Goal: Task Accomplishment & Management: Use online tool/utility

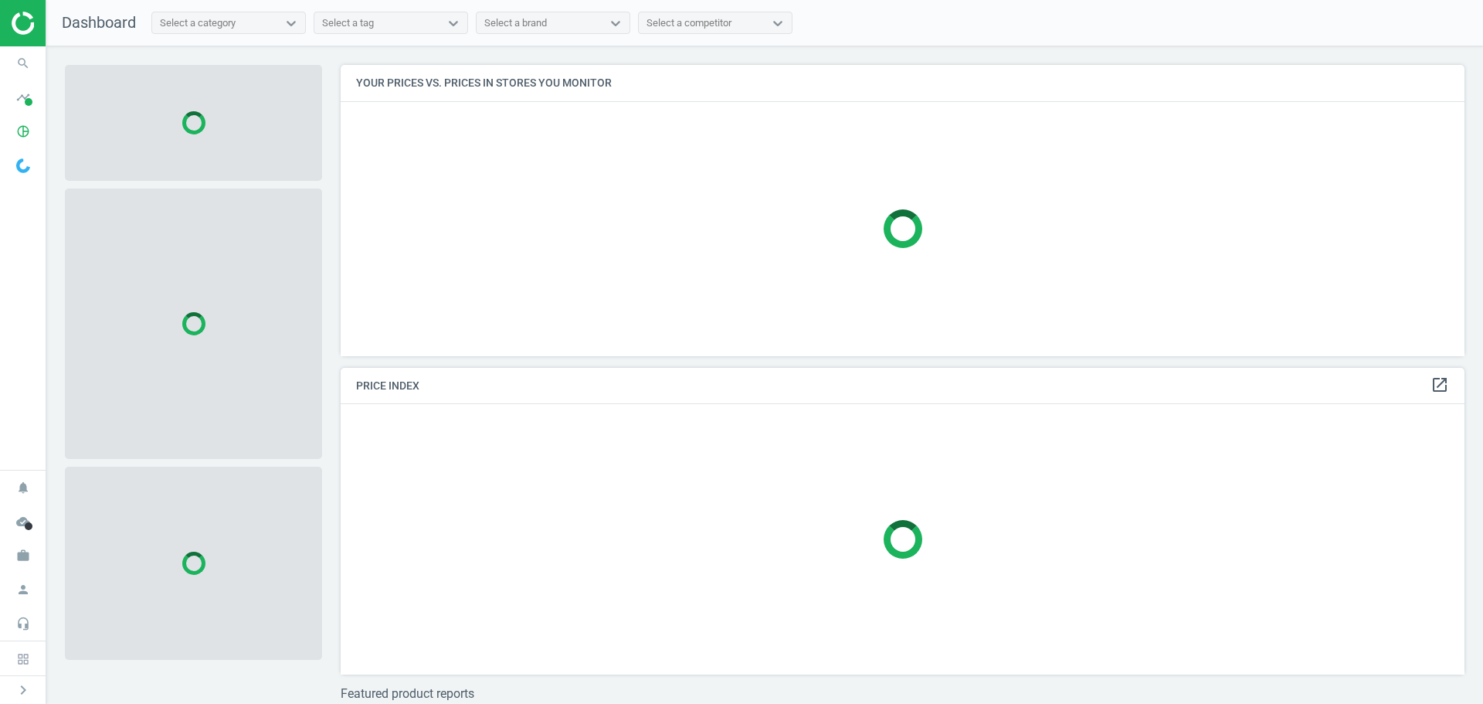
scroll to position [314, 1136]
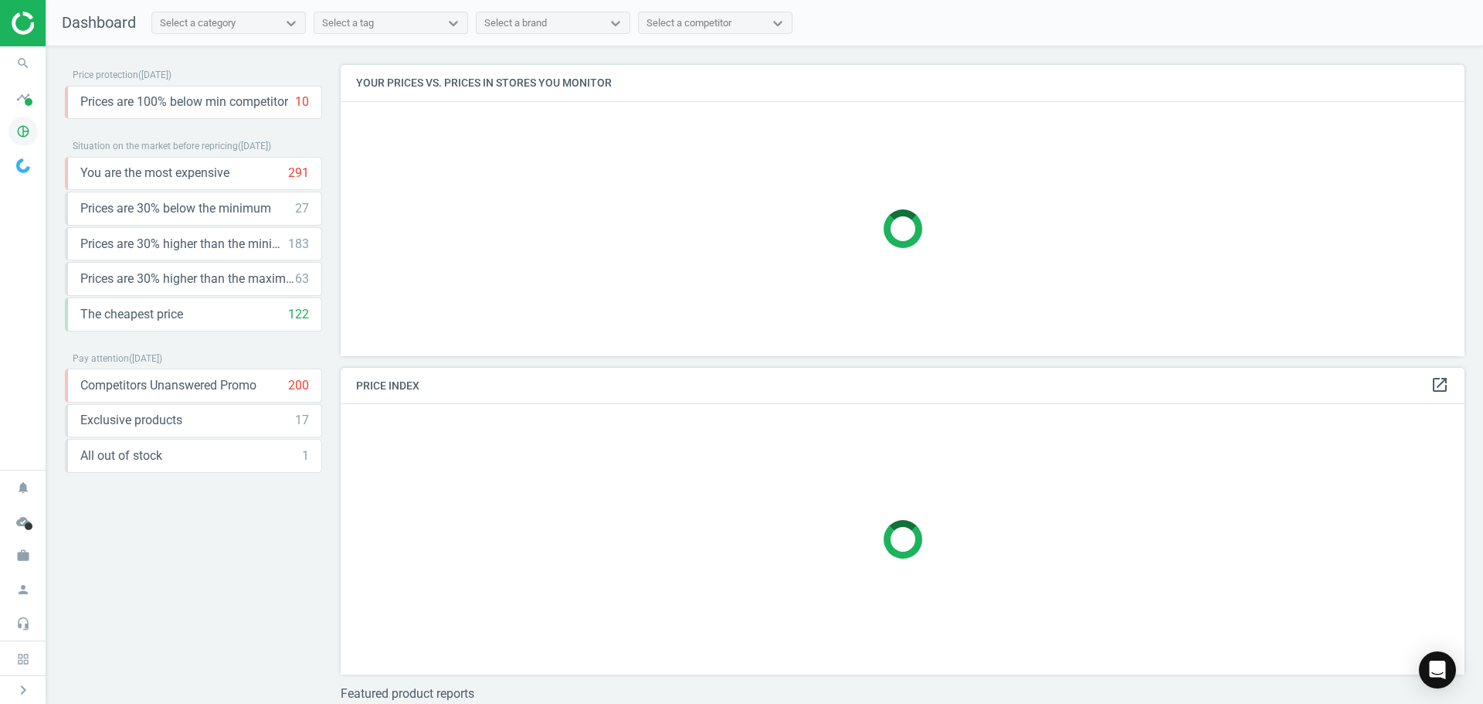
click at [15, 134] on icon "pie_chart_outlined" at bounding box center [22, 131] width 29 height 29
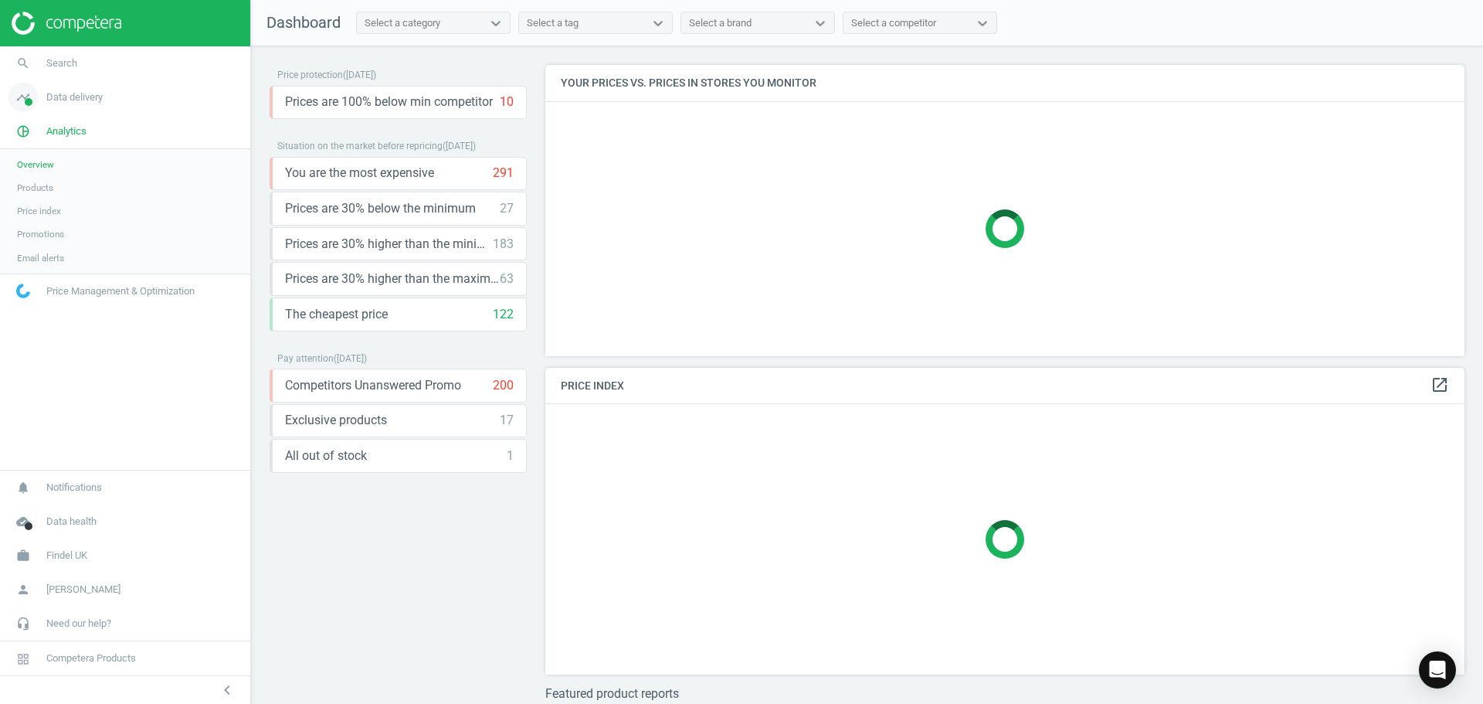
scroll to position [330, 932]
click at [80, 99] on span "Data delivery" at bounding box center [74, 97] width 56 height 14
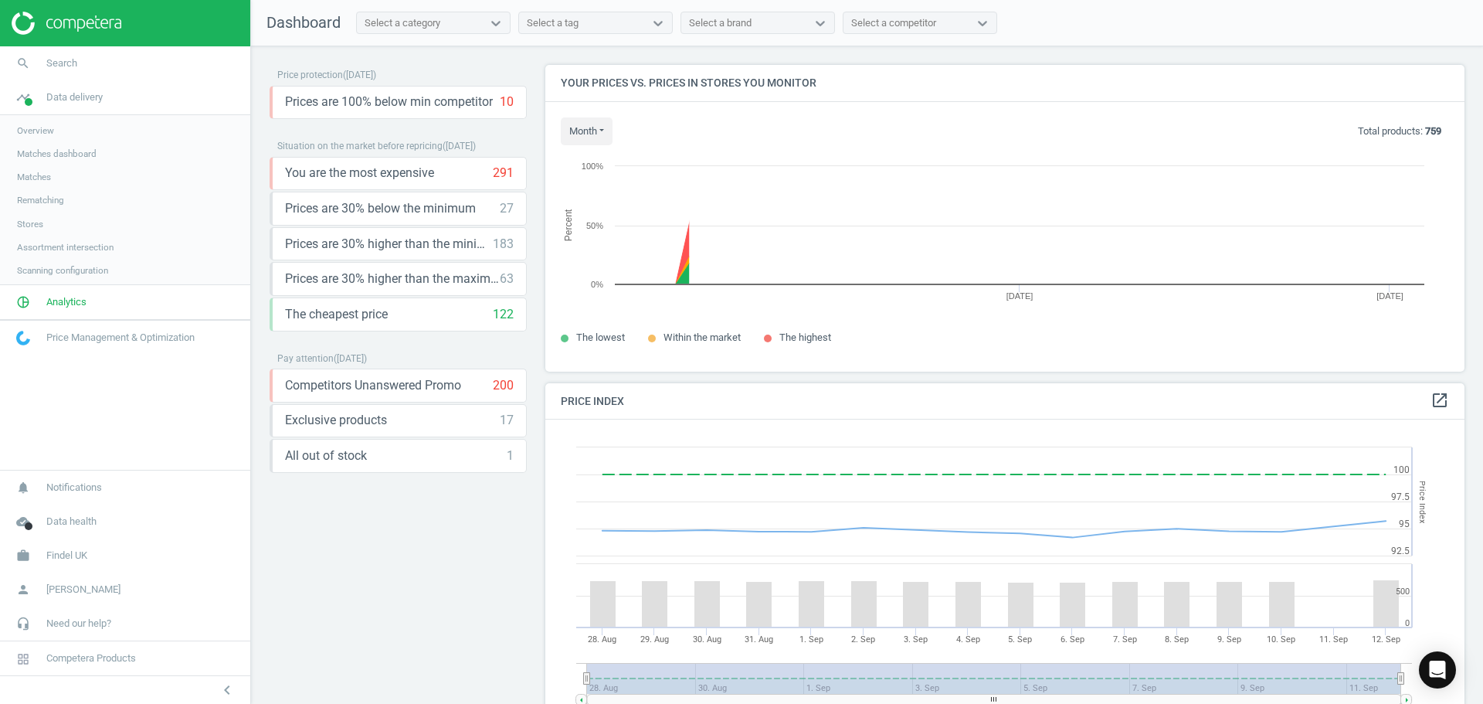
scroll to position [379, 932]
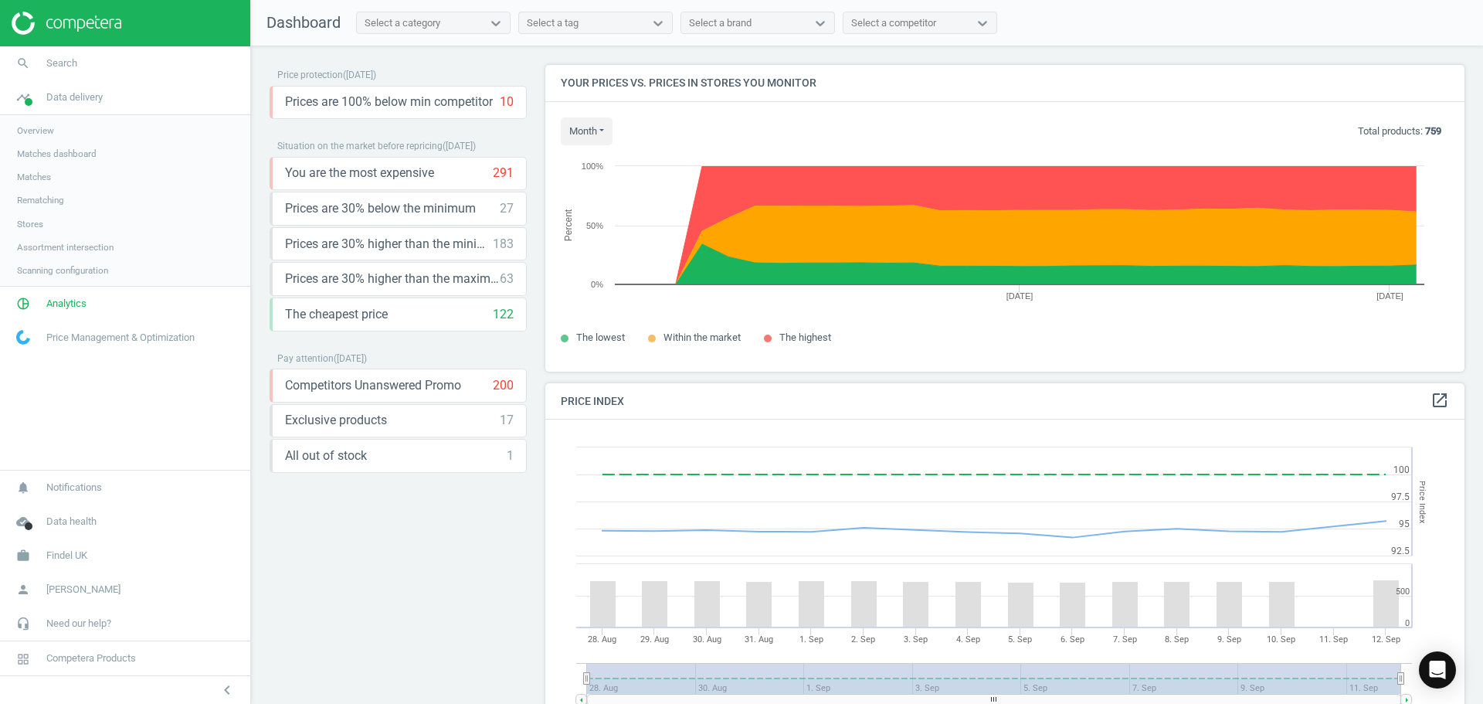
click at [71, 249] on span "Assortment intersection" at bounding box center [65, 247] width 97 height 12
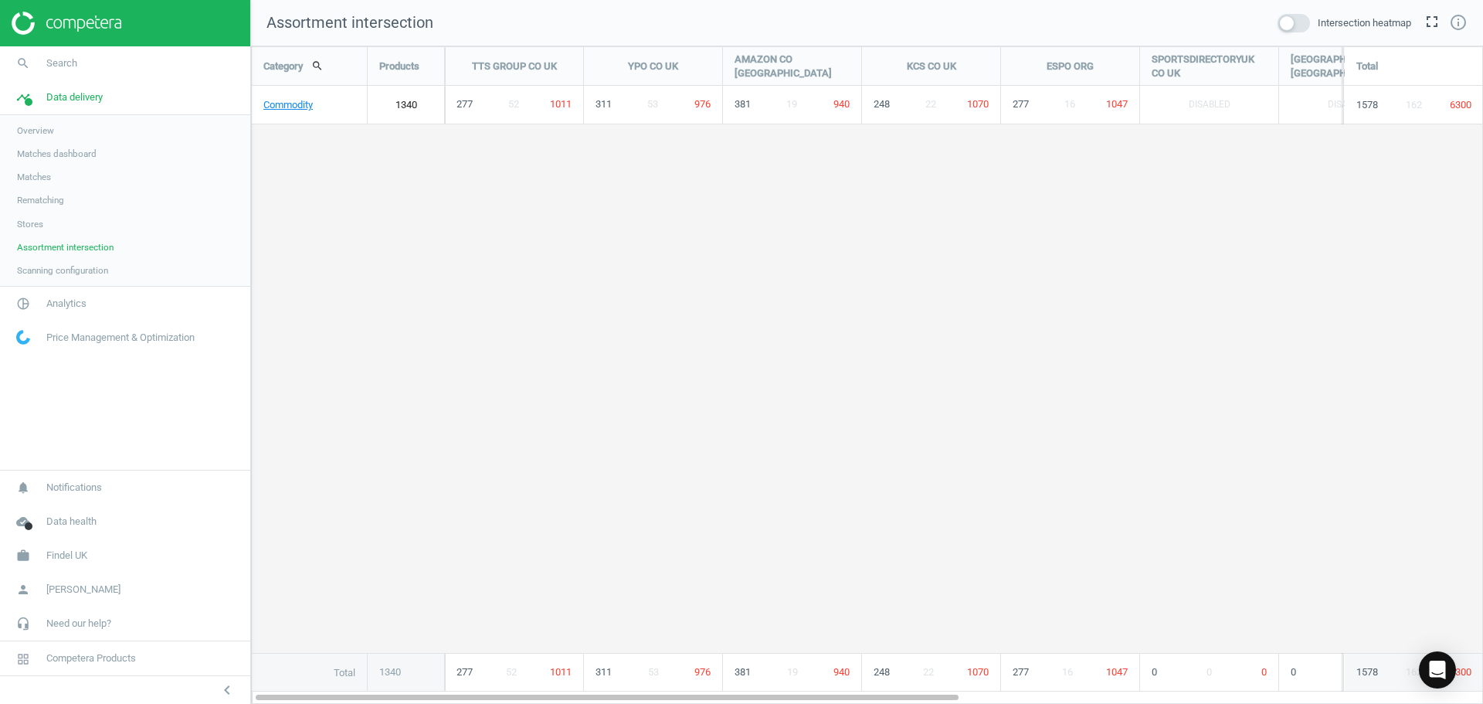
scroll to position [681, 1256]
click at [303, 104] on link "Commodity" at bounding box center [309, 105] width 115 height 39
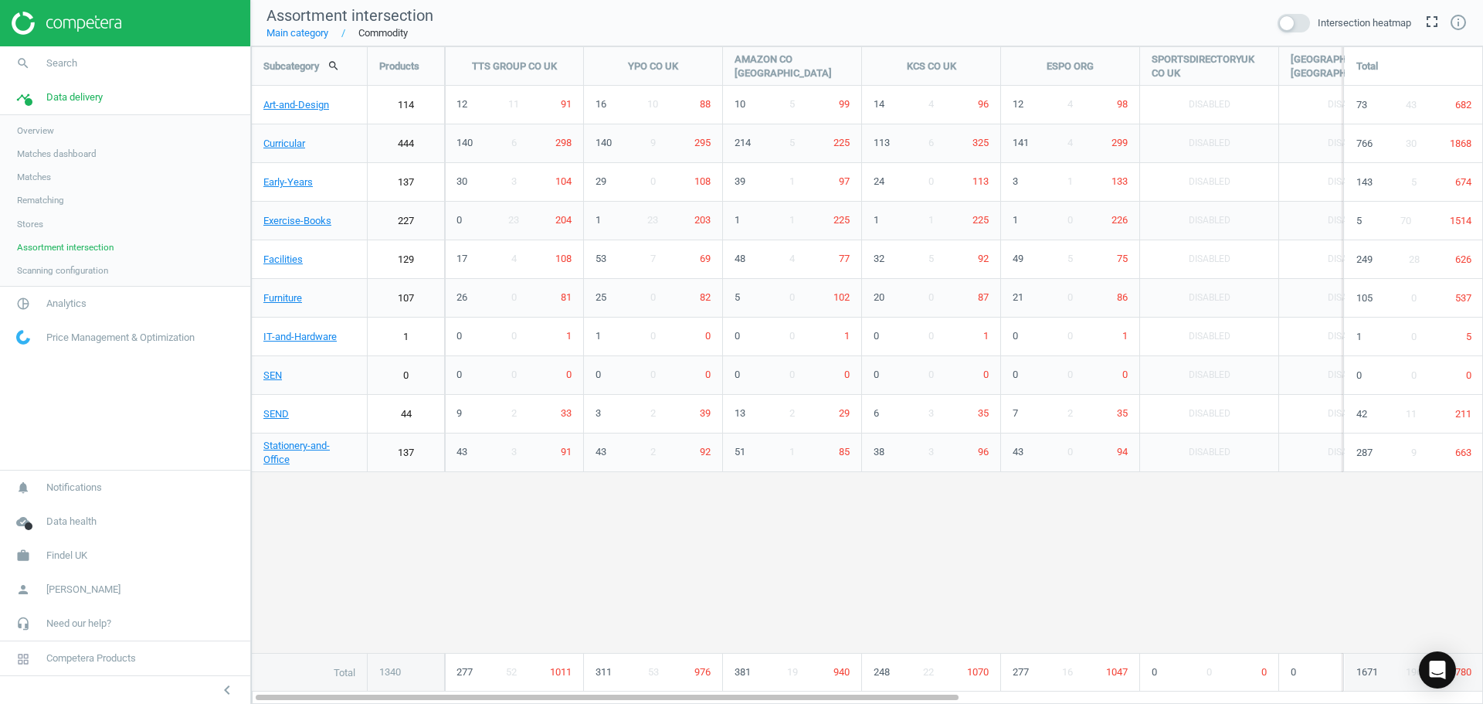
scroll to position [681, 1256]
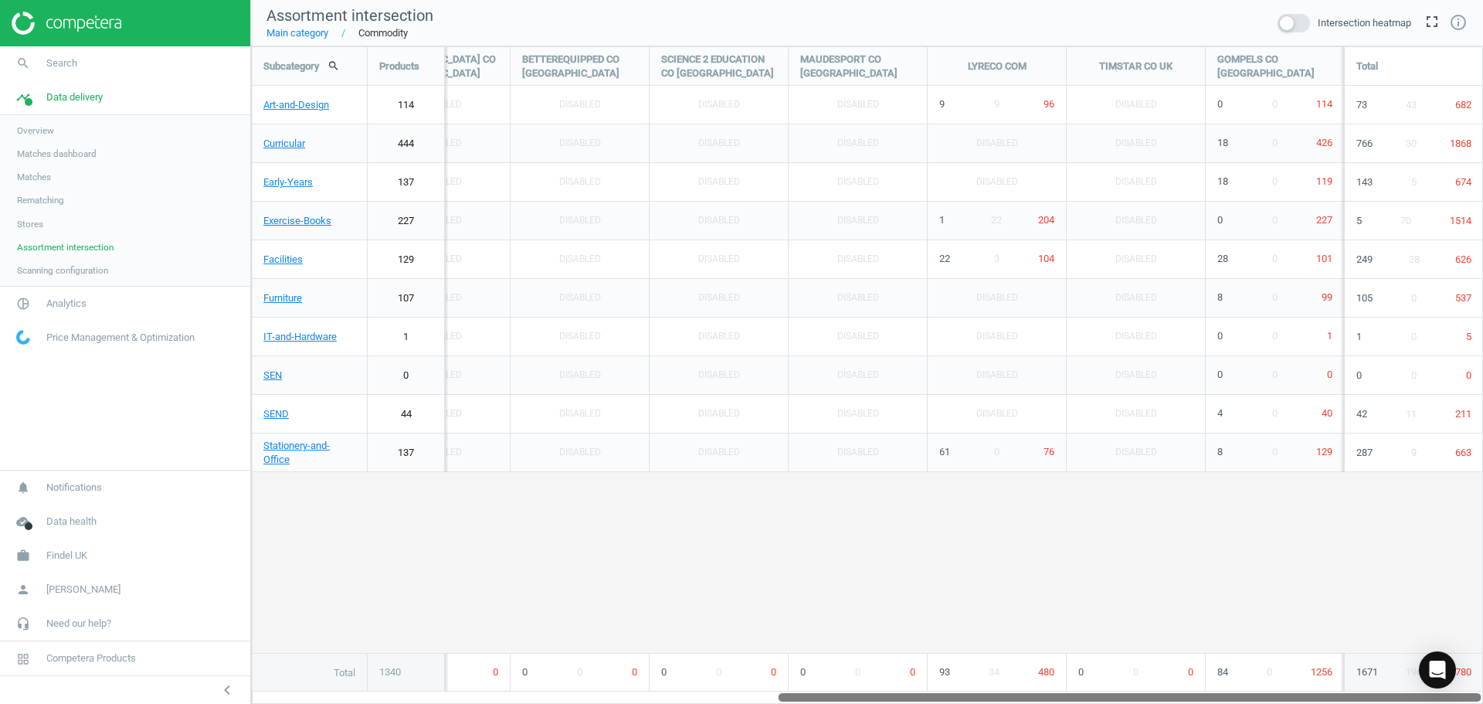
drag, startPoint x: 640, startPoint y: 695, endPoint x: 1230, endPoint y: 734, distance: 590.7
click at [1230, 703] on html "Group 2 Created with Sketch. ic/cloud_download/grey600 Created with Sketch. gra…" at bounding box center [741, 352] width 1483 height 704
drag, startPoint x: 793, startPoint y: 602, endPoint x: 807, endPoint y: 596, distance: 14.5
click at [793, 602] on div "Subcategory search Products TTS GROUP CO [GEOGRAPHIC_DATA] YPO CO [GEOGRAPHIC_D…" at bounding box center [867, 369] width 1231 height 644
click at [404, 187] on link "137" at bounding box center [406, 182] width 76 height 39
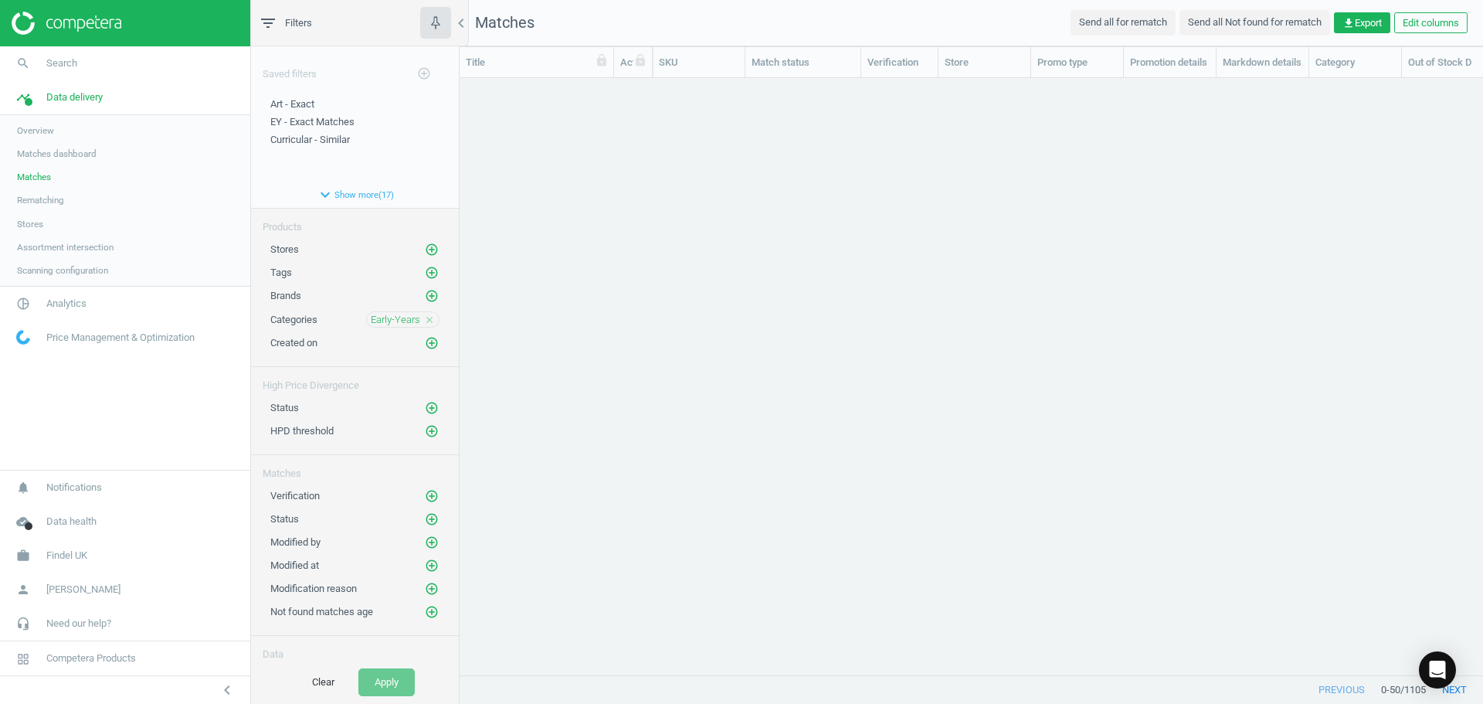
scroll to position [573, 1012]
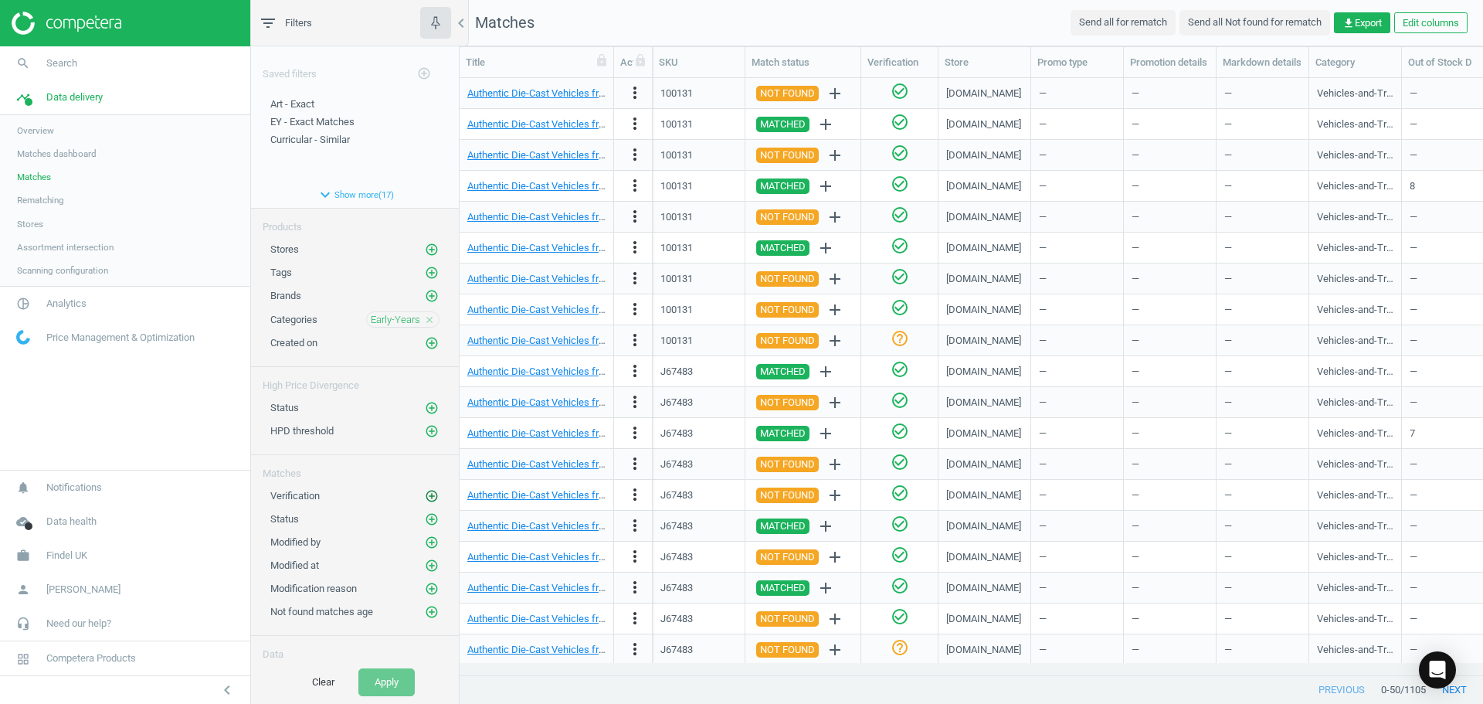
click at [425, 495] on icon "add_circle_outline" at bounding box center [432, 496] width 14 height 14
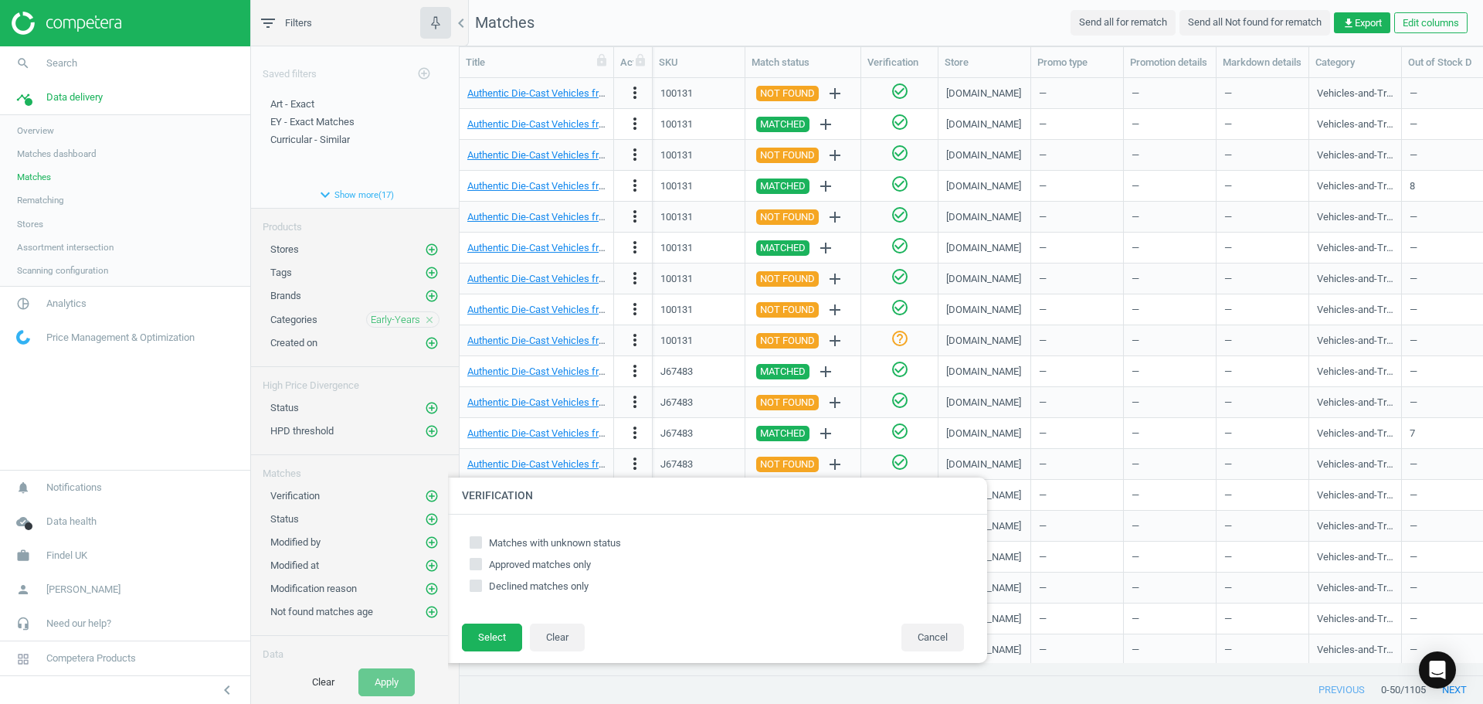
click at [477, 543] on input "Matches with unknown status" at bounding box center [476, 542] width 10 height 10
checkbox input "true"
click at [482, 629] on button "Select" at bounding box center [492, 637] width 60 height 28
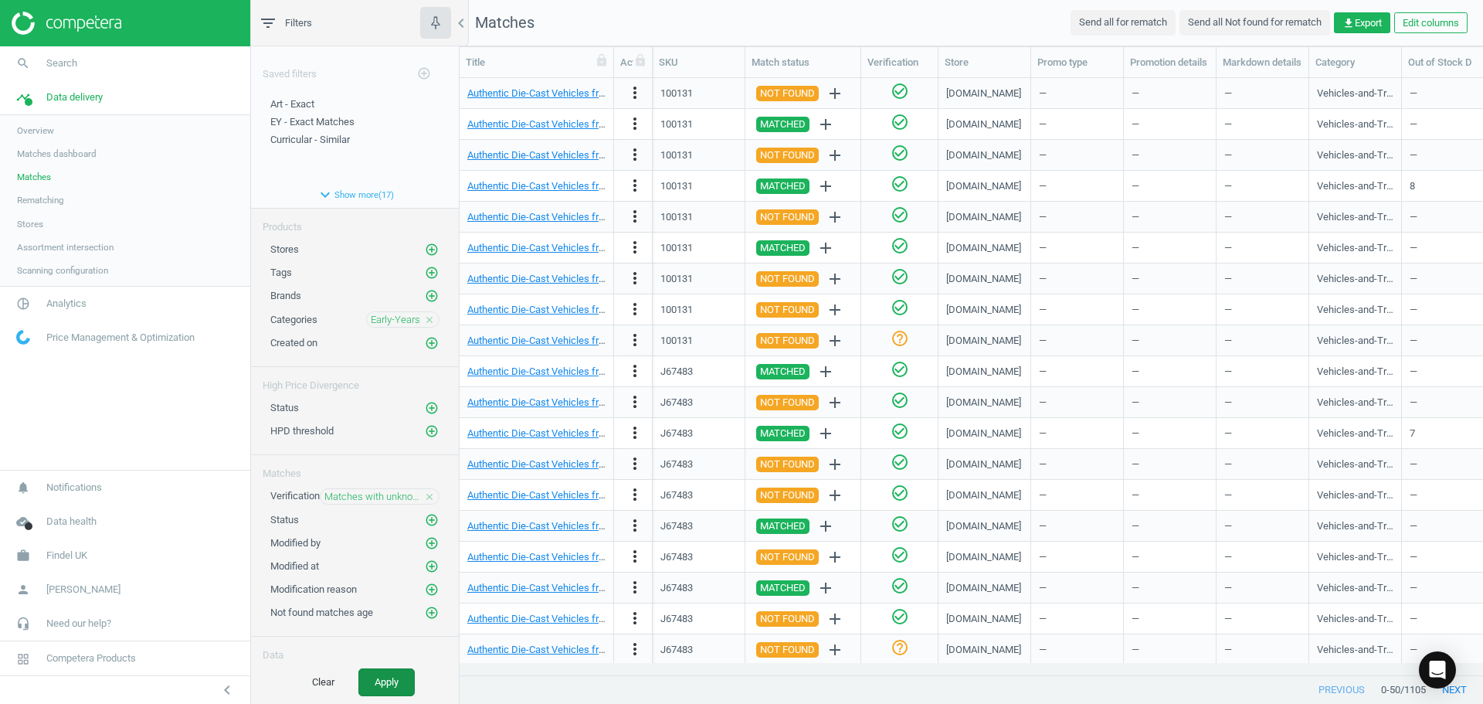
click at [382, 684] on button "Apply" at bounding box center [386, 682] width 56 height 28
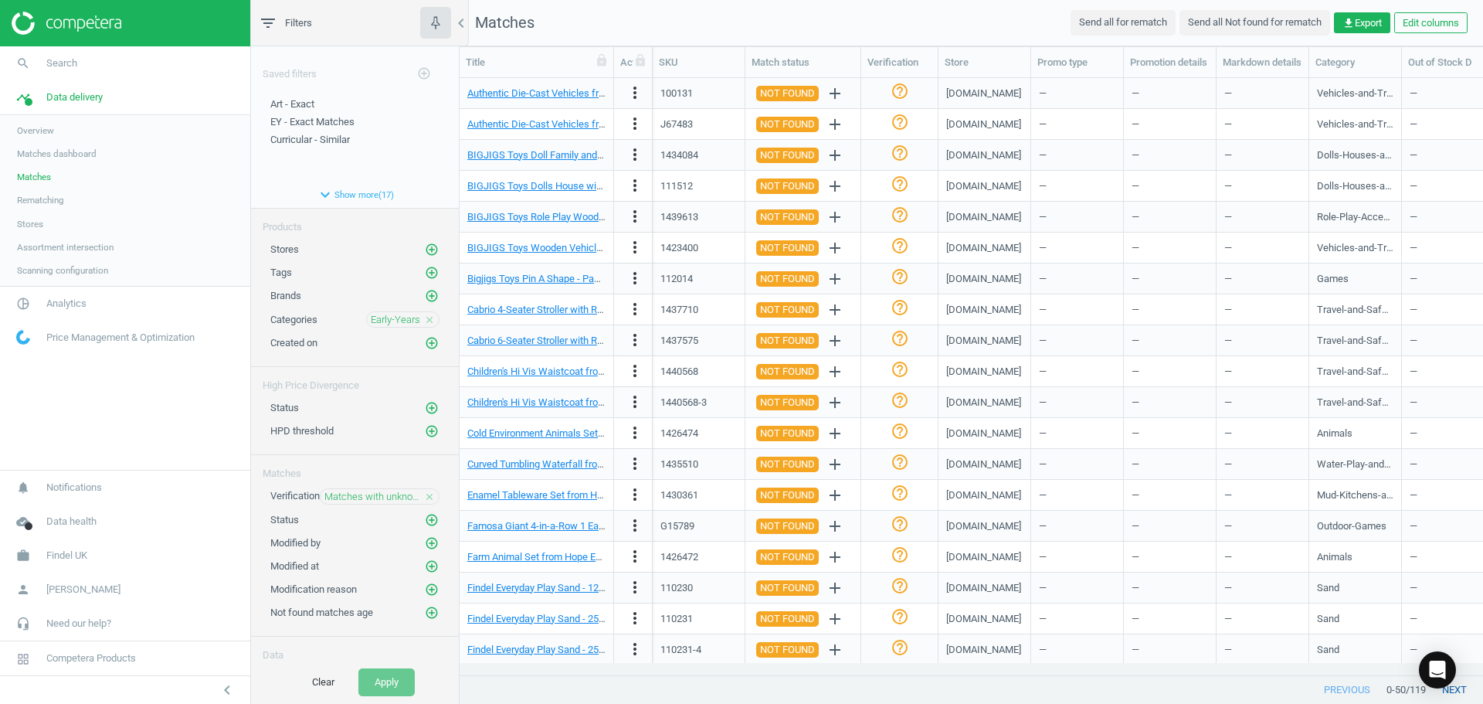
click at [1461, 685] on button "next" at bounding box center [1454, 690] width 57 height 28
click at [425, 248] on icon "add_circle_outline" at bounding box center [432, 250] width 14 height 14
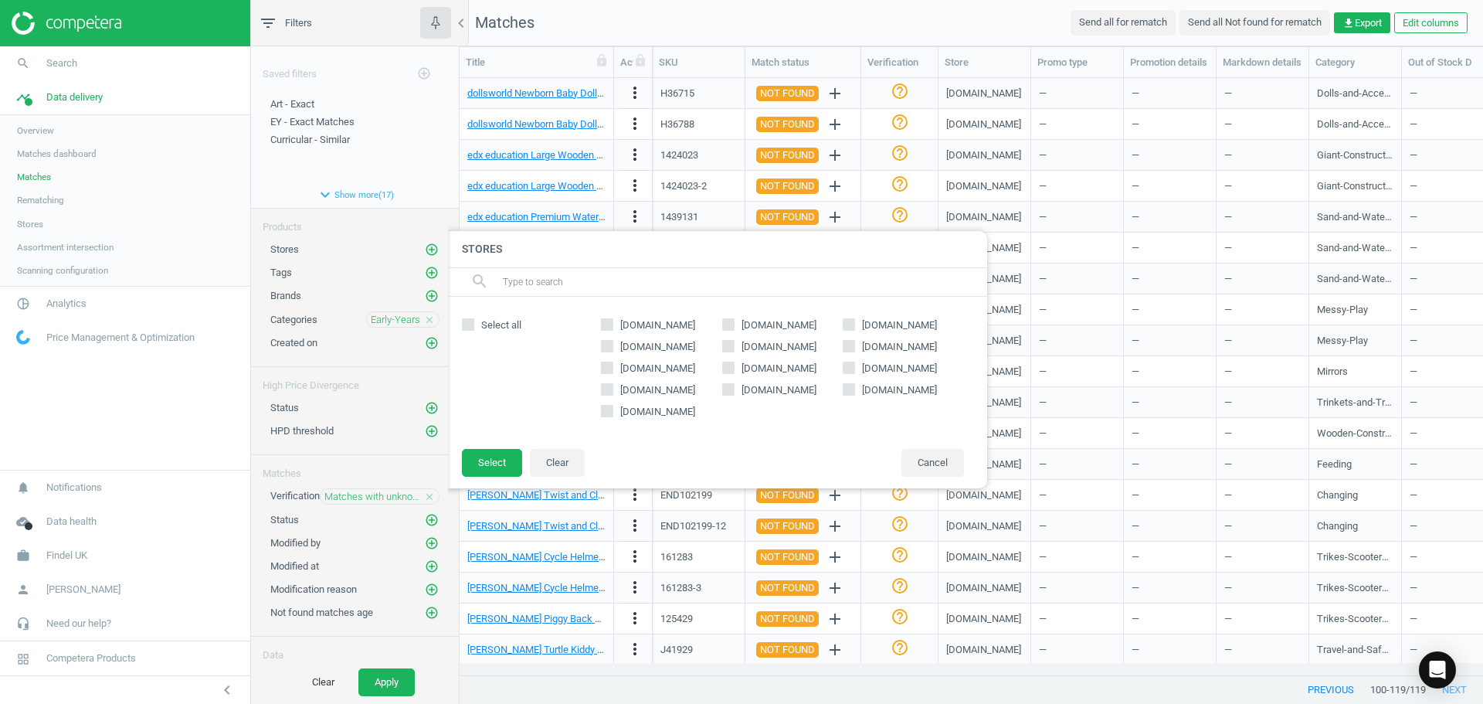
click at [638, 327] on span "[DOMAIN_NAME]" at bounding box center [657, 325] width 81 height 14
click at [613, 327] on input "[DOMAIN_NAME]" at bounding box center [608, 324] width 10 height 10
checkbox input "true"
click at [762, 321] on span "[DOMAIN_NAME]" at bounding box center [779, 325] width 81 height 14
click at [733, 321] on input "[DOMAIN_NAME]" at bounding box center [728, 324] width 10 height 10
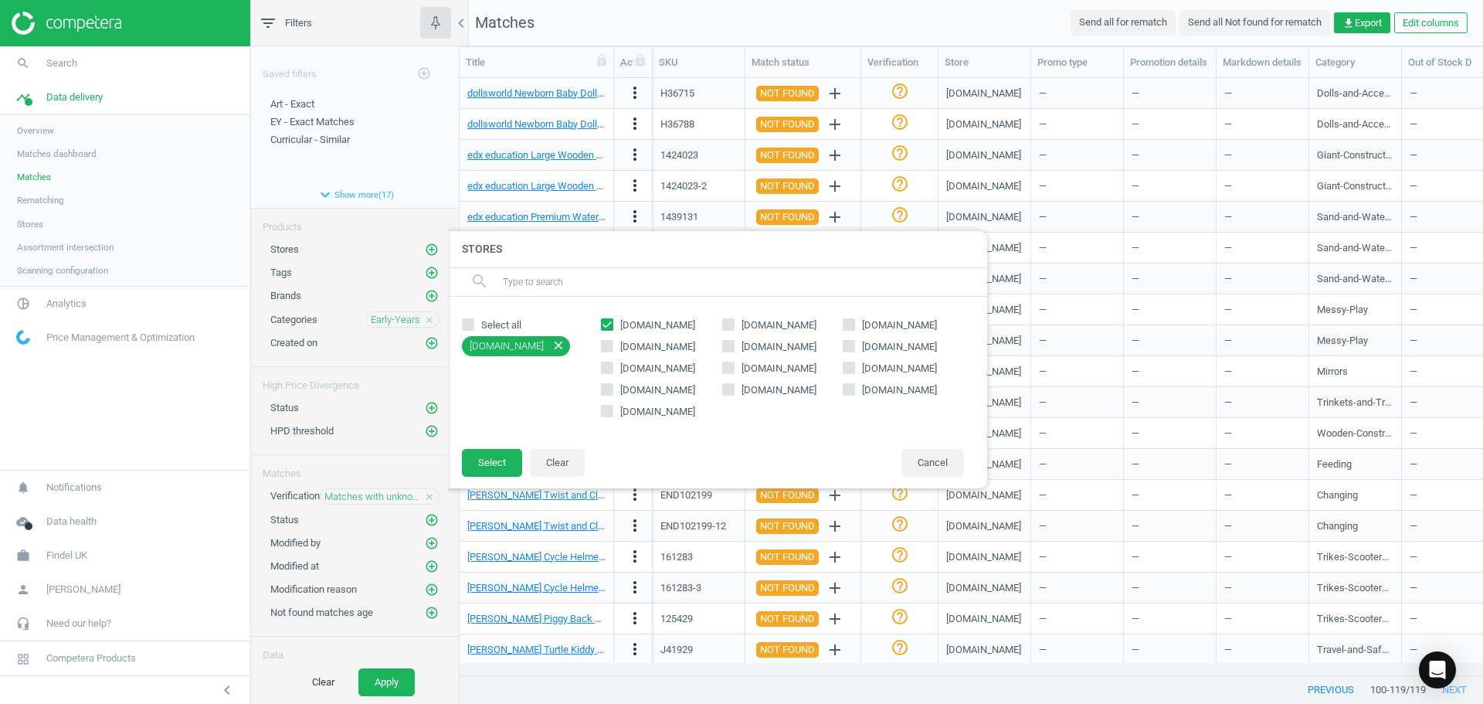
checkbox input "true"
click at [626, 409] on span "[DOMAIN_NAME]" at bounding box center [657, 412] width 81 height 14
click at [613, 409] on input "[DOMAIN_NAME]" at bounding box center [608, 411] width 10 height 10
checkbox input "true"
click at [629, 351] on span "[DOMAIN_NAME]" at bounding box center [657, 347] width 81 height 14
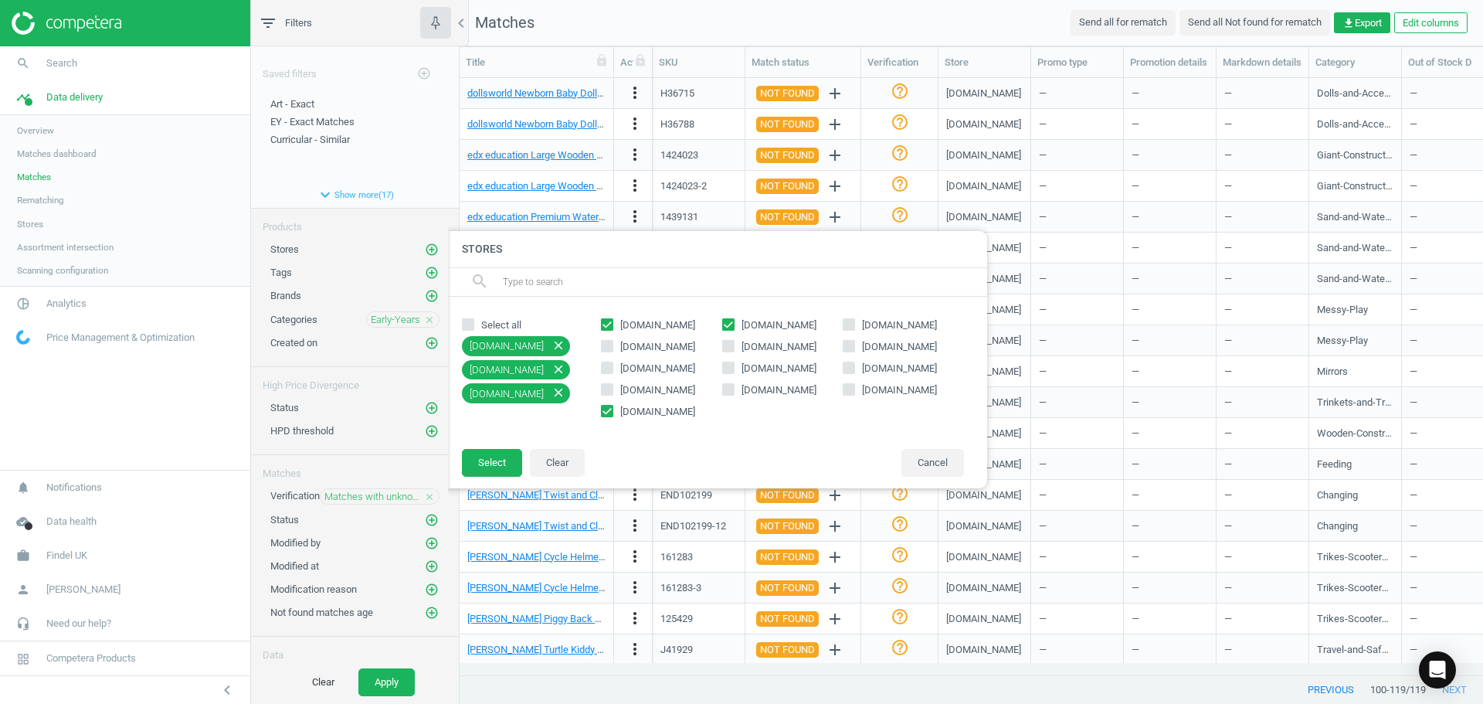
click at [613, 351] on input "[DOMAIN_NAME]" at bounding box center [608, 346] width 10 height 10
checkbox input "true"
click at [496, 452] on button "Select" at bounding box center [492, 463] width 60 height 28
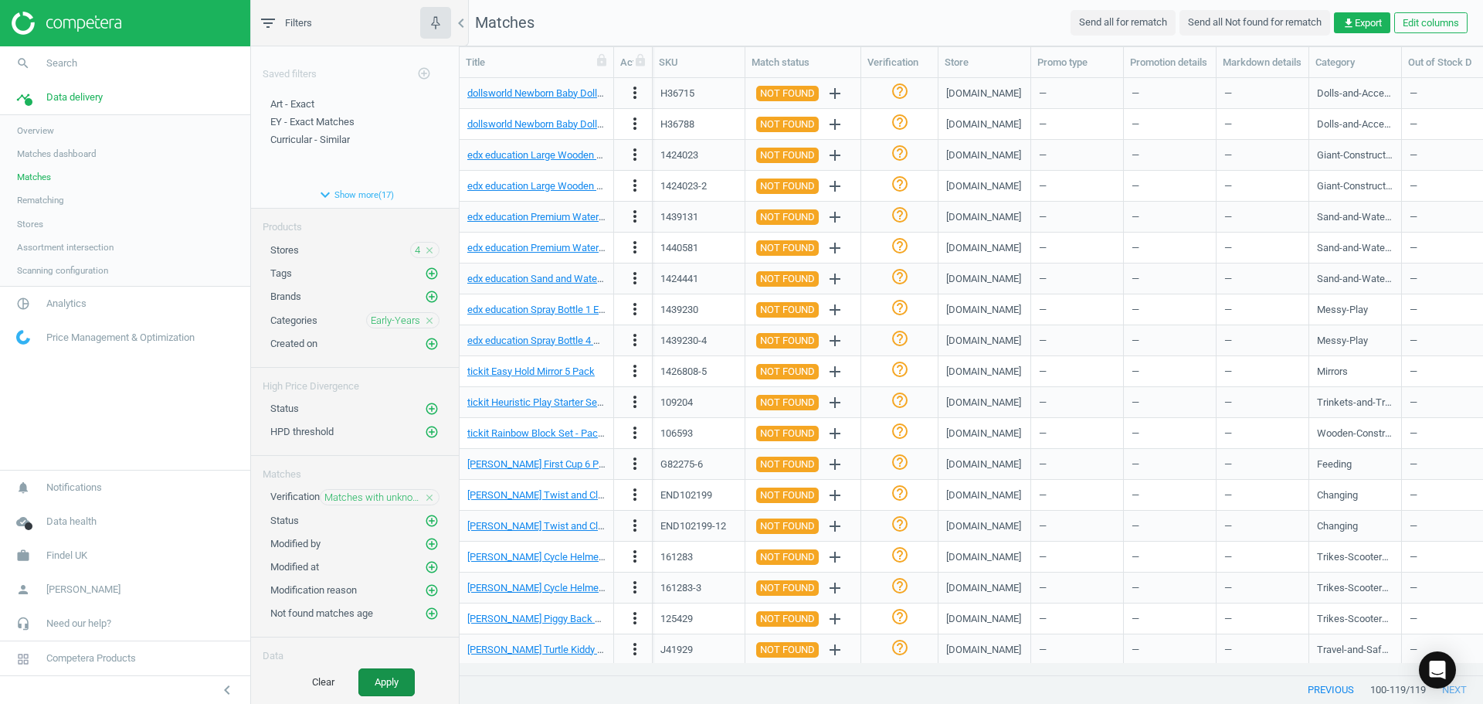
click at [366, 683] on button "Apply" at bounding box center [386, 682] width 56 height 28
click at [1462, 691] on button "next" at bounding box center [1454, 690] width 57 height 28
click at [424, 497] on icon "close" at bounding box center [429, 497] width 11 height 11
click at [426, 518] on icon "add_circle_outline" at bounding box center [432, 520] width 14 height 14
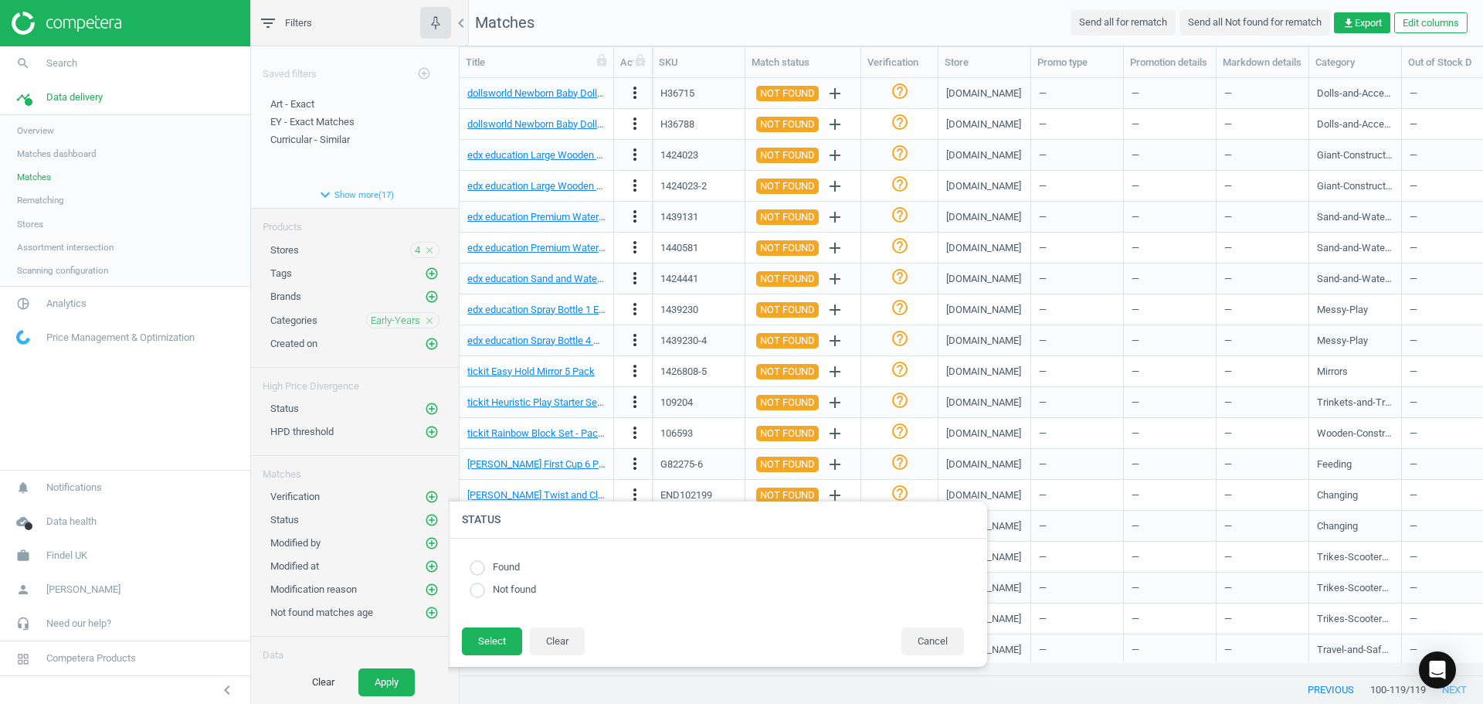
click at [506, 592] on label "Not found" at bounding box center [510, 589] width 51 height 15
click at [478, 596] on input "radio" at bounding box center [477, 589] width 15 height 15
radio input "true"
click at [486, 633] on button "Select" at bounding box center [492, 641] width 60 height 28
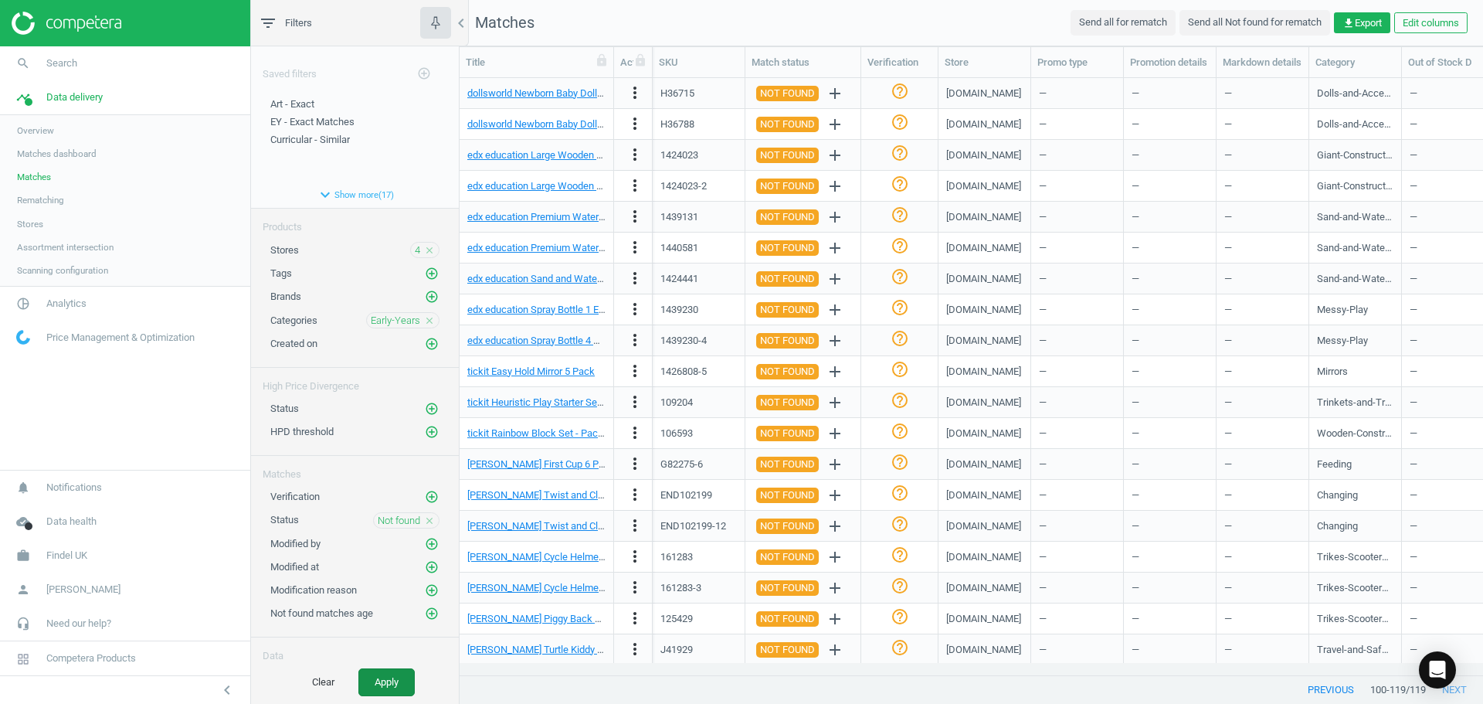
click at [385, 677] on button "Apply" at bounding box center [386, 682] width 56 height 28
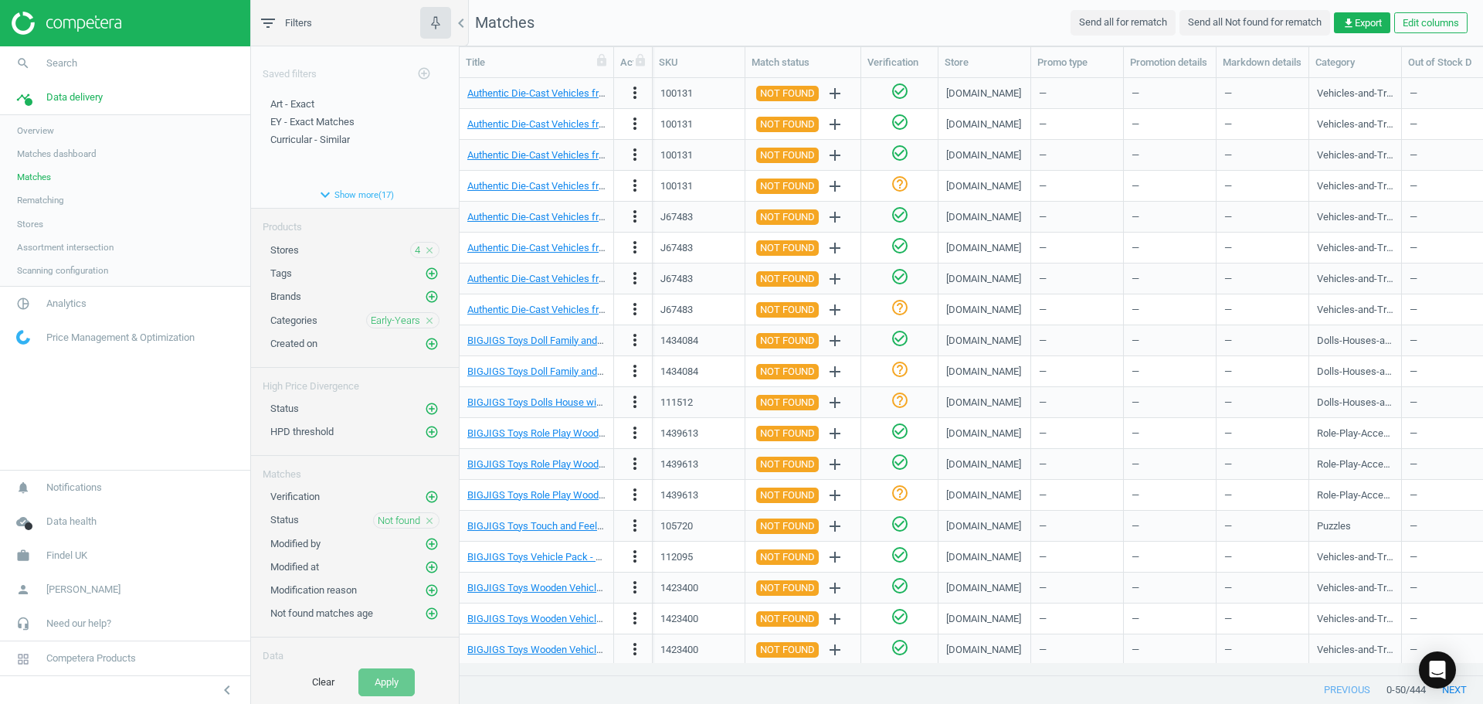
click at [424, 521] on icon "close" at bounding box center [429, 520] width 11 height 11
click at [425, 521] on icon "add_circle_outline" at bounding box center [432, 520] width 14 height 14
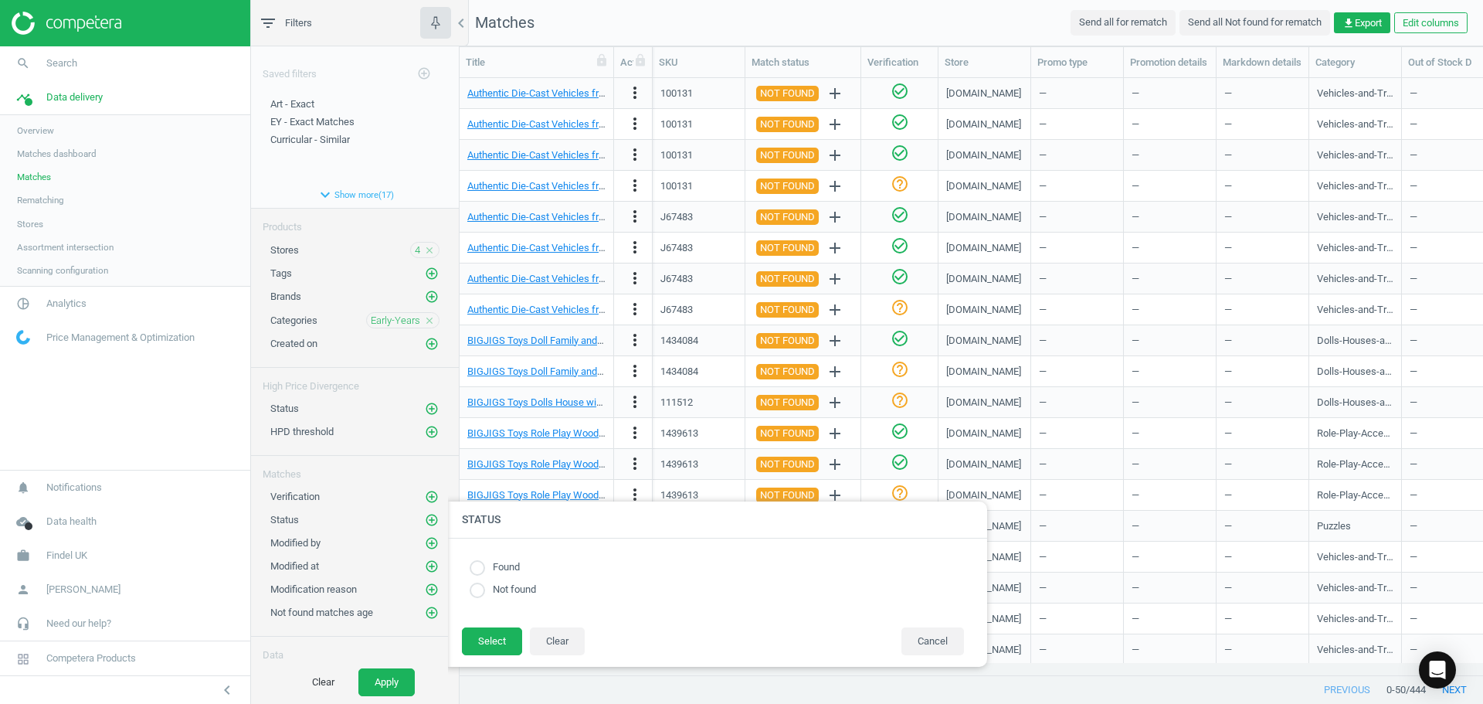
click at [491, 572] on label "Found" at bounding box center [502, 567] width 35 height 15
click at [475, 570] on input "radio" at bounding box center [477, 567] width 15 height 15
radio input "true"
click at [481, 630] on button "Select" at bounding box center [492, 641] width 60 height 28
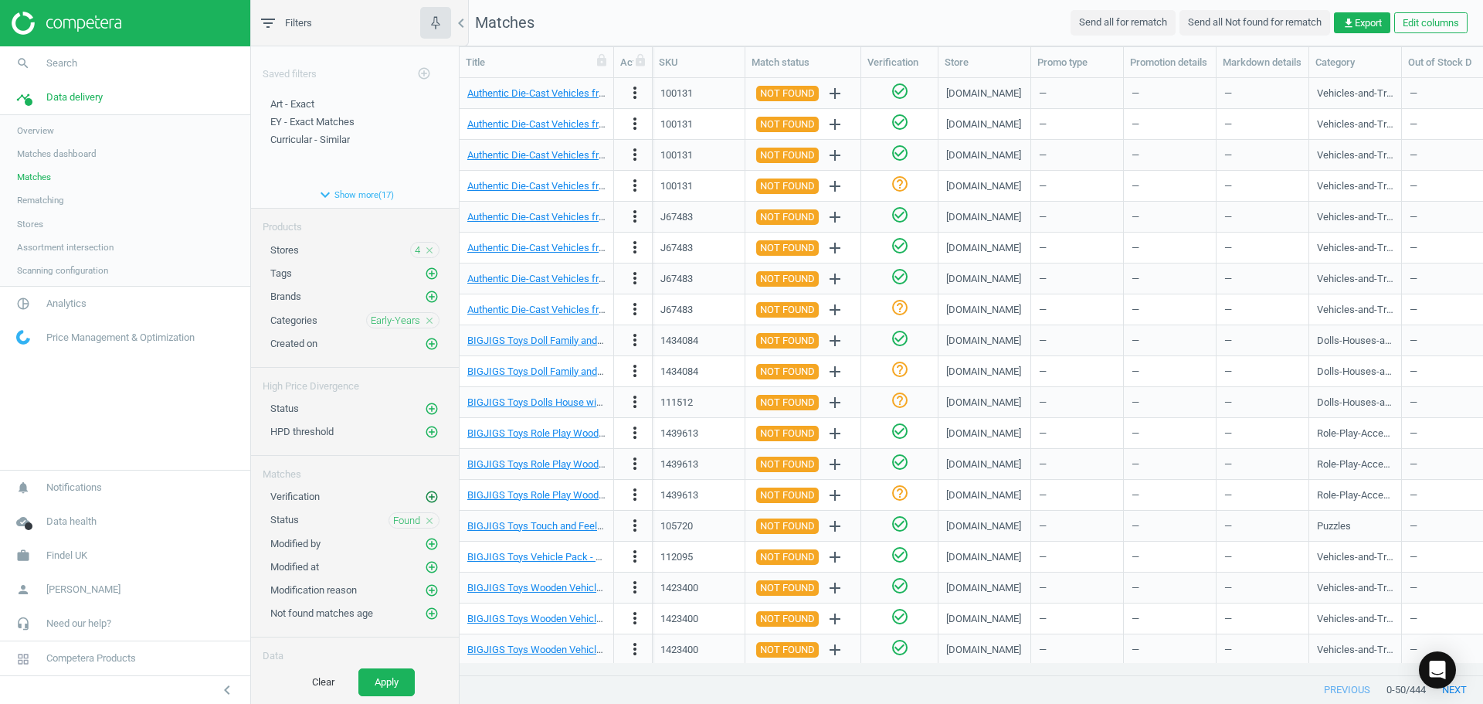
click at [425, 496] on icon "add_circle_outline" at bounding box center [432, 497] width 14 height 14
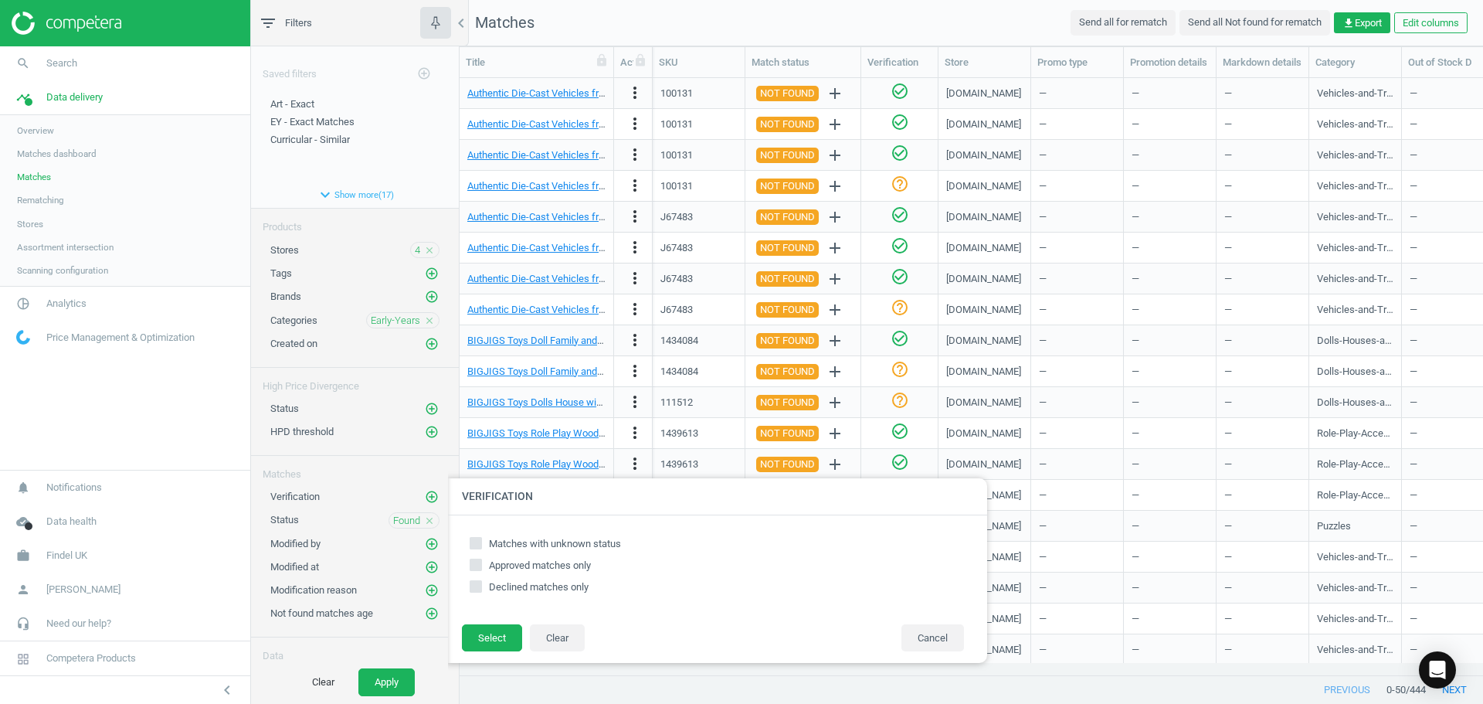
click at [480, 543] on input "Matches with unknown status" at bounding box center [476, 543] width 10 height 10
checkbox input "true"
click at [488, 633] on button "Select" at bounding box center [492, 638] width 60 height 28
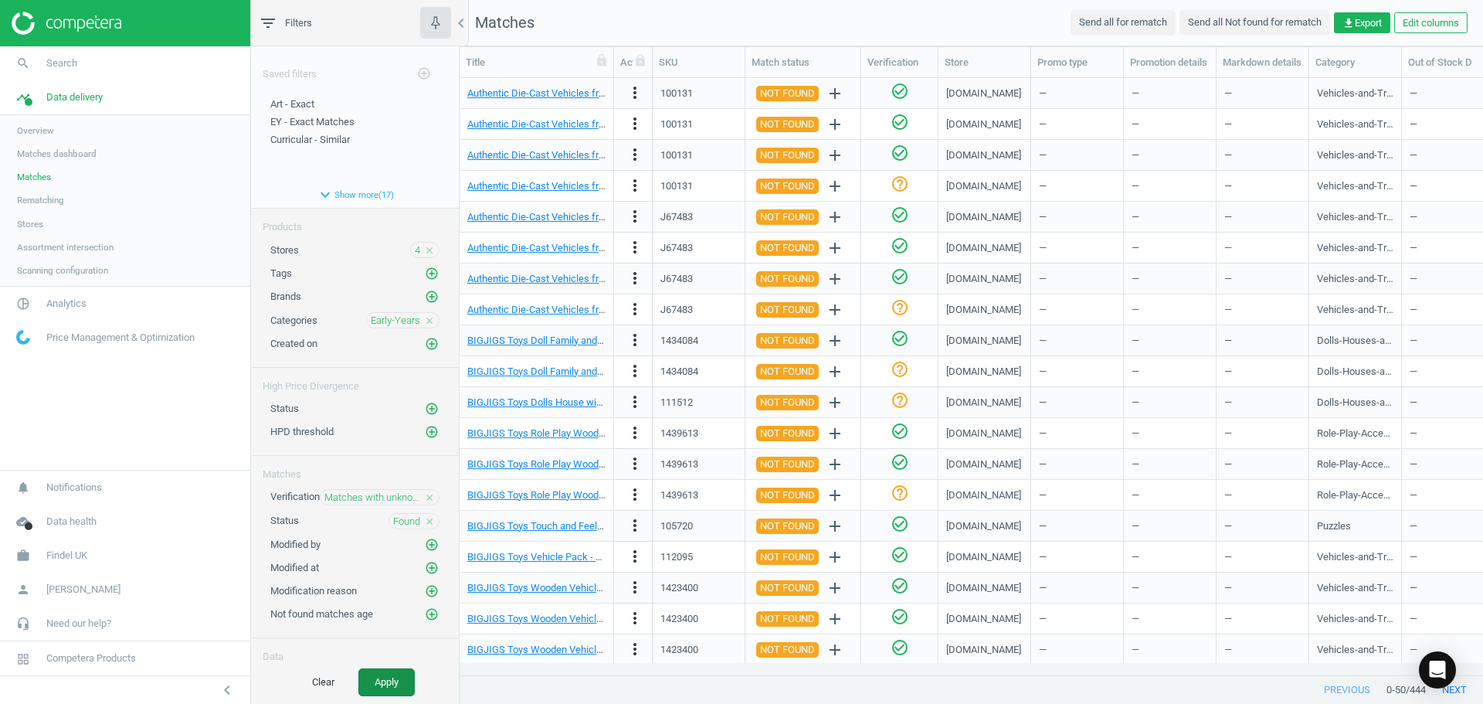
click at [388, 679] on button "Apply" at bounding box center [386, 682] width 56 height 28
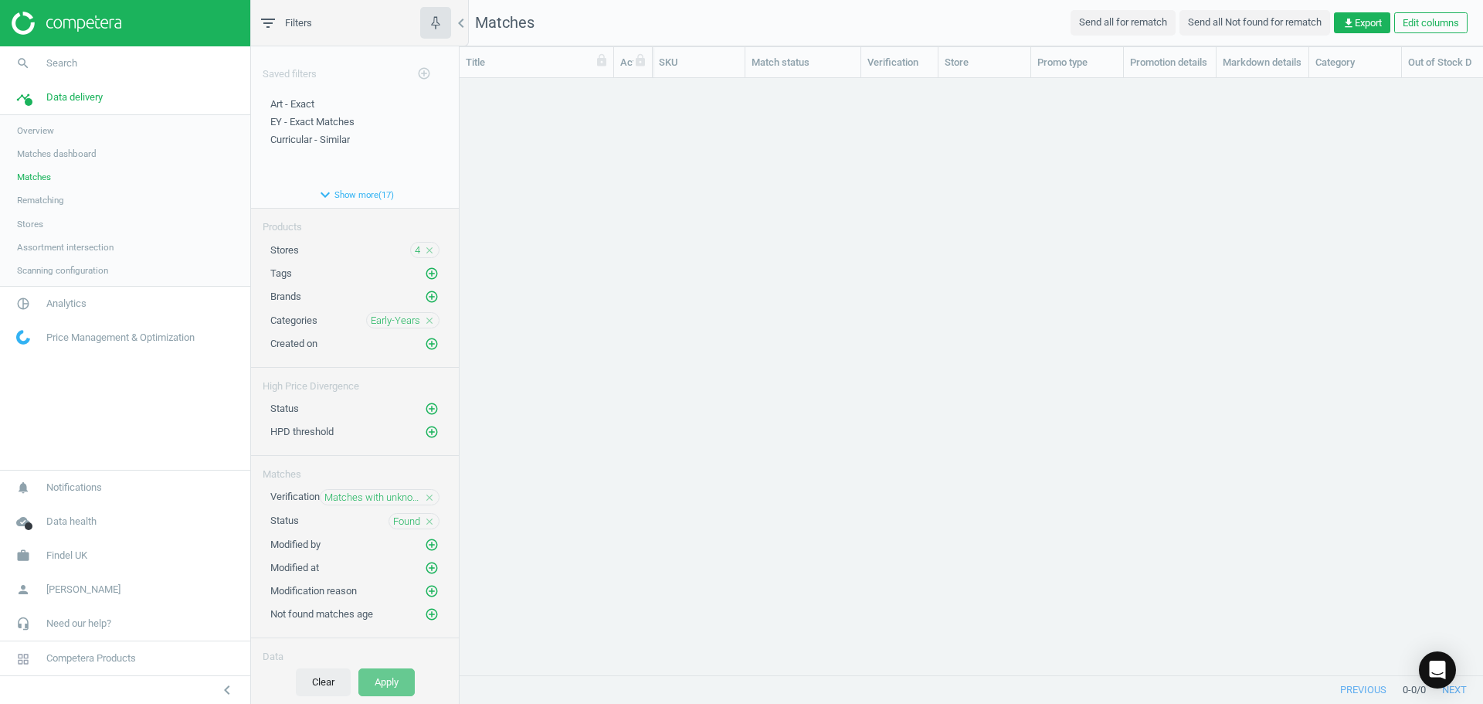
click at [333, 681] on button "Clear" at bounding box center [323, 682] width 55 height 28
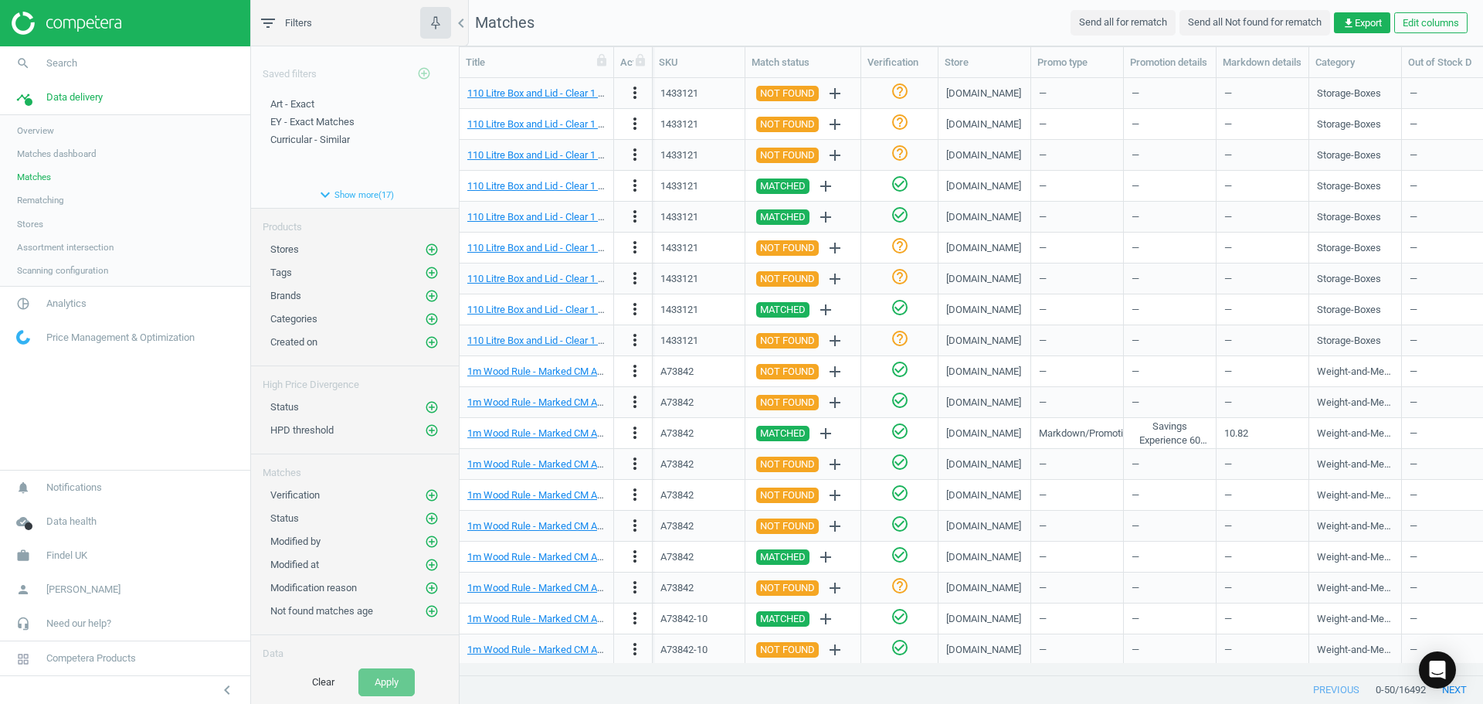
click at [28, 181] on span "Matches" at bounding box center [34, 177] width 34 height 12
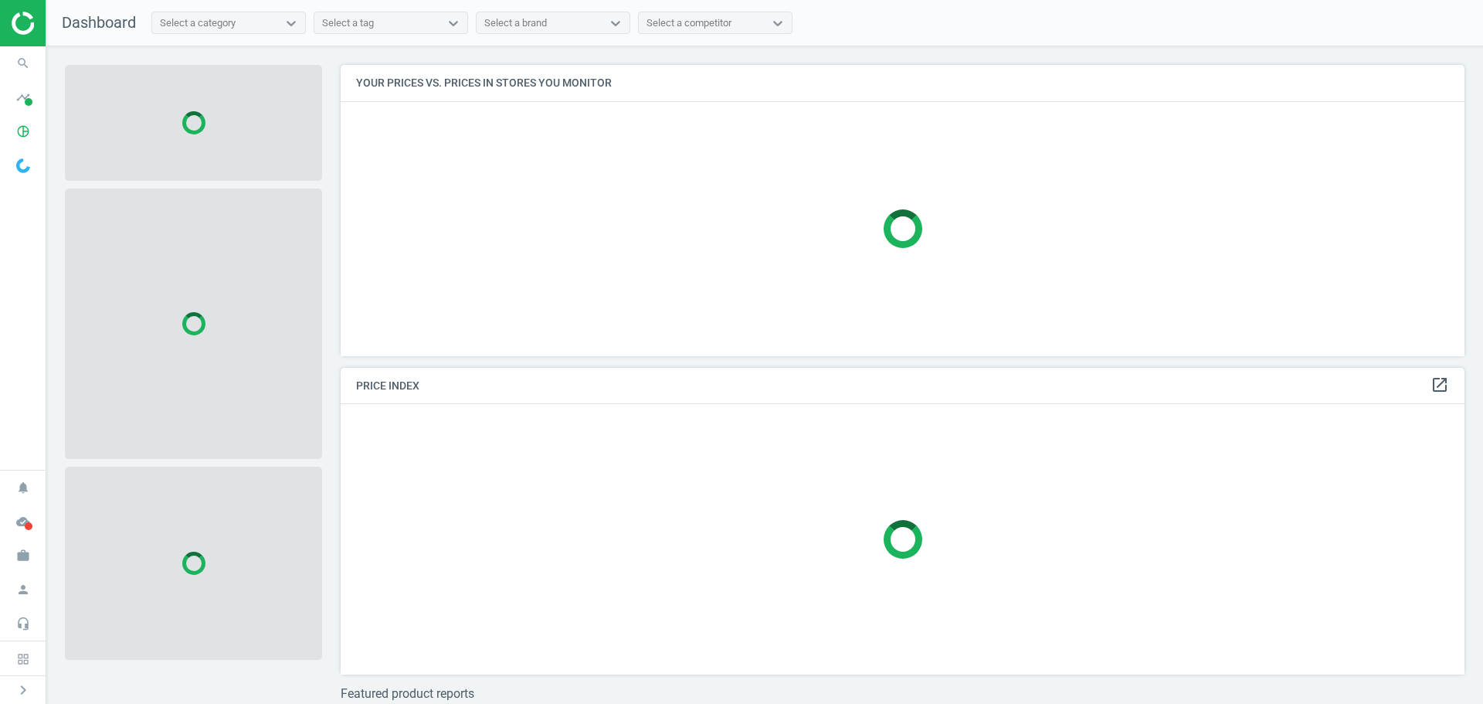
scroll to position [314, 1136]
click at [19, 100] on icon "timeline" at bounding box center [22, 97] width 29 height 29
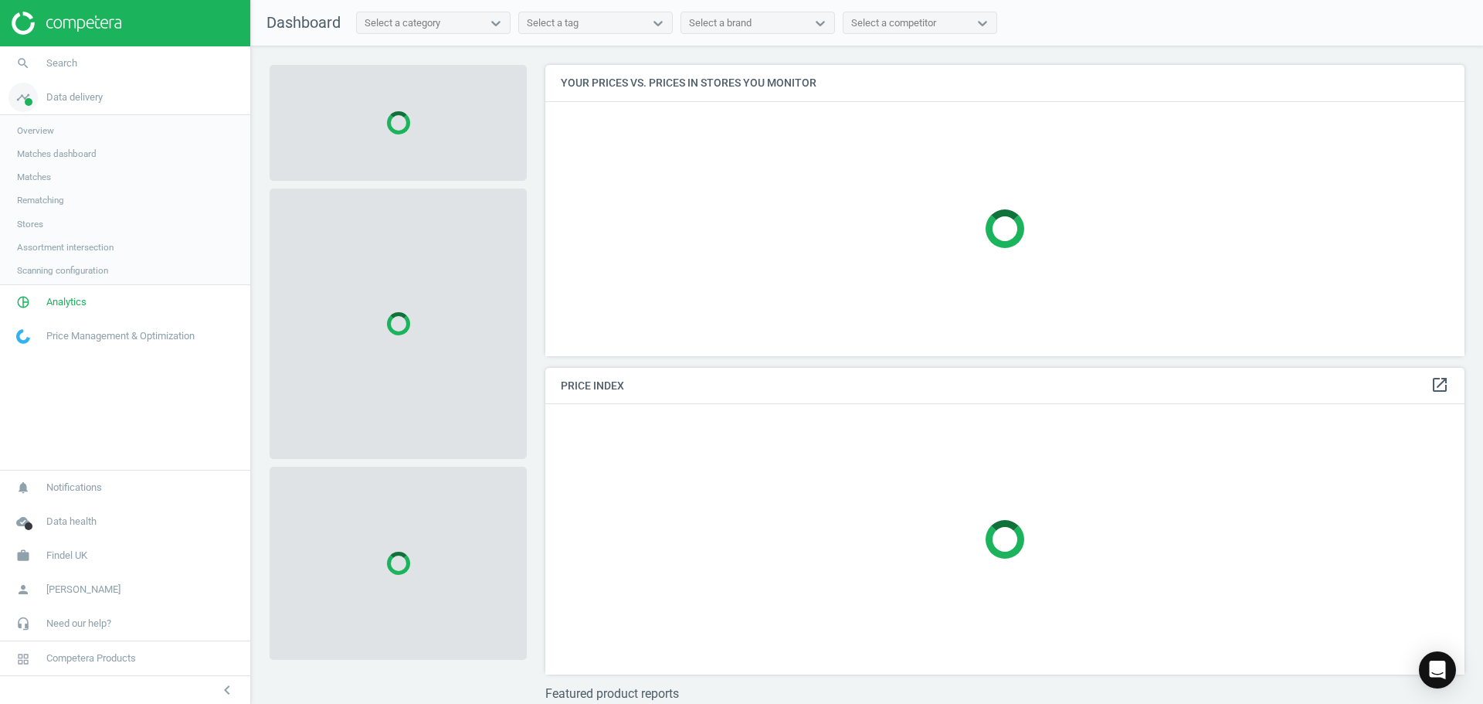
scroll to position [314, 932]
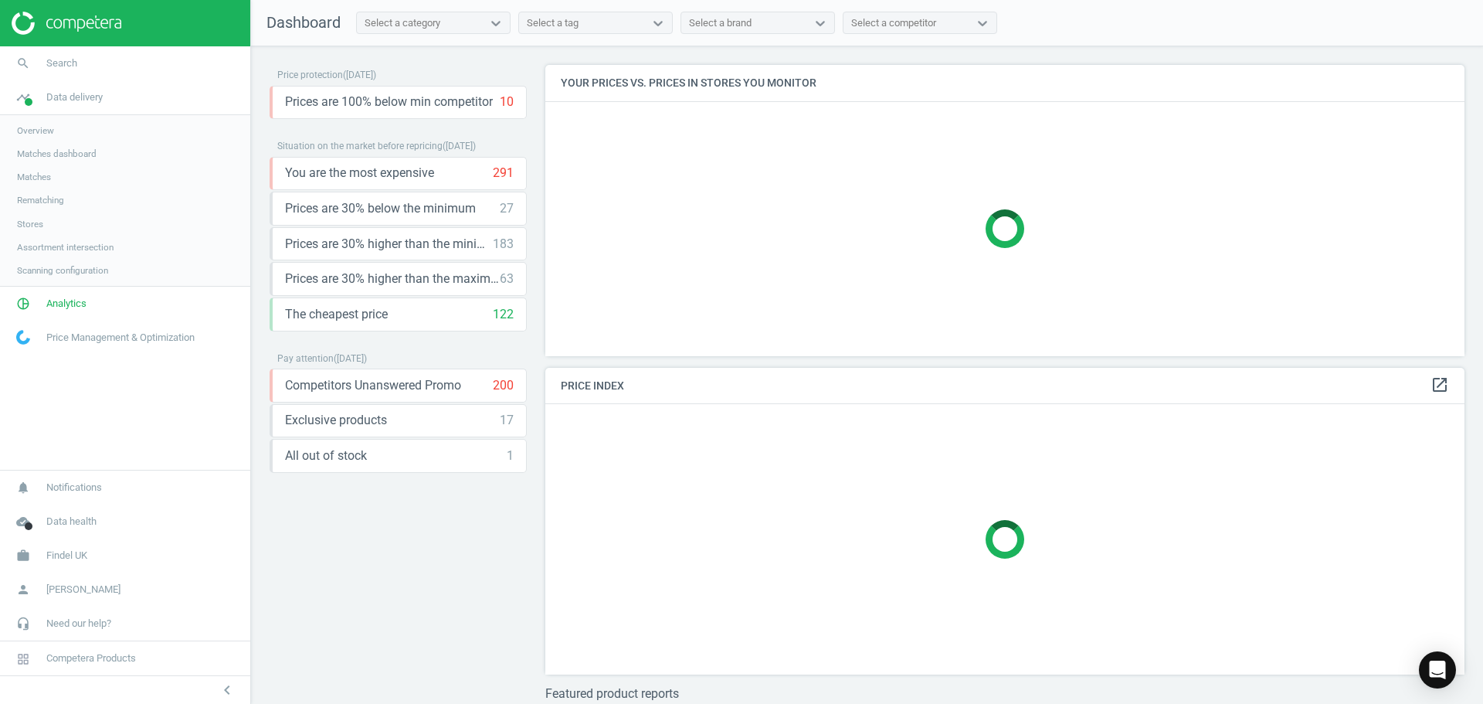
click at [89, 250] on span "Assortment intersection" at bounding box center [65, 247] width 97 height 12
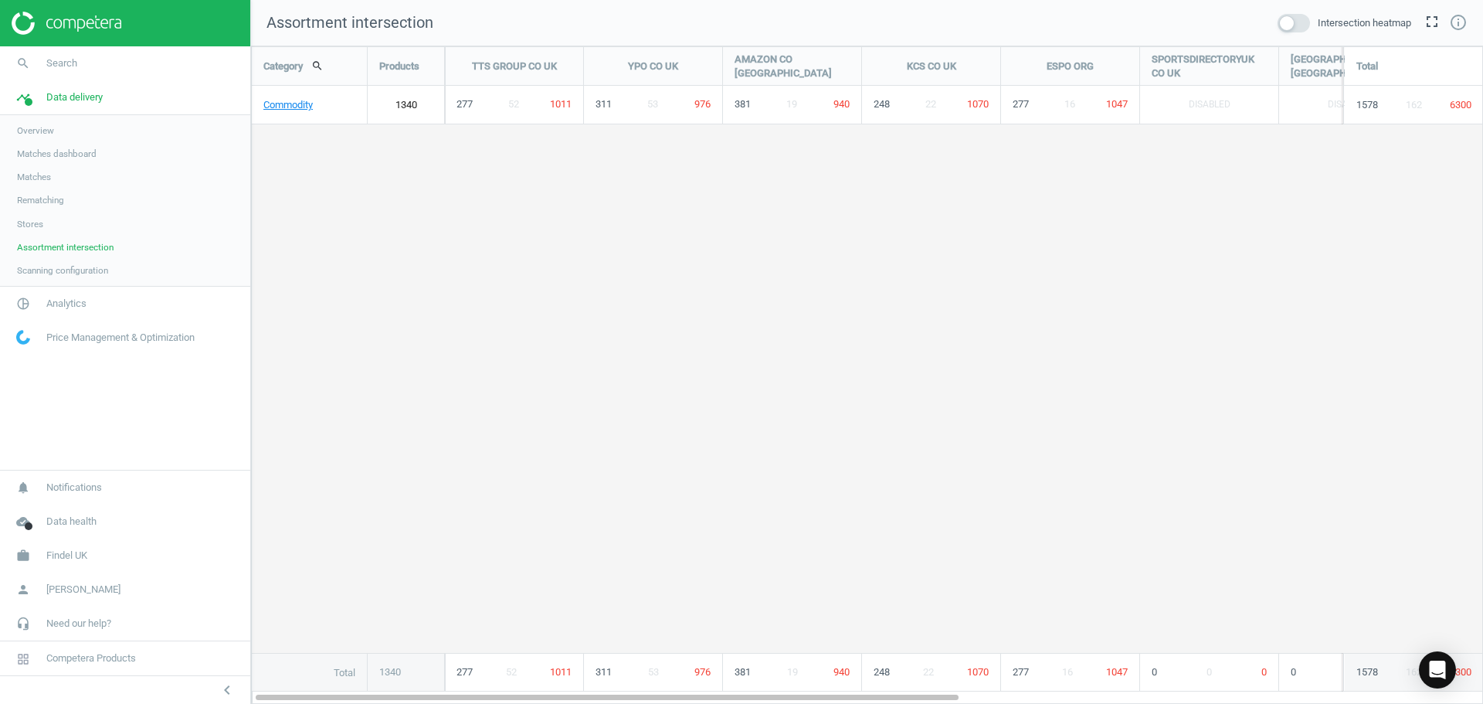
scroll to position [681, 1256]
click at [304, 104] on link "Commodity" at bounding box center [309, 105] width 115 height 39
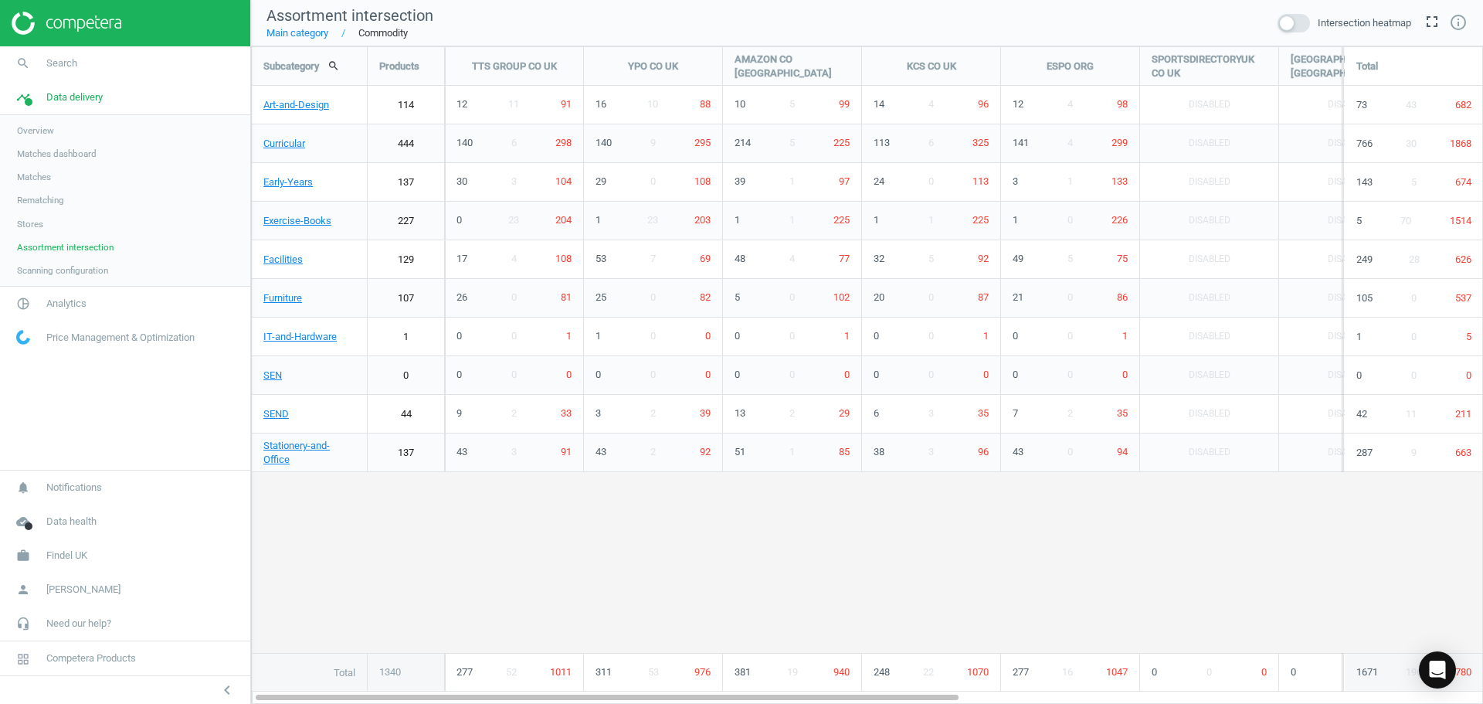
scroll to position [681, 1256]
click at [305, 183] on link "Early-Years" at bounding box center [309, 182] width 115 height 39
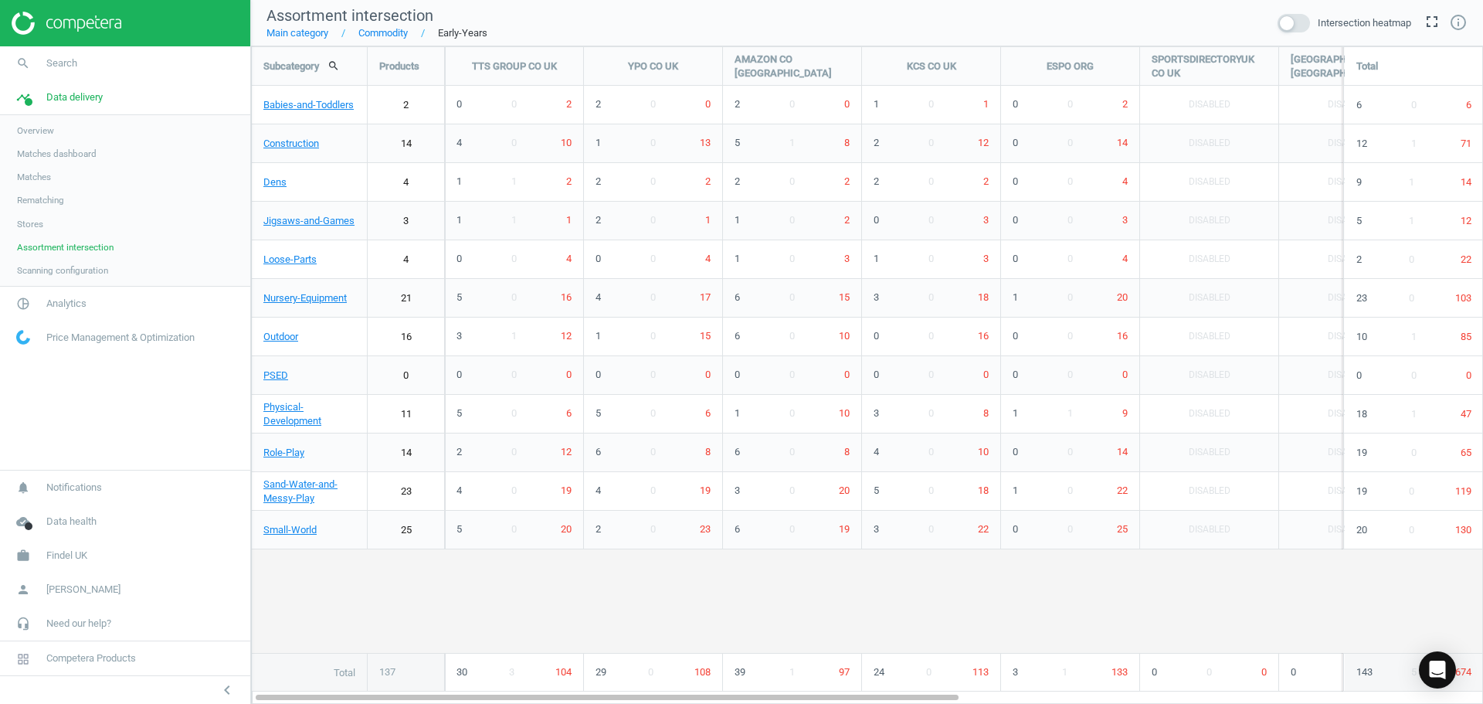
scroll to position [681, 1256]
click at [576, 117] on icon "unfold_more" at bounding box center [575, 116] width 19 height 19
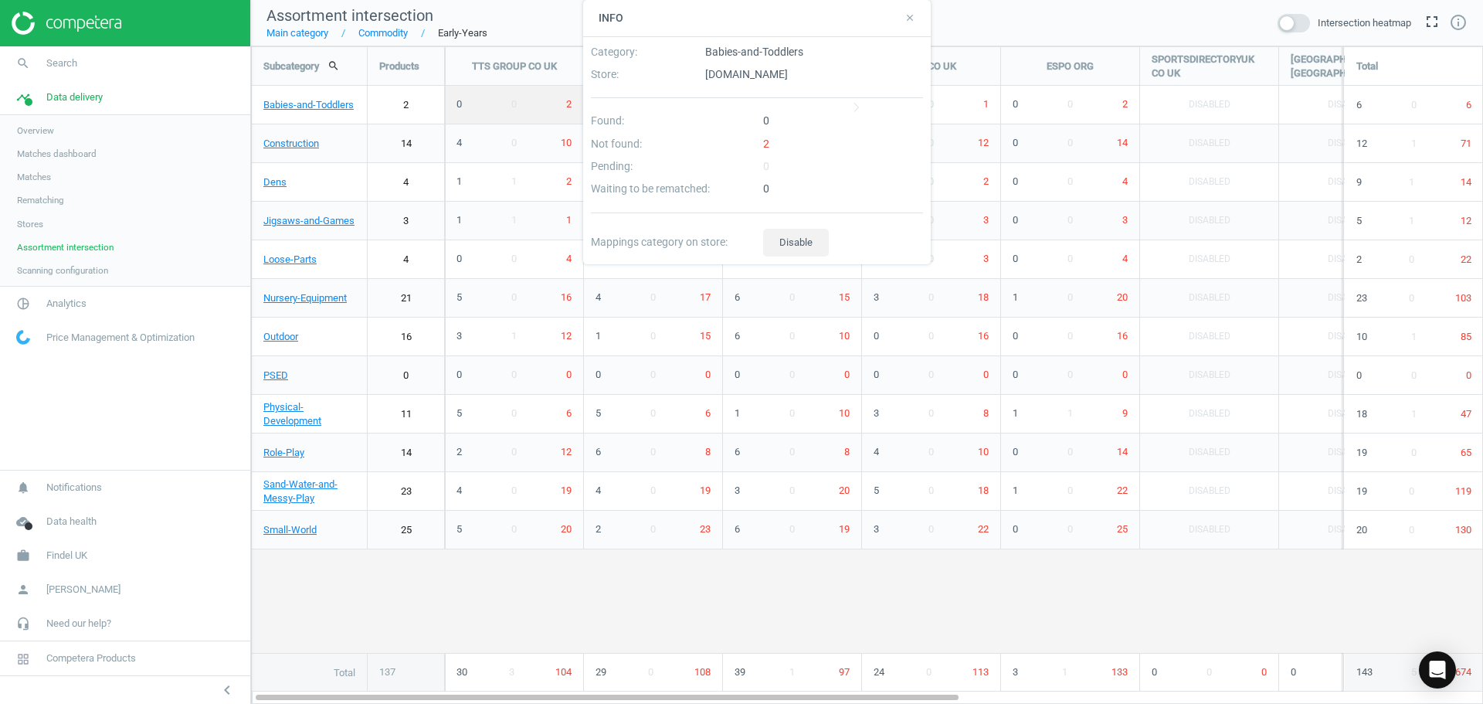
click at [767, 147] on div "2" at bounding box center [843, 148] width 172 height 22
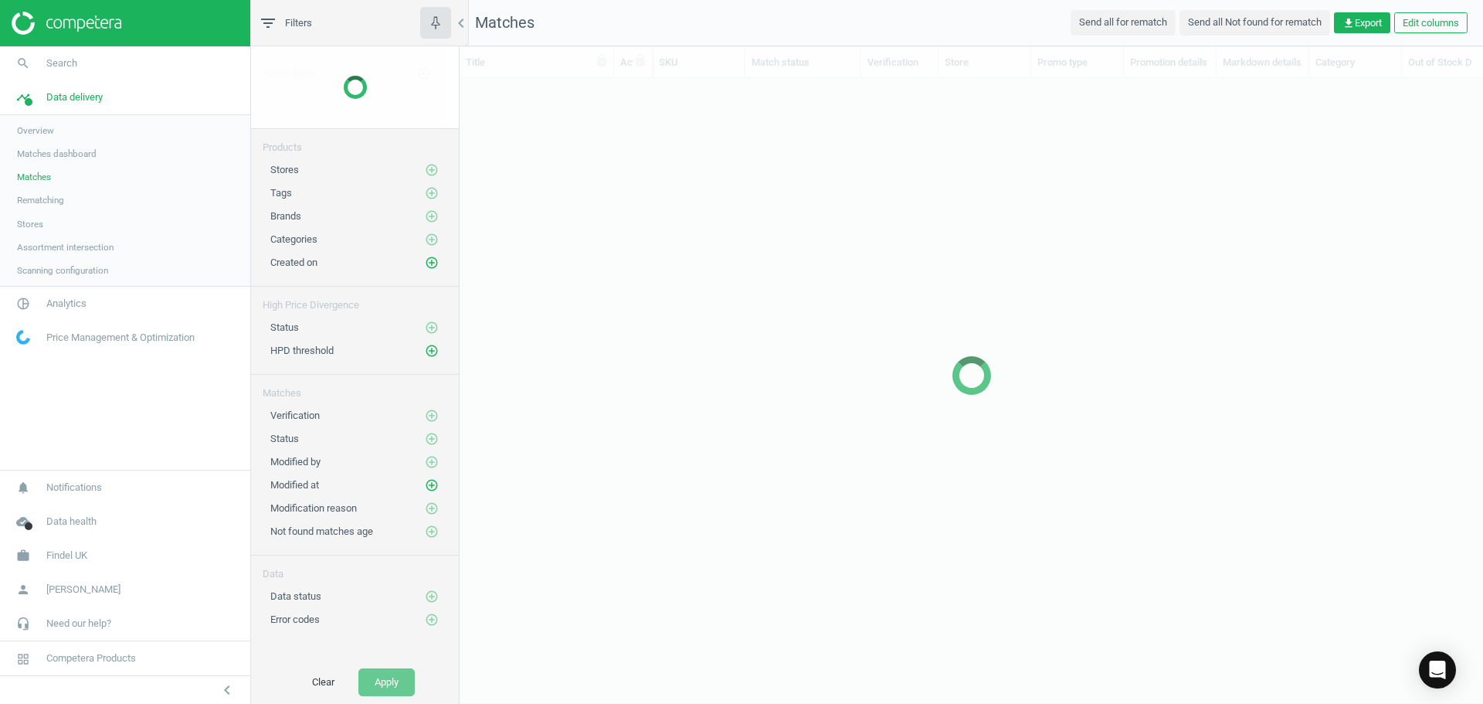
scroll to position [573, 1012]
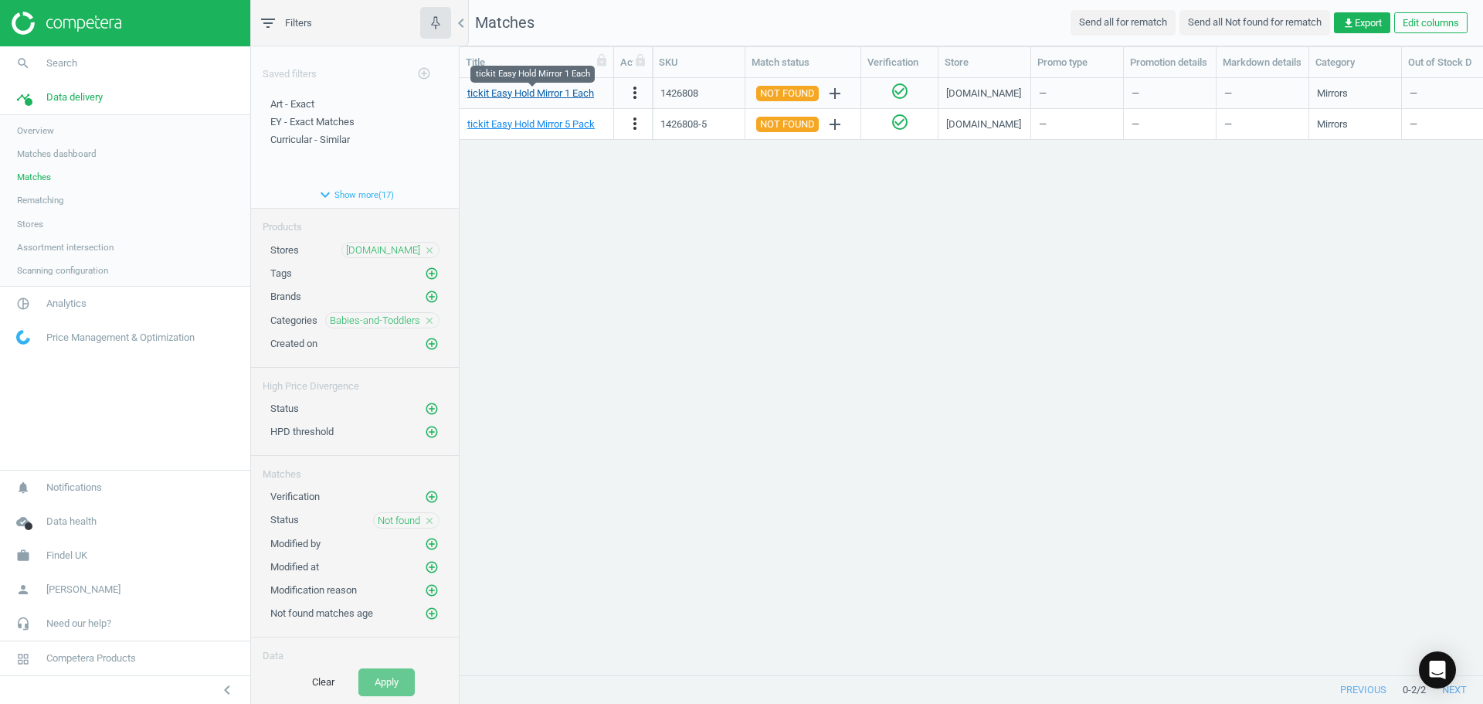
click at [557, 95] on link "tickit Easy Hold Mirror 1 Each" at bounding box center [530, 93] width 127 height 12
click at [1093, 175] on div "tickit Easy Hold Mirror 1 Each more_vert 1426808 NOT FOUND add check_circle_out…" at bounding box center [972, 370] width 1024 height 585
click at [86, 253] on span "Assortment intersection" at bounding box center [65, 247] width 97 height 12
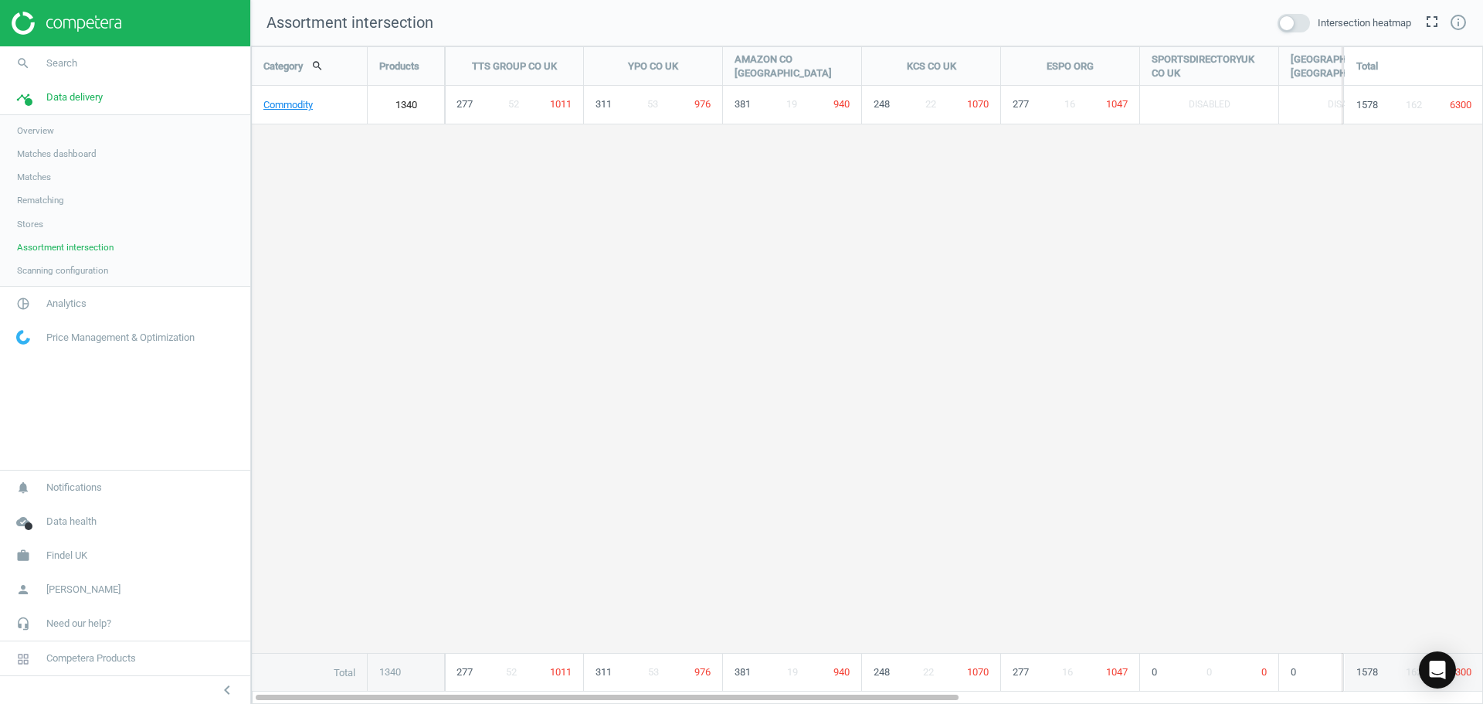
scroll to position [681, 1256]
click at [282, 104] on link "Commodity" at bounding box center [309, 105] width 115 height 39
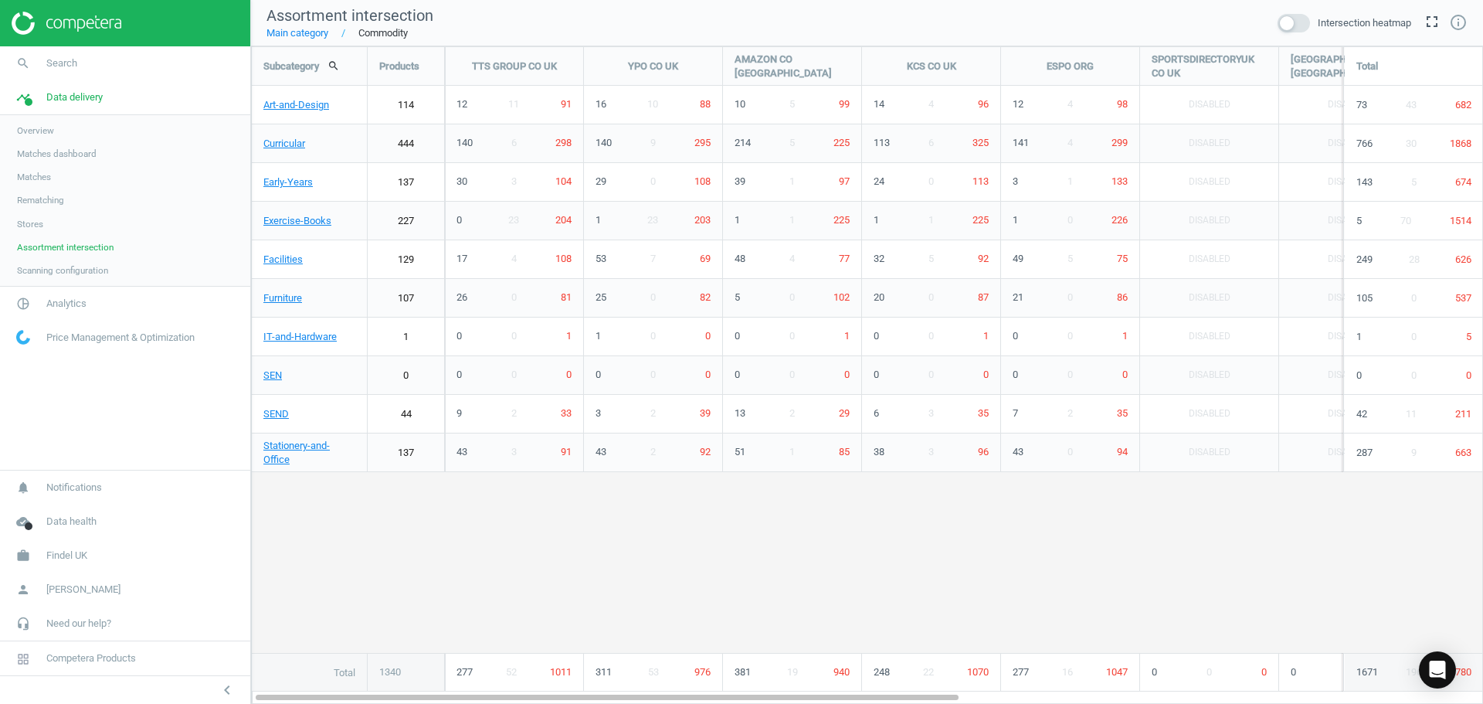
scroll to position [681, 1256]
click at [327, 177] on link "Early-Years" at bounding box center [309, 182] width 115 height 39
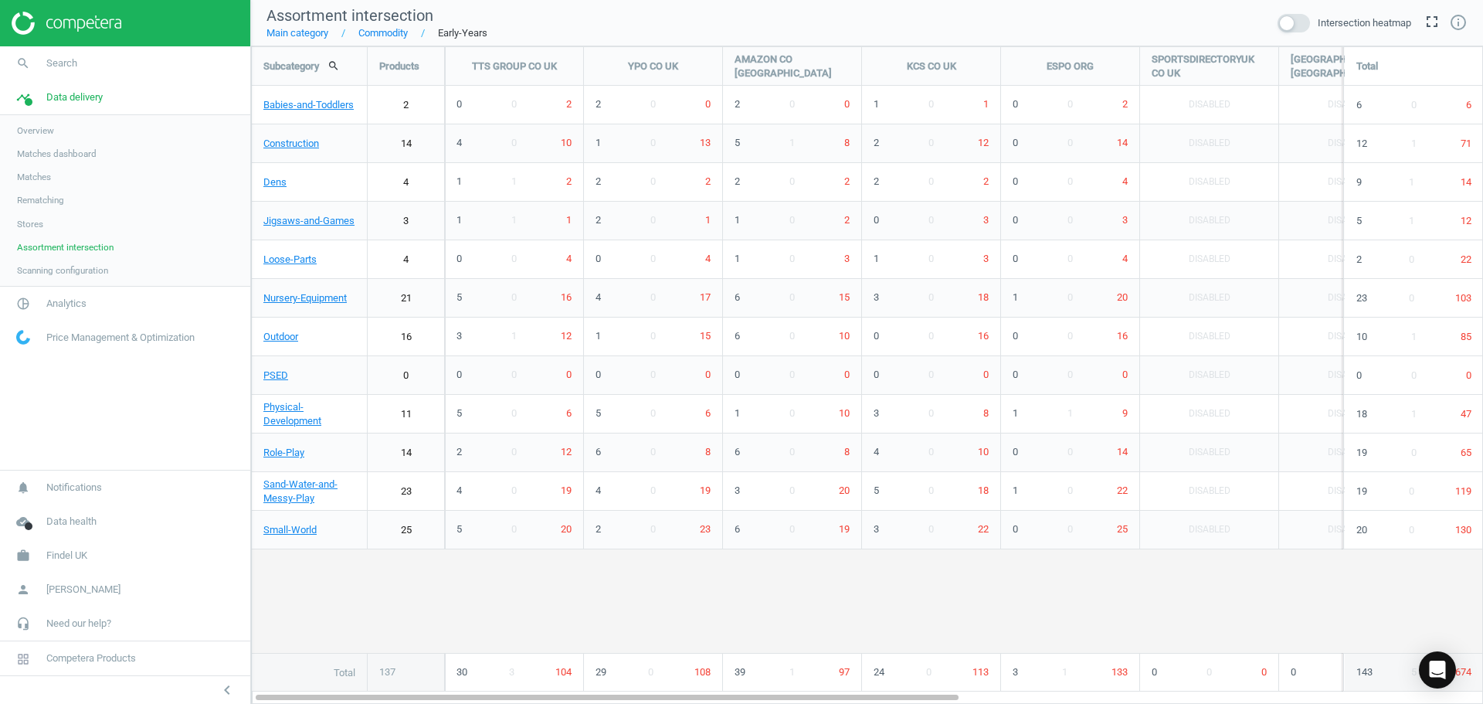
scroll to position [681, 1256]
click at [1458, 22] on icon "info_outline" at bounding box center [1458, 22] width 19 height 19
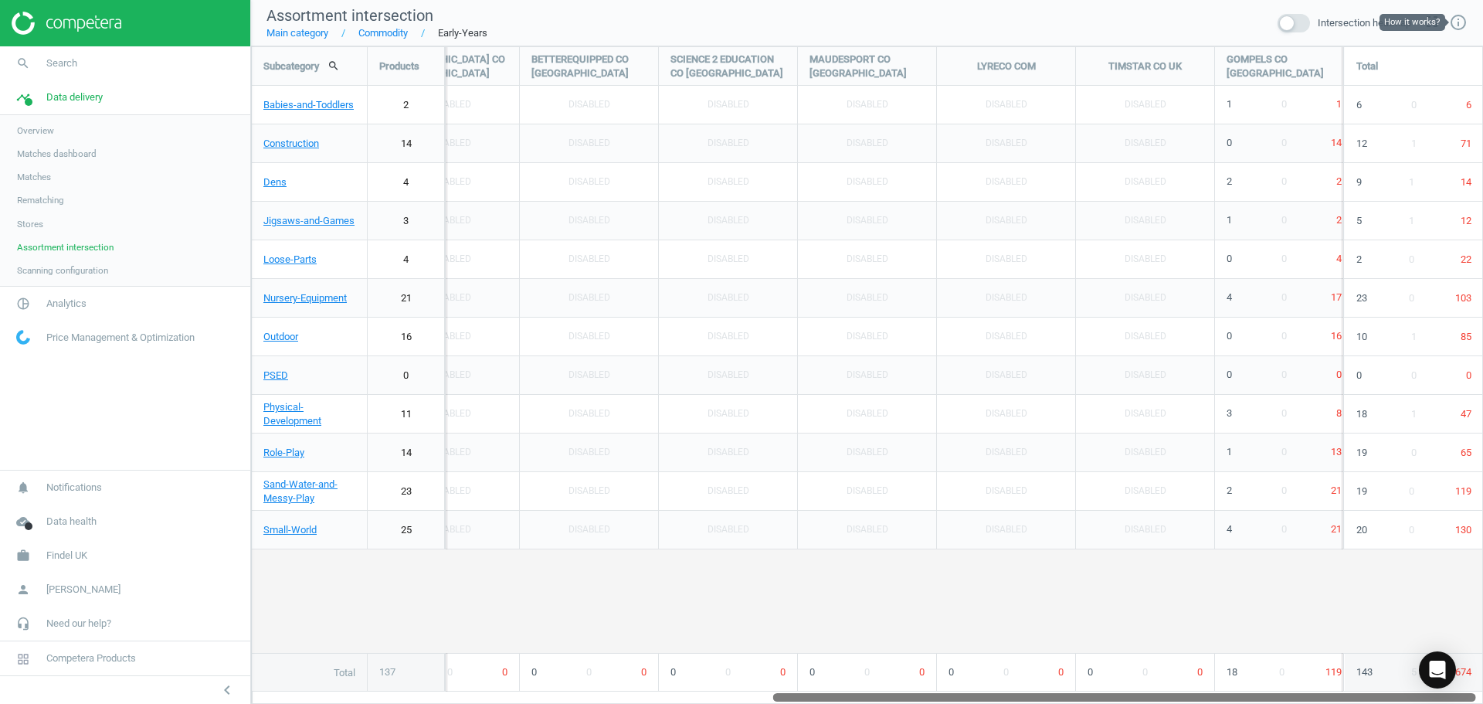
drag, startPoint x: 605, startPoint y: 698, endPoint x: 1264, endPoint y: 736, distance: 660.1
click at [1264, 703] on html "Group 2 Created with Sketch. ic/cloud_download/grey600 Created with Sketch. gra…" at bounding box center [741, 352] width 1483 height 704
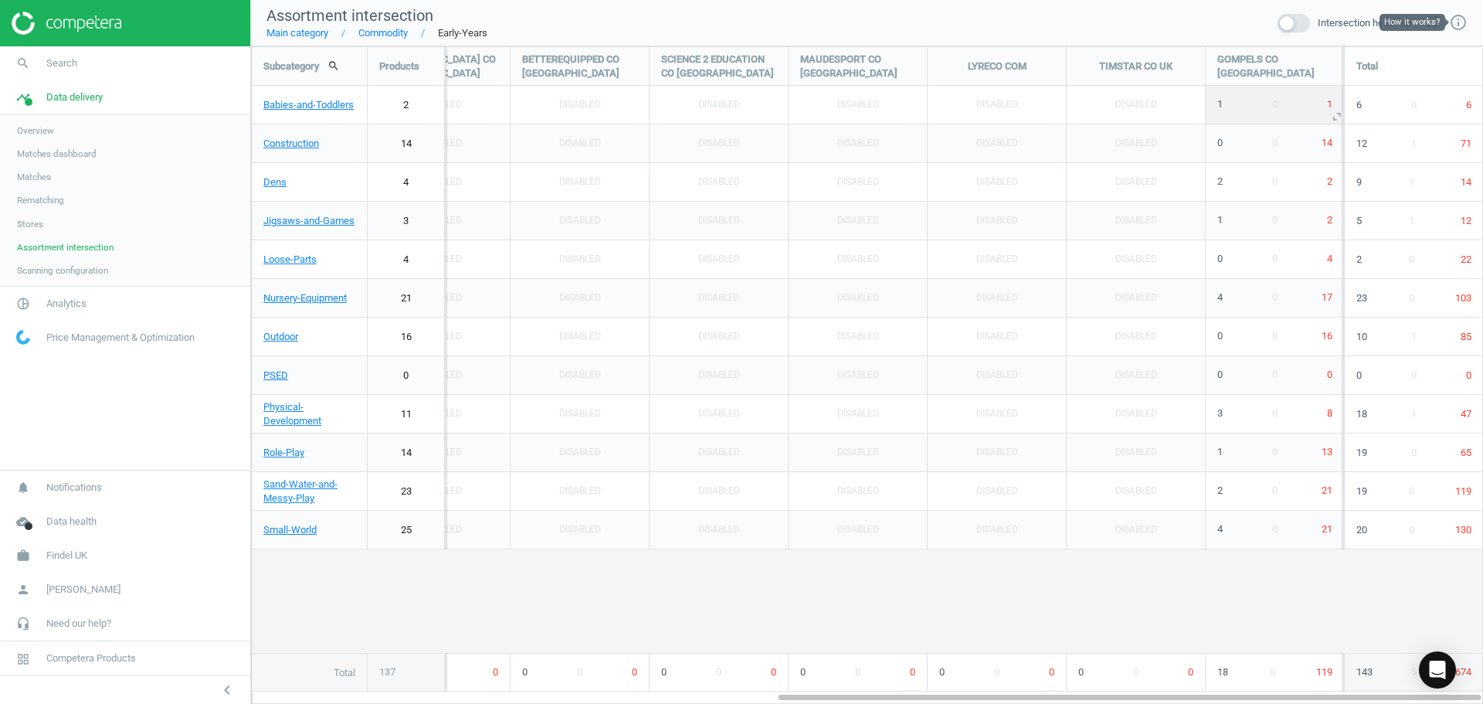
click at [1336, 117] on icon "unfold_more" at bounding box center [1336, 116] width 19 height 19
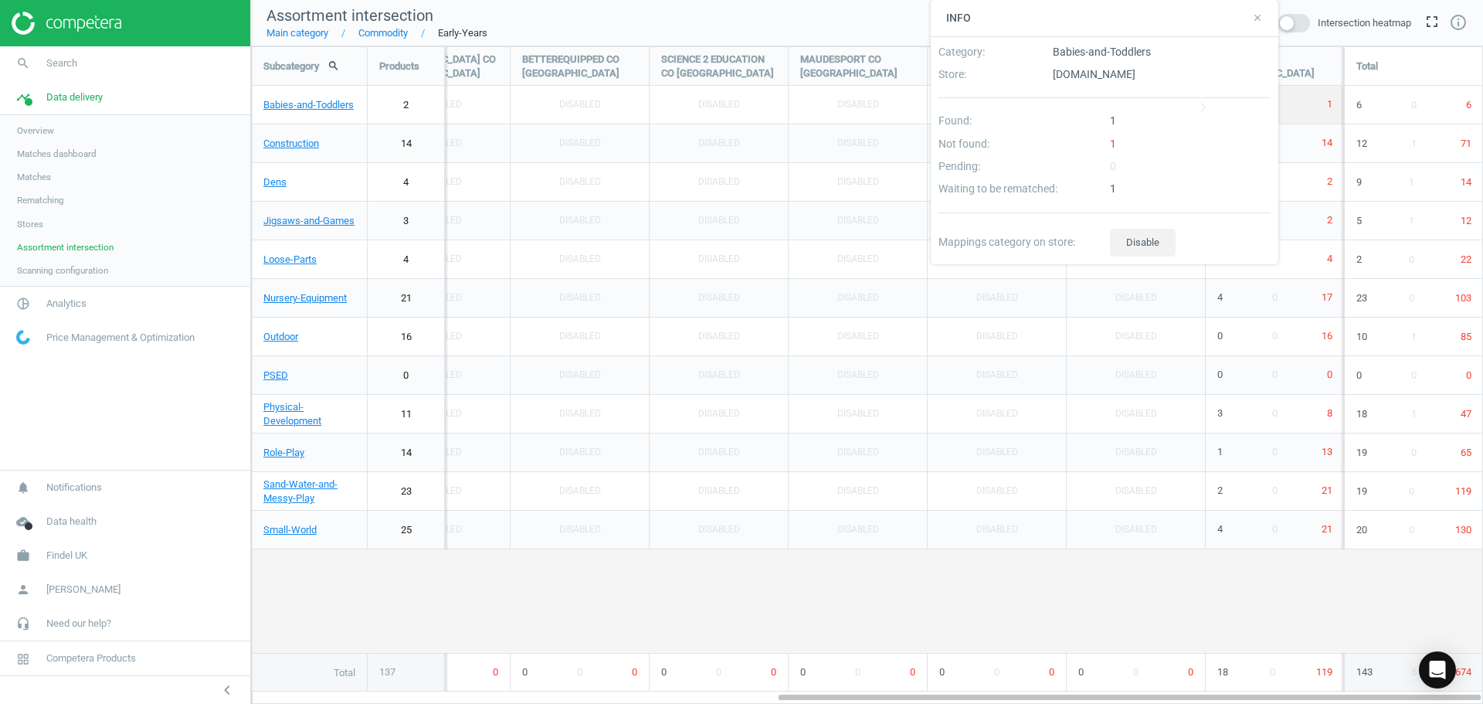
click at [1115, 141] on div "1" at bounding box center [1191, 148] width 172 height 22
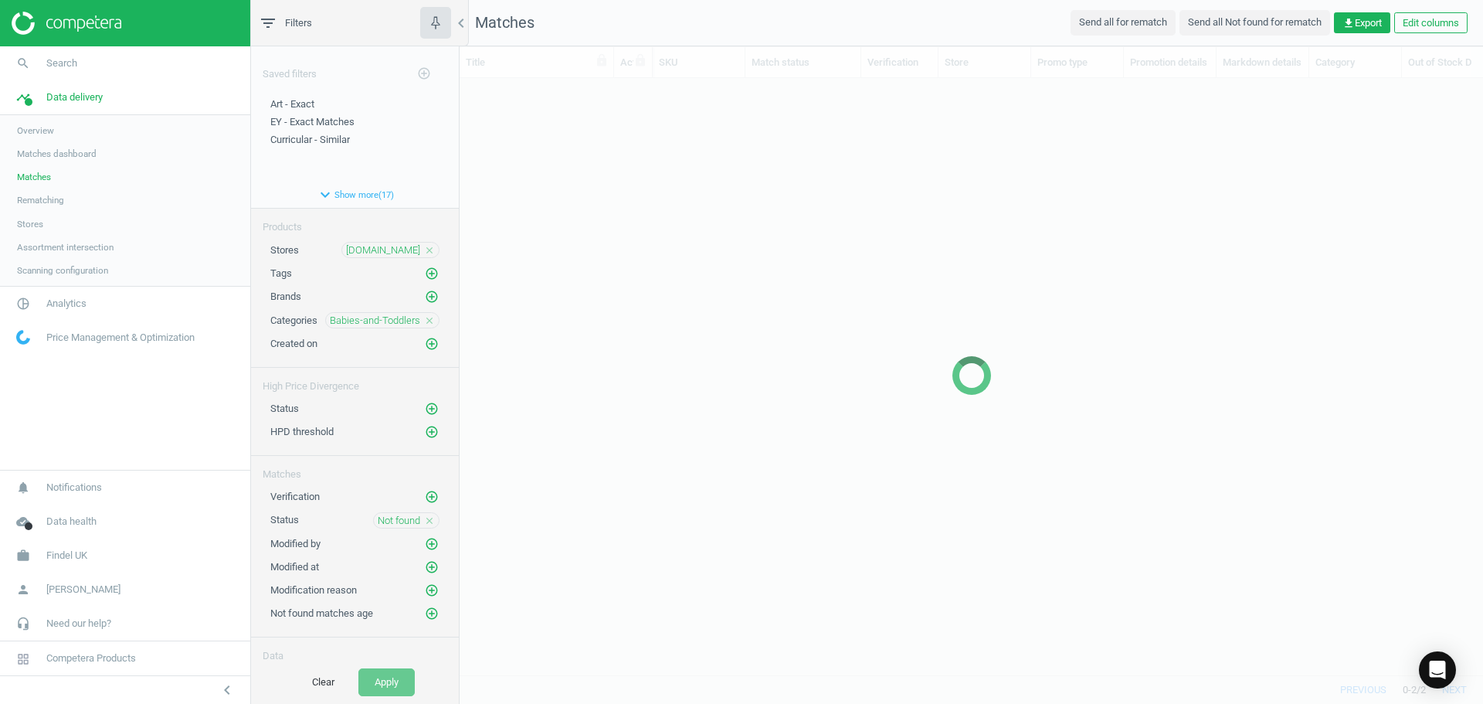
scroll to position [573, 1012]
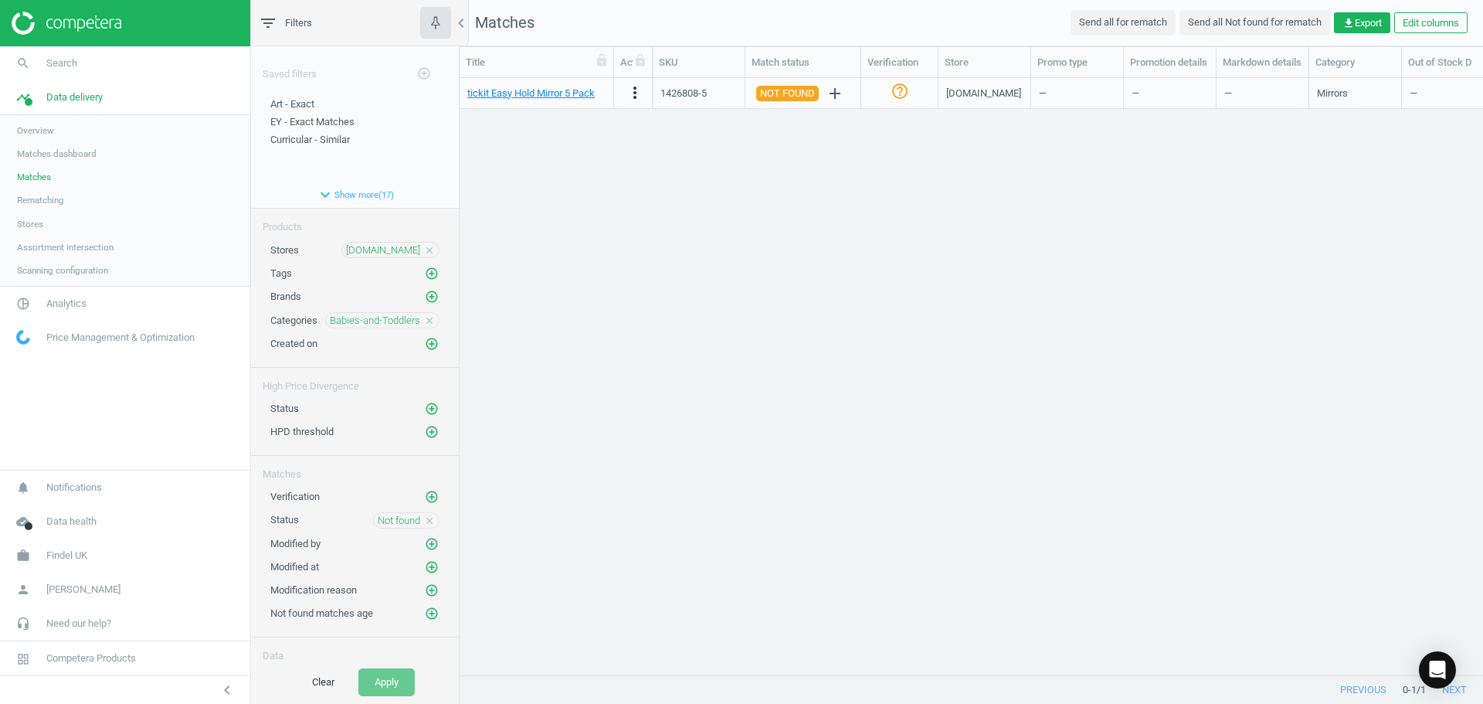
click at [1215, 416] on div "tickit Easy Hold Mirror 5 Pack more_vert 1426808-5 NOT FOUND add help_outline g…" at bounding box center [972, 370] width 1024 height 585
click at [29, 171] on span "Matches" at bounding box center [34, 177] width 34 height 12
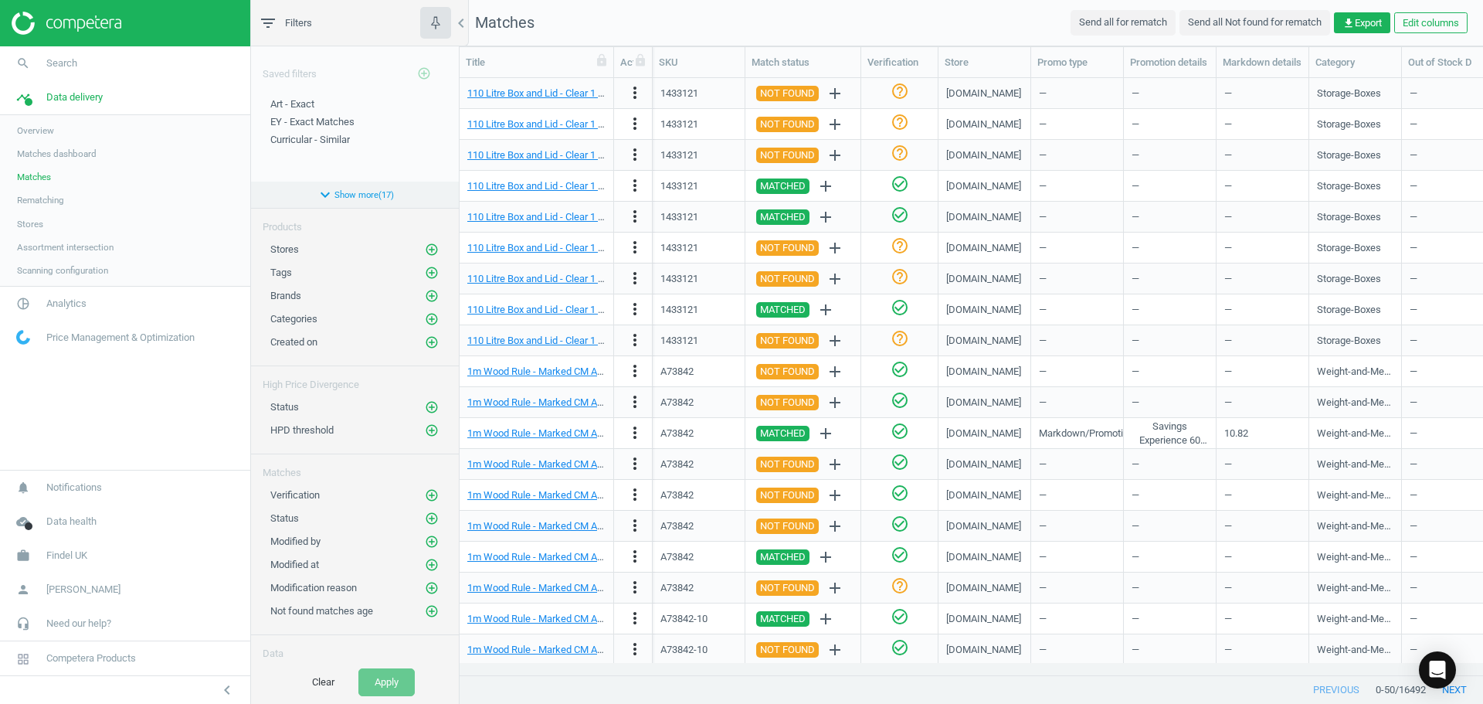
click at [335, 188] on button "expand_more Show more ( 17 )" at bounding box center [355, 195] width 208 height 26
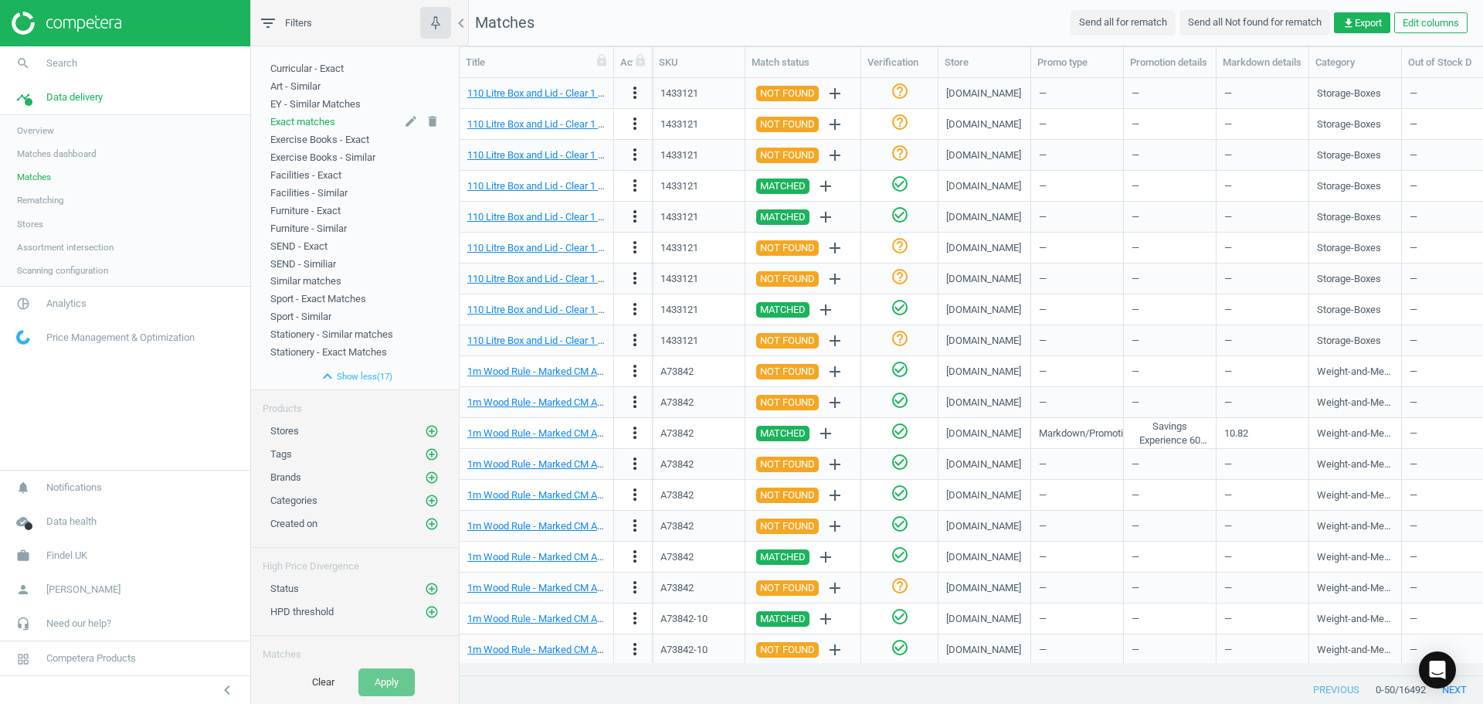
scroll to position [155, 0]
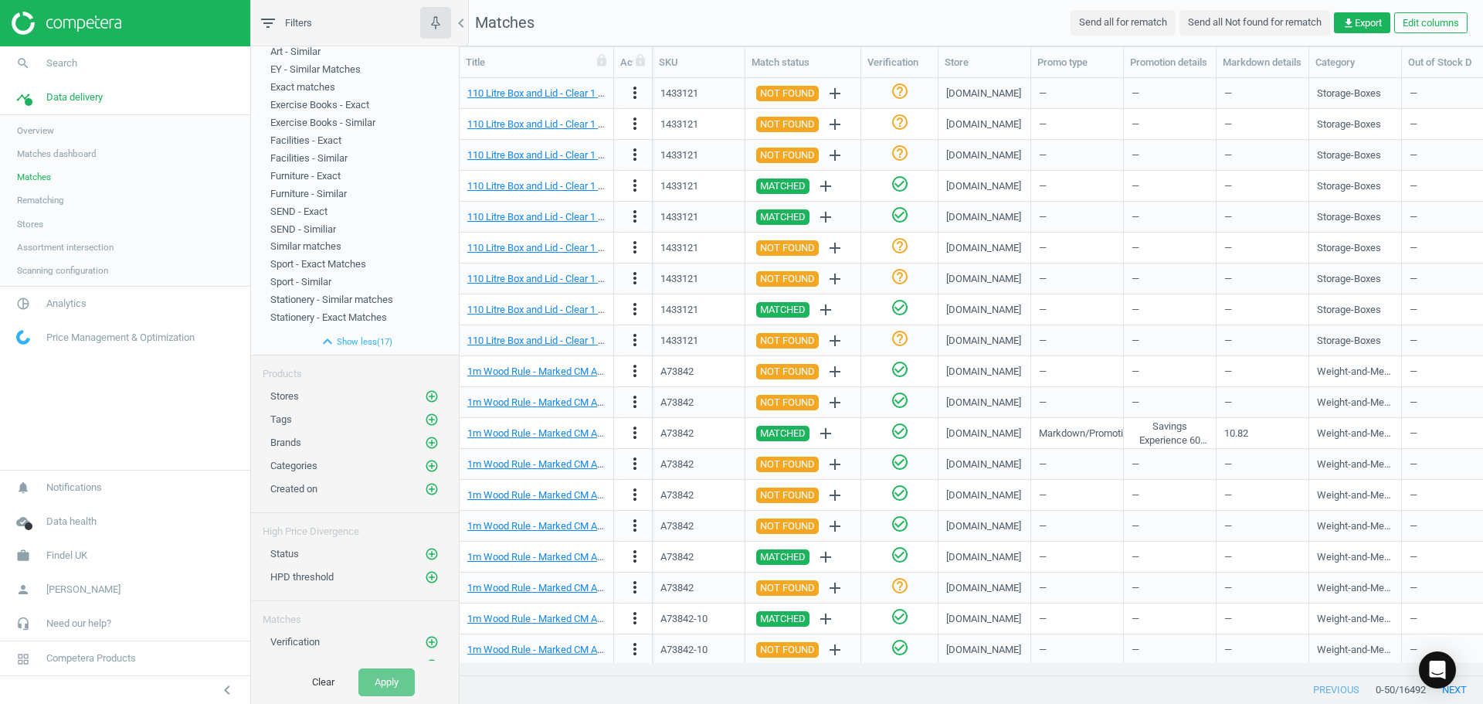
click at [42, 175] on span "Matches" at bounding box center [34, 177] width 34 height 12
click at [53, 314] on link "pie_chart_outlined Analytics" at bounding box center [125, 304] width 250 height 34
click at [32, 192] on span "Products" at bounding box center [35, 188] width 36 height 12
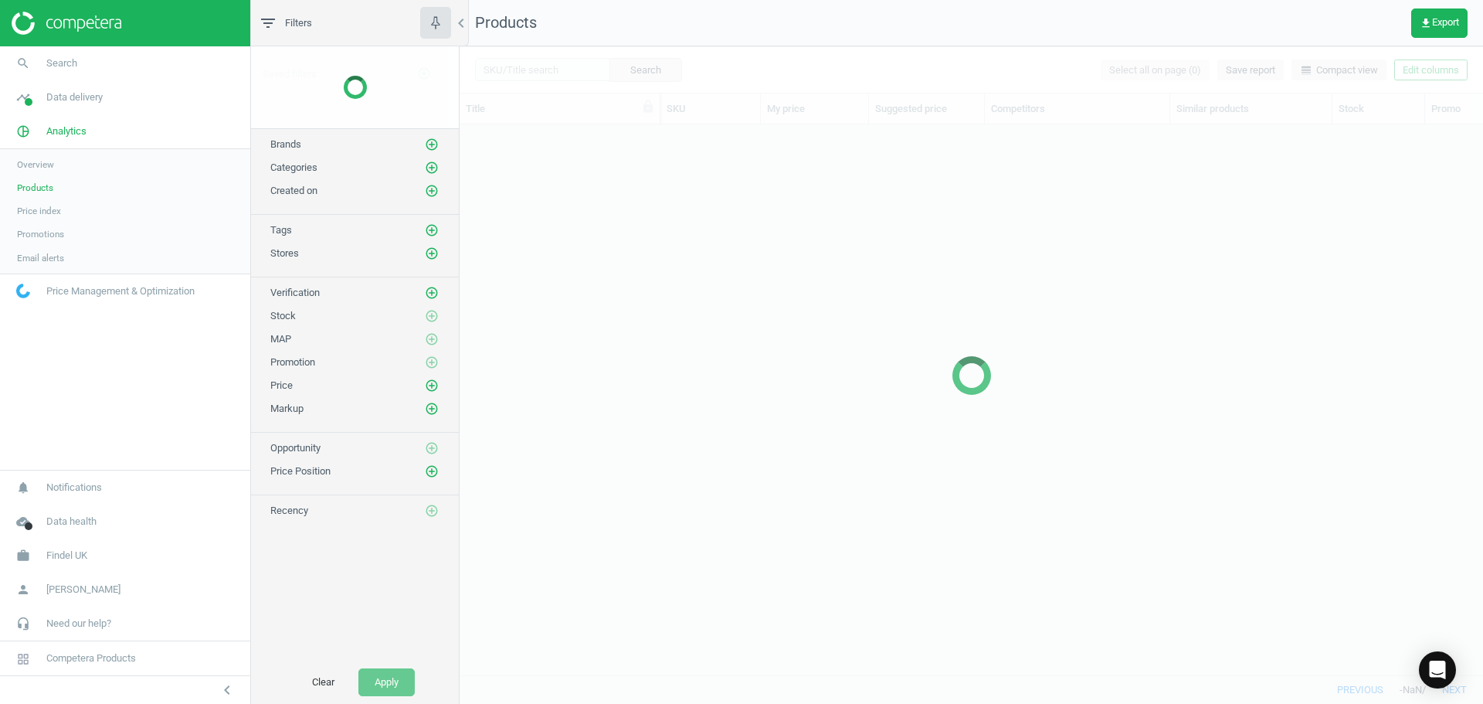
scroll to position [527, 1012]
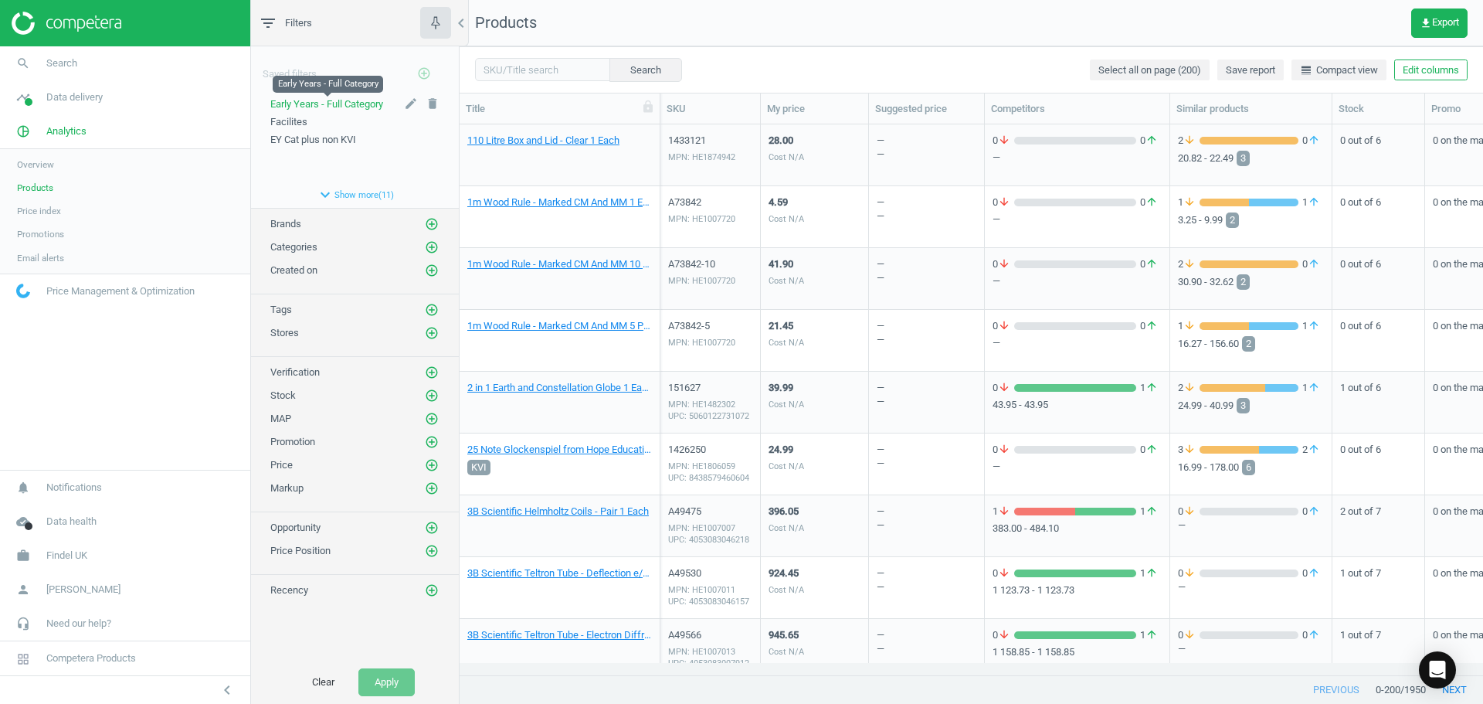
click at [344, 100] on span "Early Years - Full Category" at bounding box center [326, 104] width 113 height 12
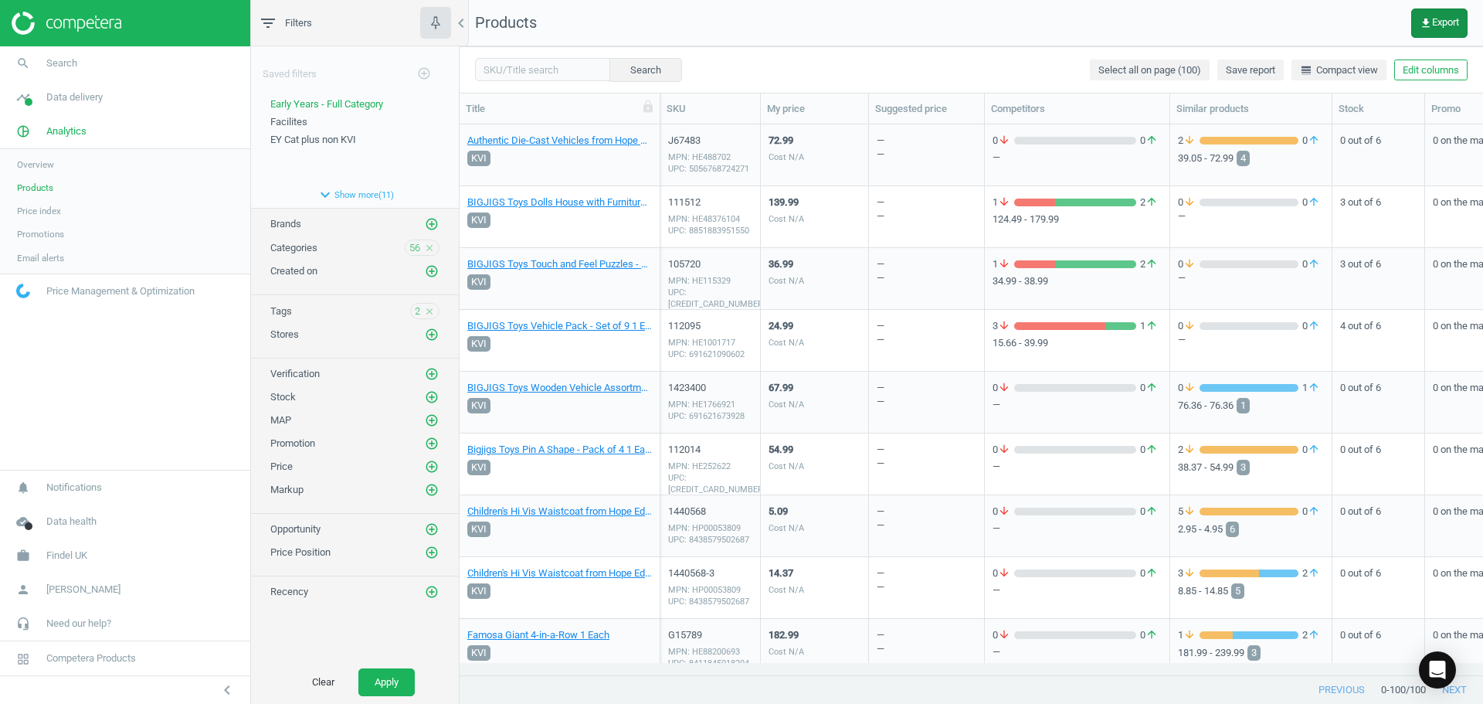
click at [1440, 24] on span "get_app Export" at bounding box center [1439, 23] width 39 height 12
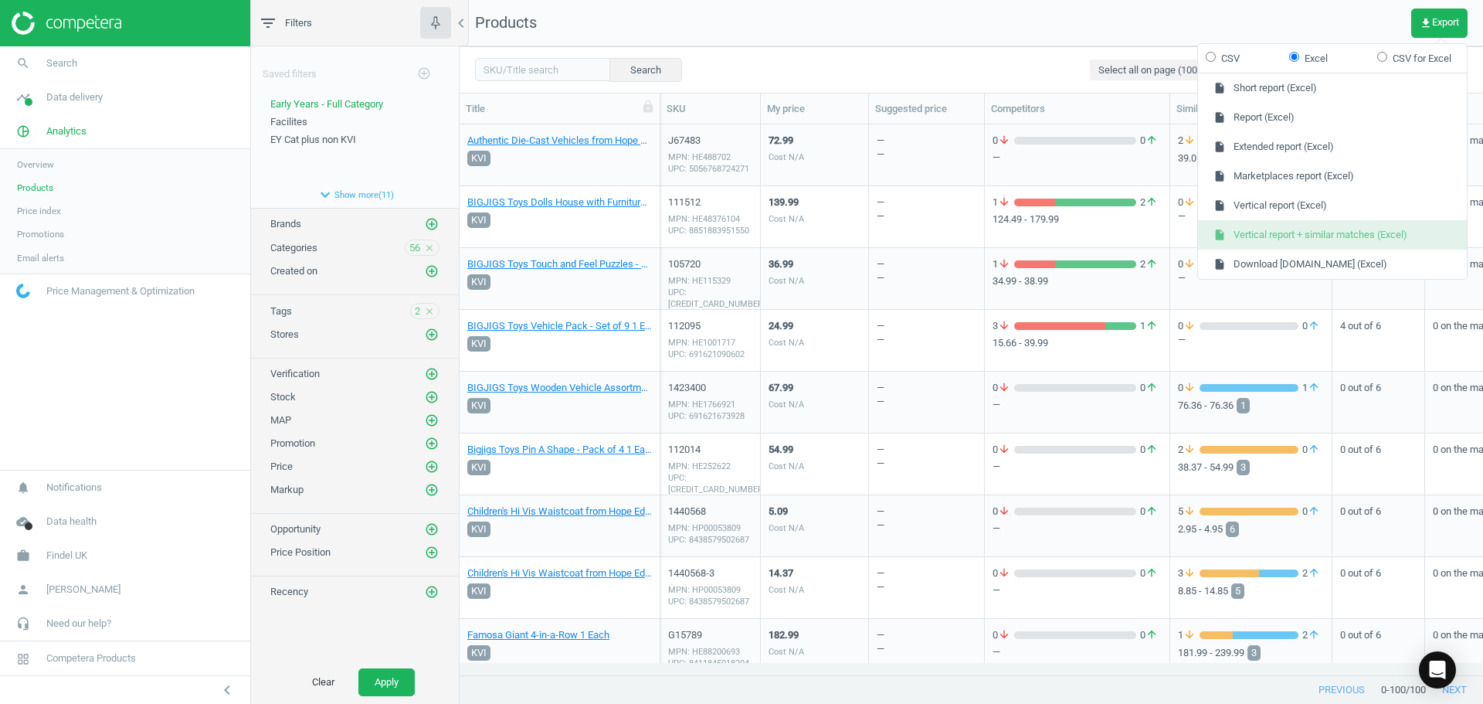
click at [1316, 228] on button "insert_drive_file Vertical report + similar matches (Excel)" at bounding box center [1332, 234] width 269 height 29
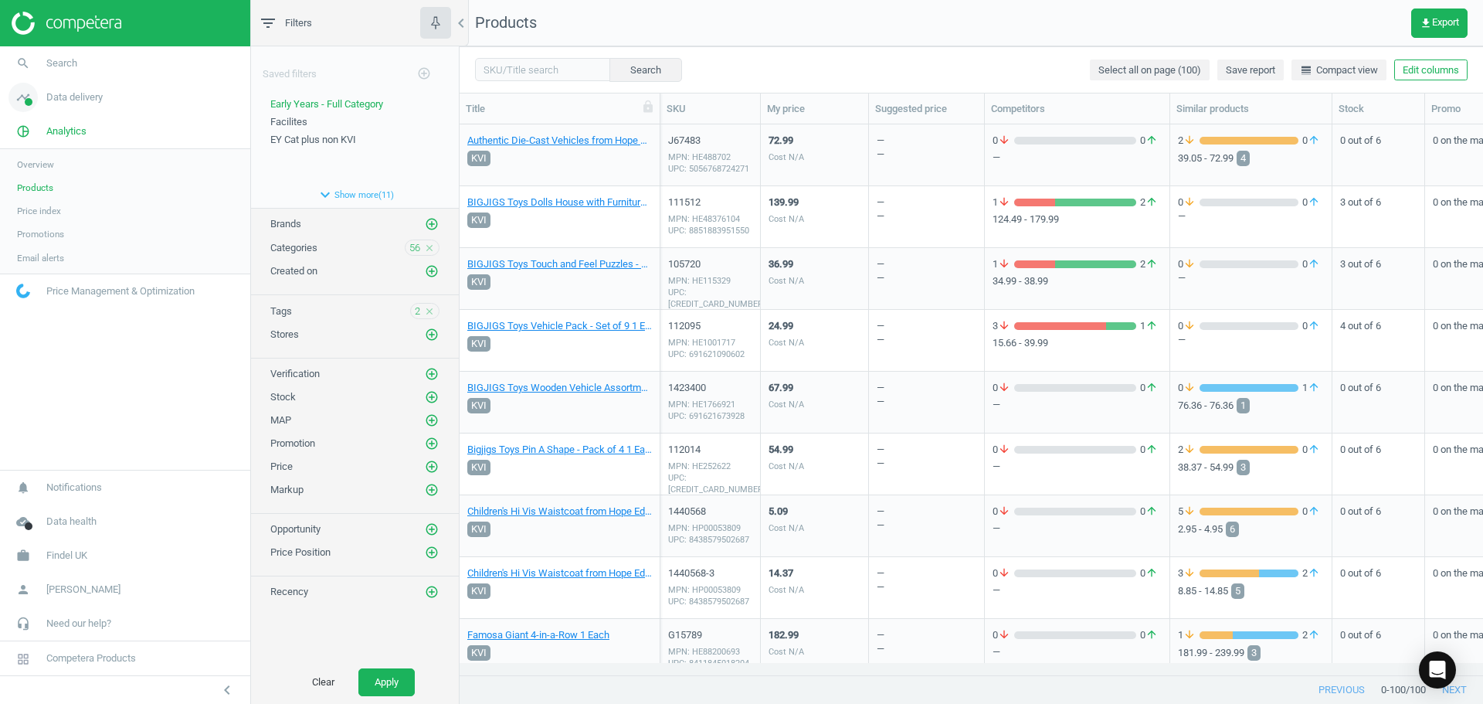
click at [63, 98] on span "Data delivery" at bounding box center [74, 97] width 56 height 14
click at [44, 248] on span "Assortment intersection" at bounding box center [65, 247] width 97 height 12
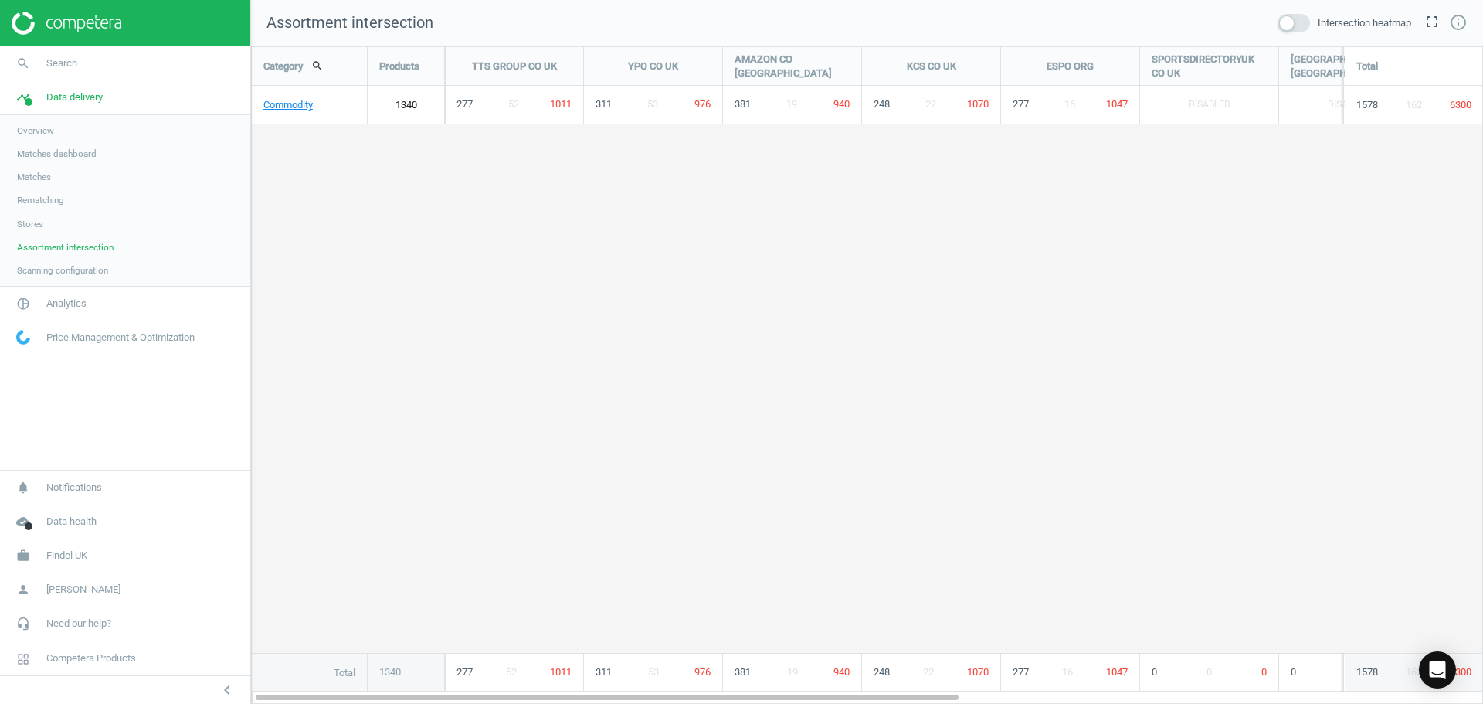
scroll to position [681, 1256]
click at [293, 112] on link "Commodity" at bounding box center [309, 105] width 115 height 39
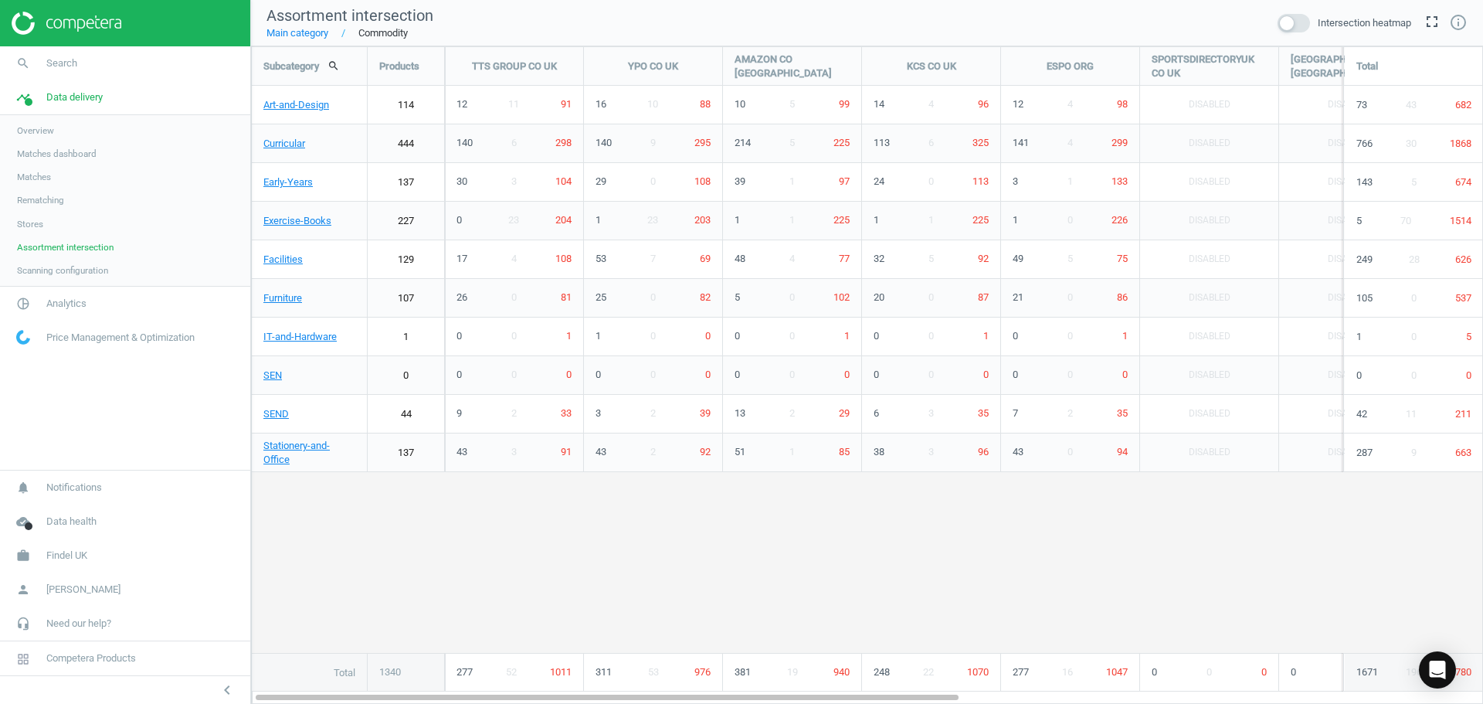
scroll to position [681, 1256]
click at [331, 179] on link "Early-Years" at bounding box center [309, 182] width 115 height 39
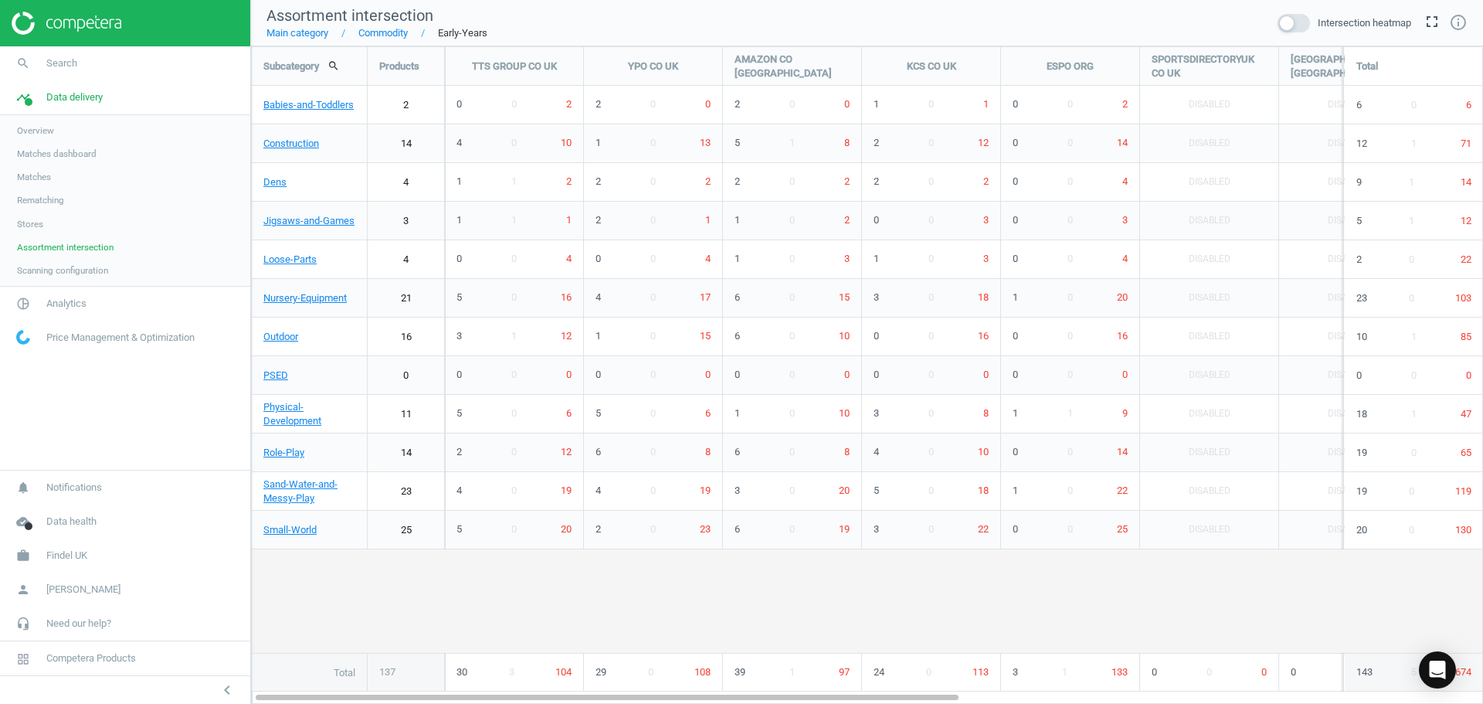
scroll to position [681, 1256]
click at [573, 114] on icon "unfold_more" at bounding box center [575, 116] width 19 height 19
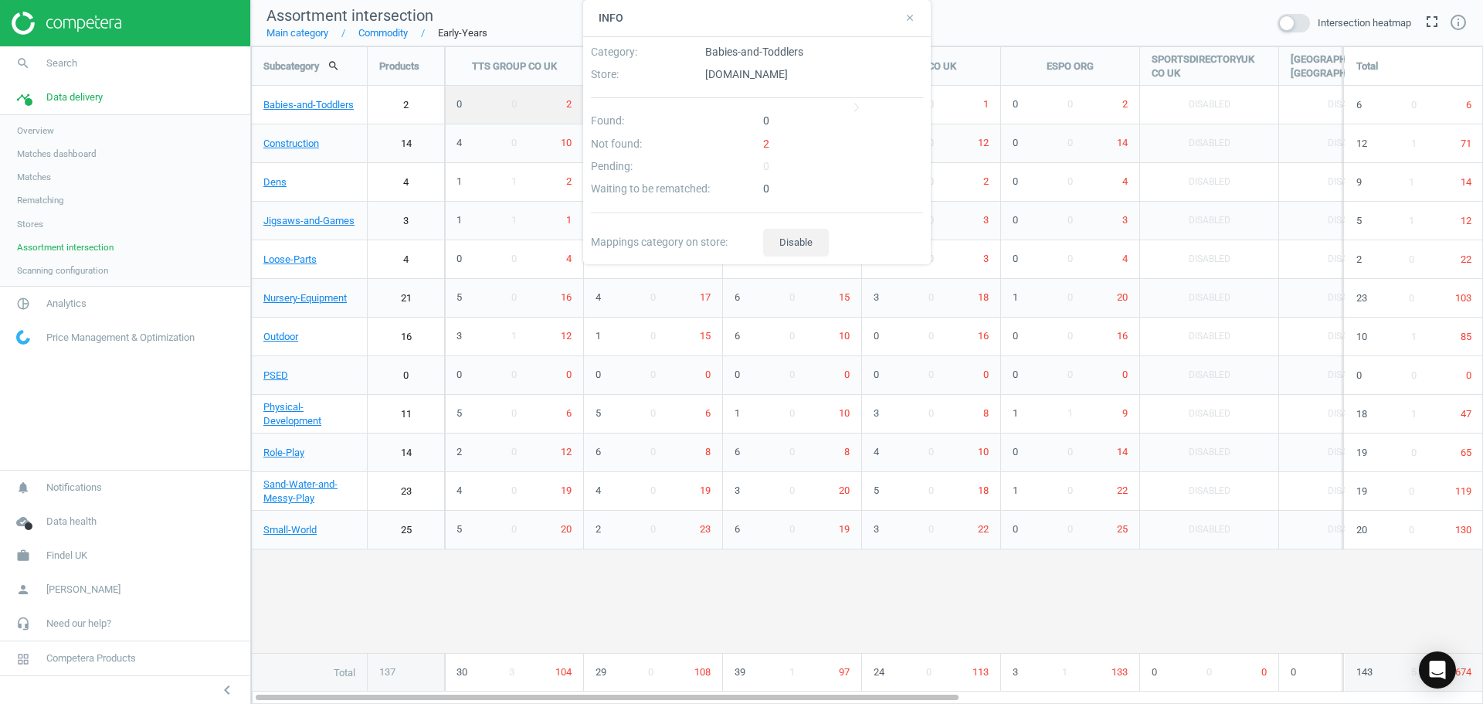
click at [768, 142] on div "2" at bounding box center [843, 148] width 172 height 22
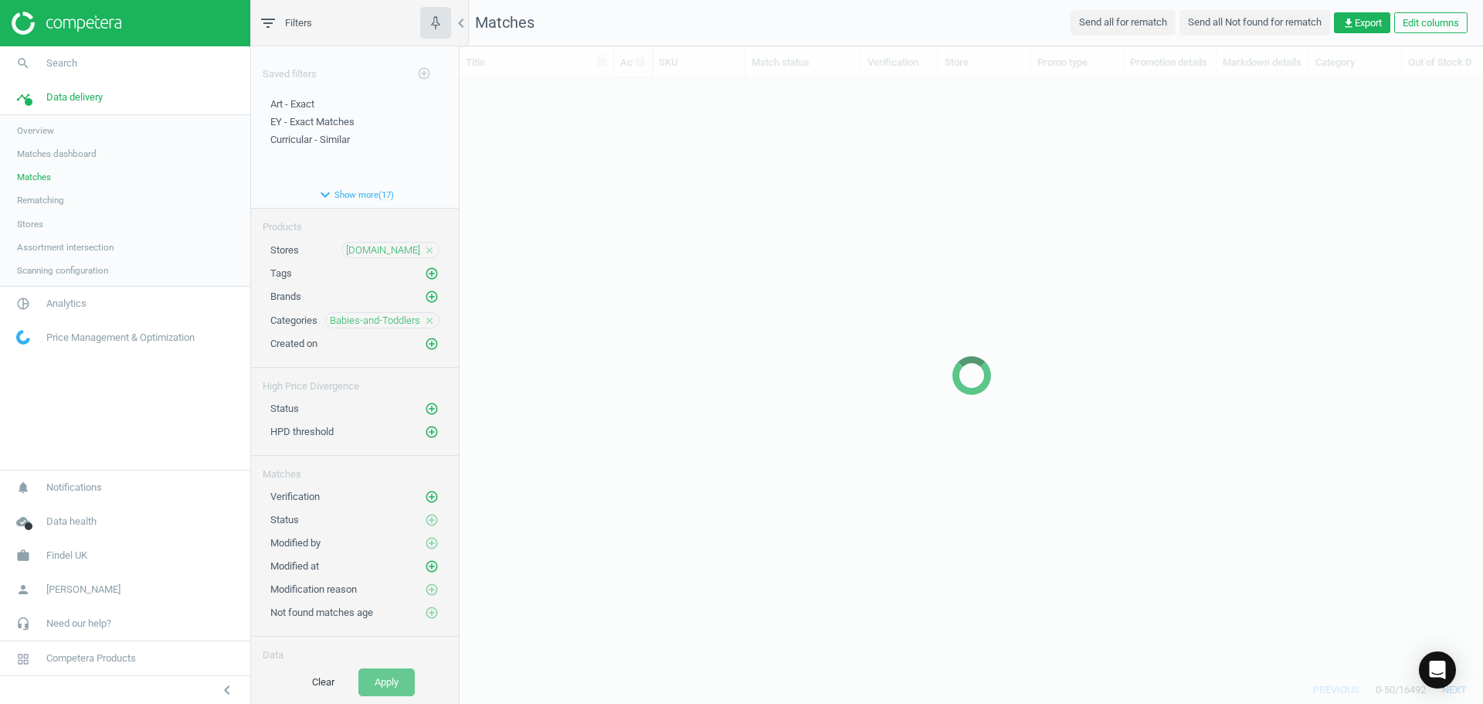
scroll to position [573, 1012]
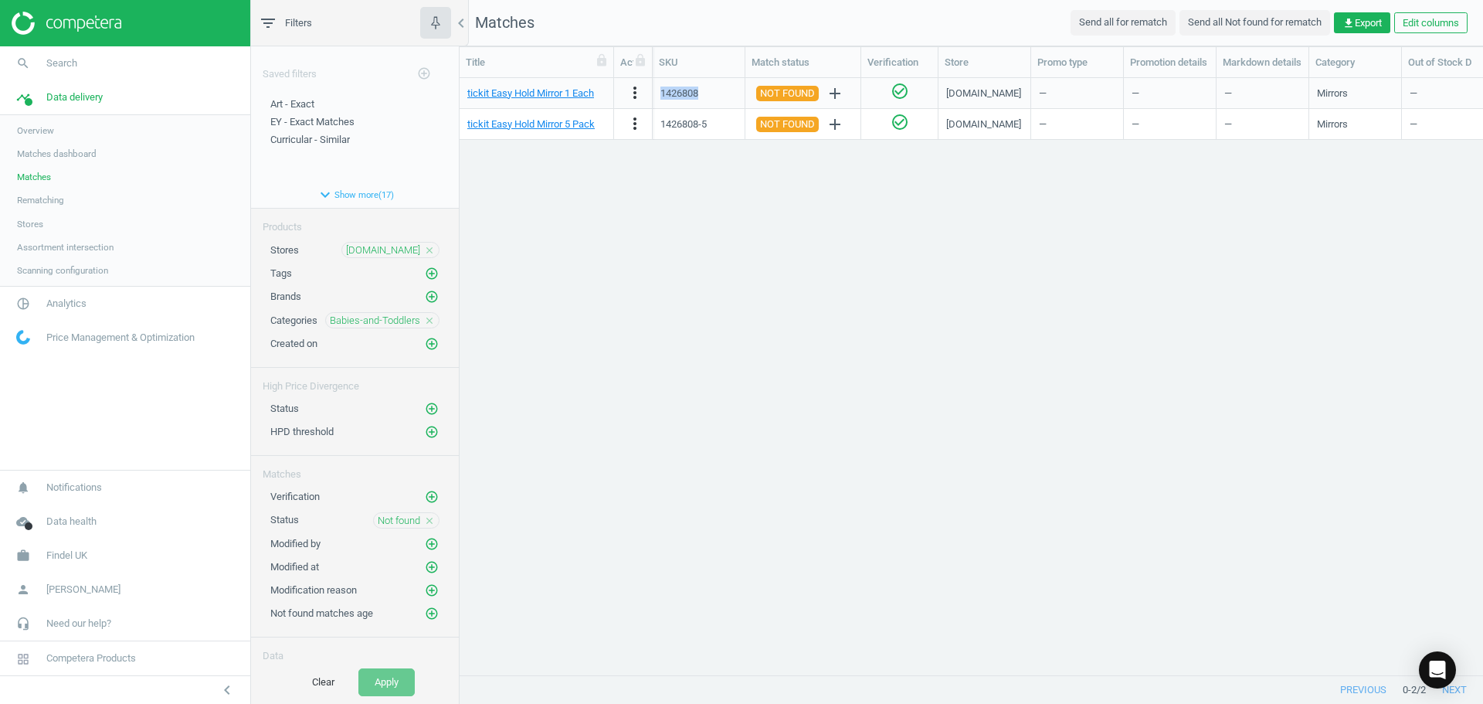
drag, startPoint x: 700, startPoint y: 97, endPoint x: 654, endPoint y: 95, distance: 45.6
click at [654, 95] on div "1426808" at bounding box center [699, 93] width 93 height 31
copy div "1426808"
click at [691, 89] on div "1426808" at bounding box center [680, 94] width 38 height 14
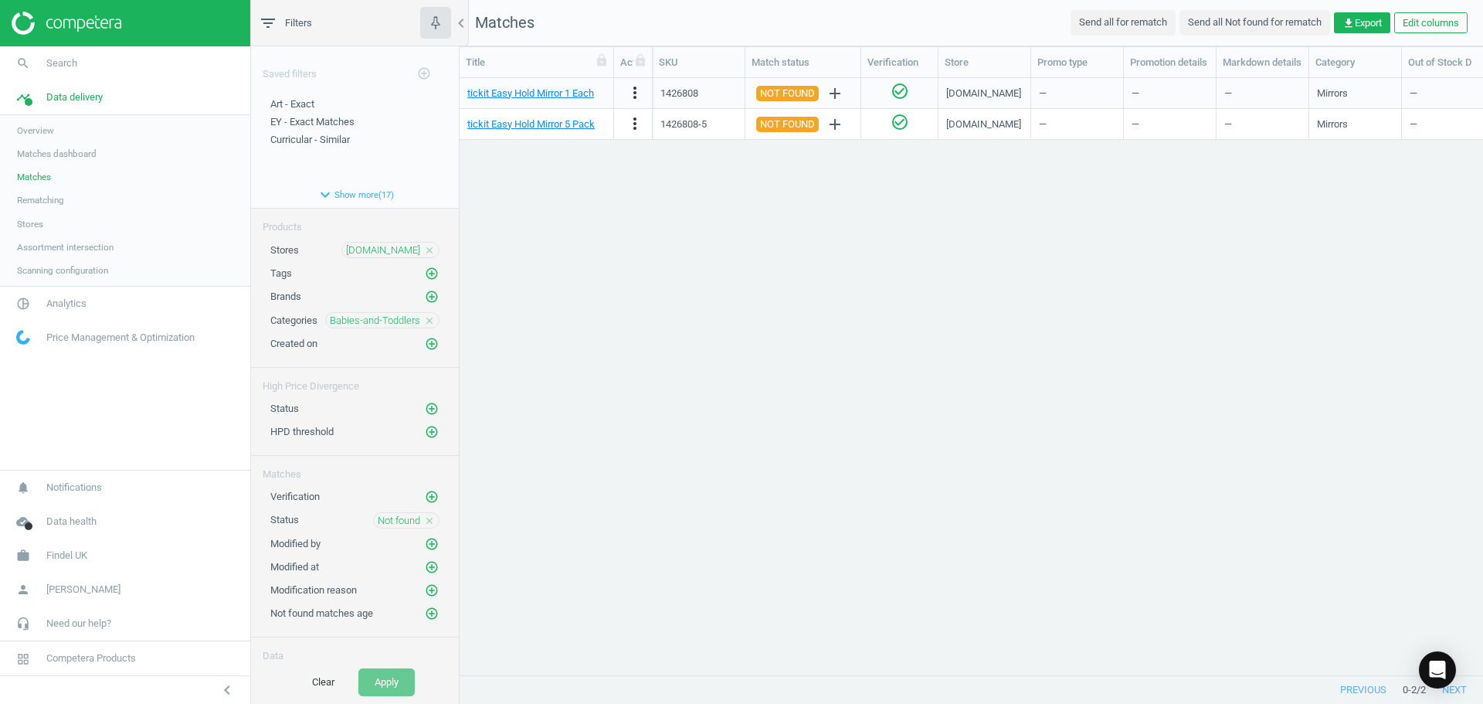
click at [606, 95] on div "tickit Easy Hold Mirror 1 Each" at bounding box center [537, 93] width 155 height 31
click at [728, 93] on div "1426808" at bounding box center [699, 93] width 76 height 27
click at [636, 90] on icon "more_vert" at bounding box center [635, 92] width 19 height 19
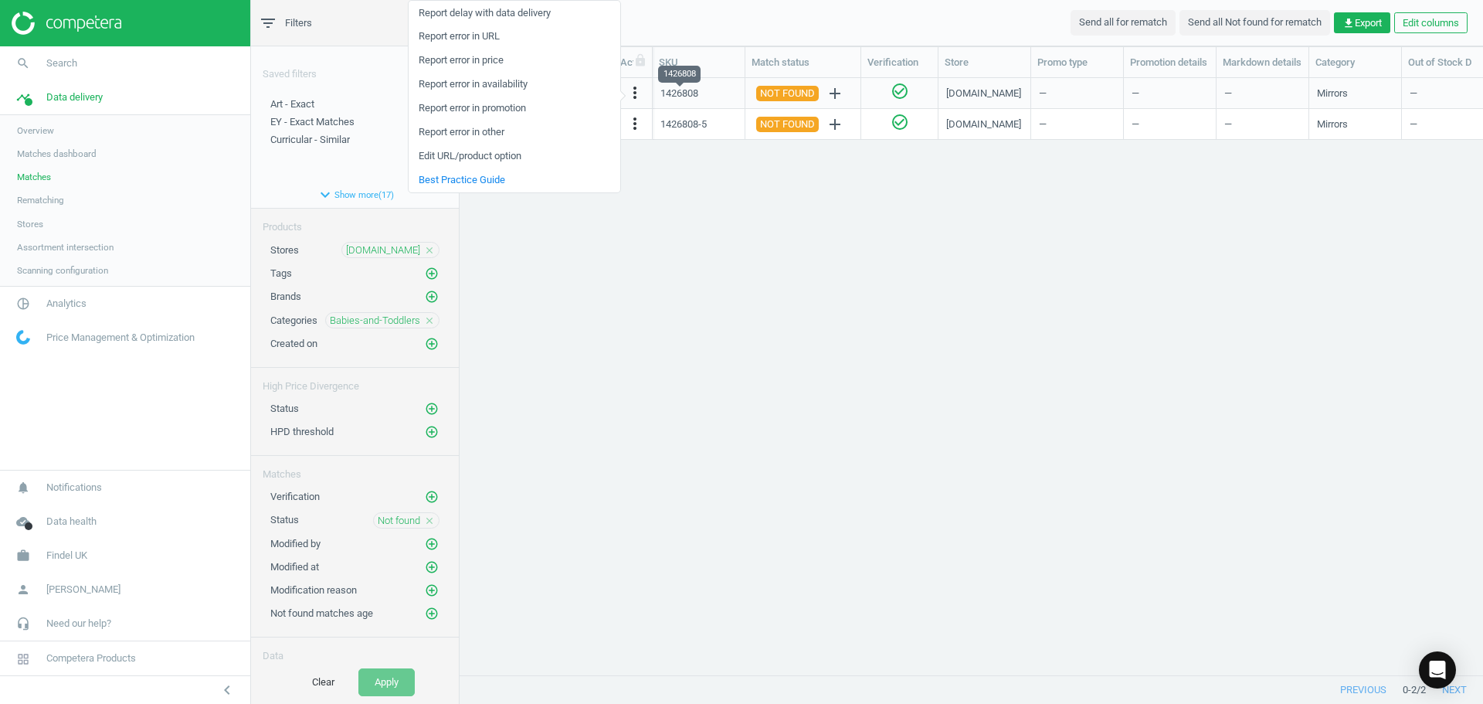
click at [684, 87] on div "1426808" at bounding box center [680, 94] width 38 height 14
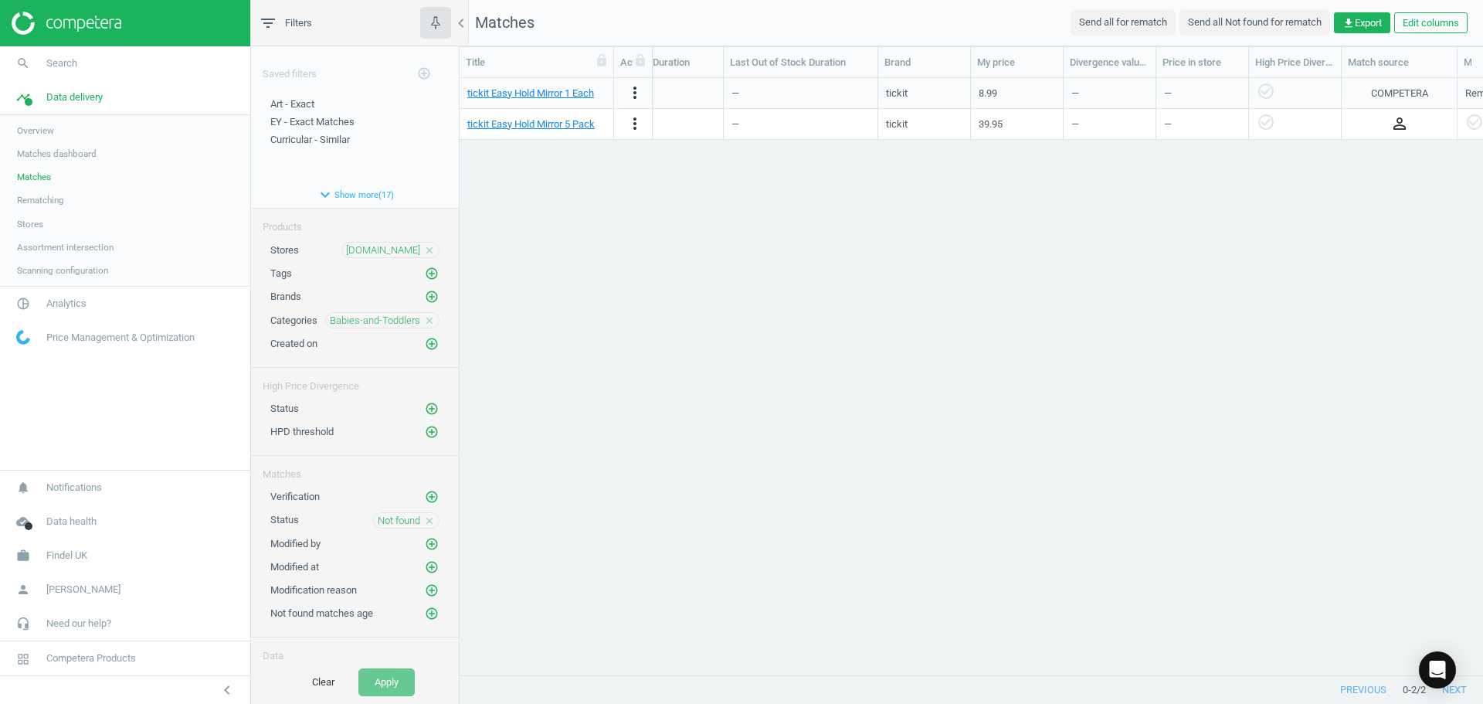
scroll to position [0, 0]
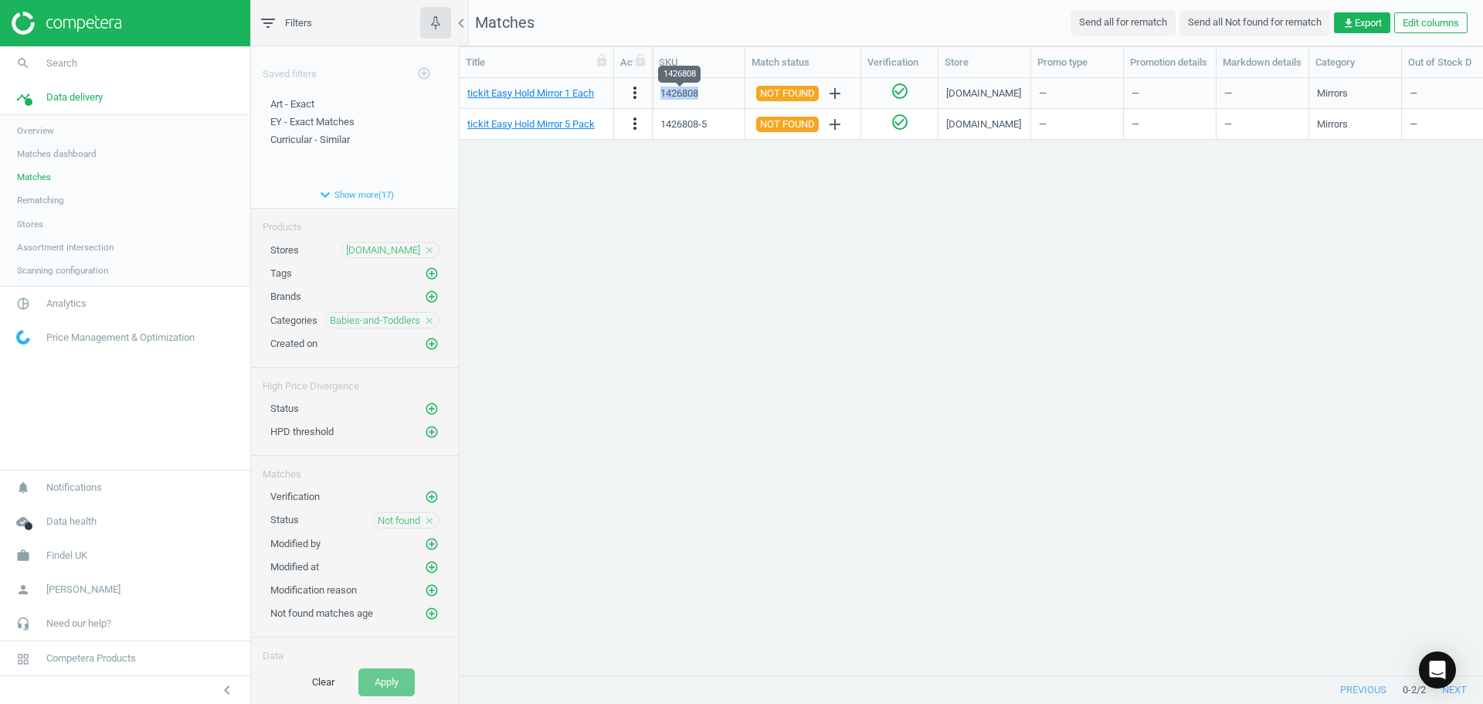
drag, startPoint x: 706, startPoint y: 90, endPoint x: 659, endPoint y: 96, distance: 47.5
click at [659, 96] on div "1426808" at bounding box center [699, 93] width 93 height 31
copy div "1426808"
click at [56, 302] on span "Analytics" at bounding box center [66, 304] width 40 height 14
click at [32, 192] on span "Products" at bounding box center [35, 188] width 36 height 12
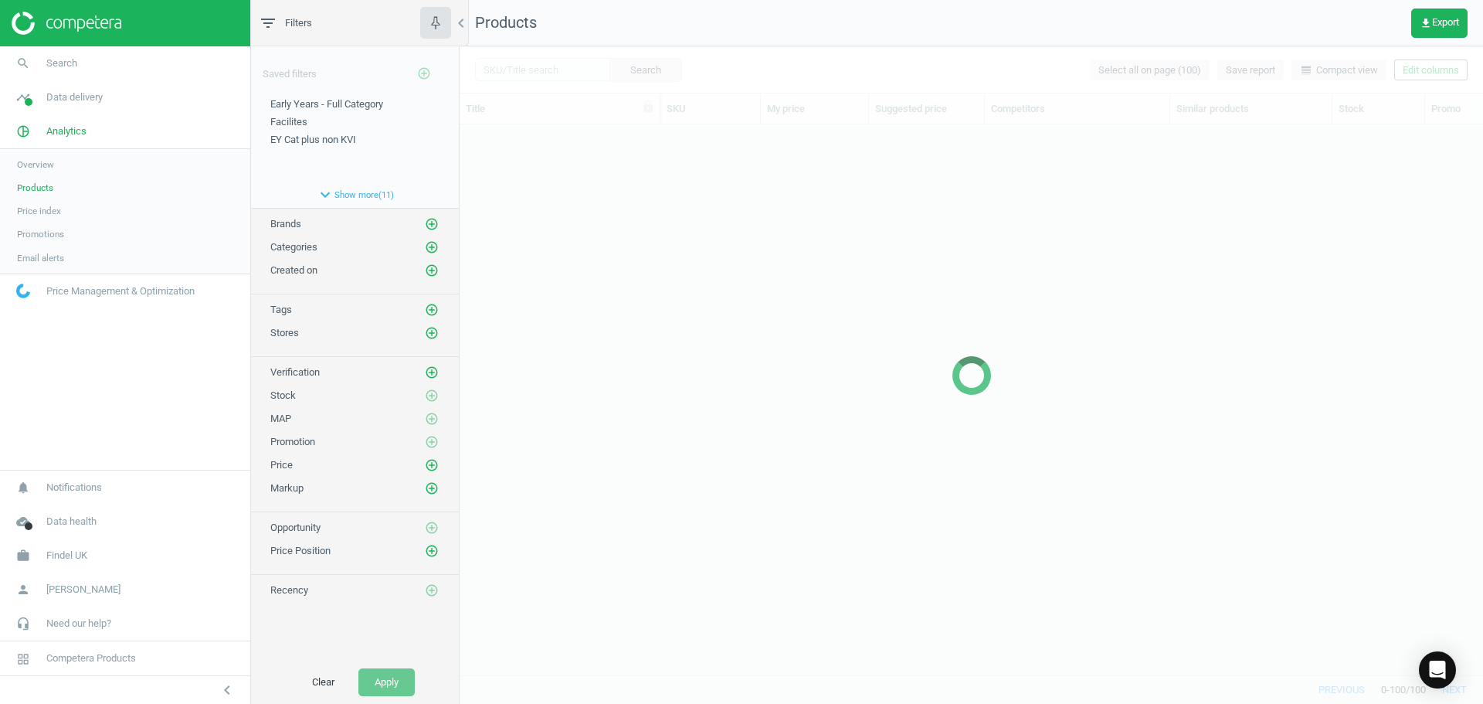
scroll to position [527, 1012]
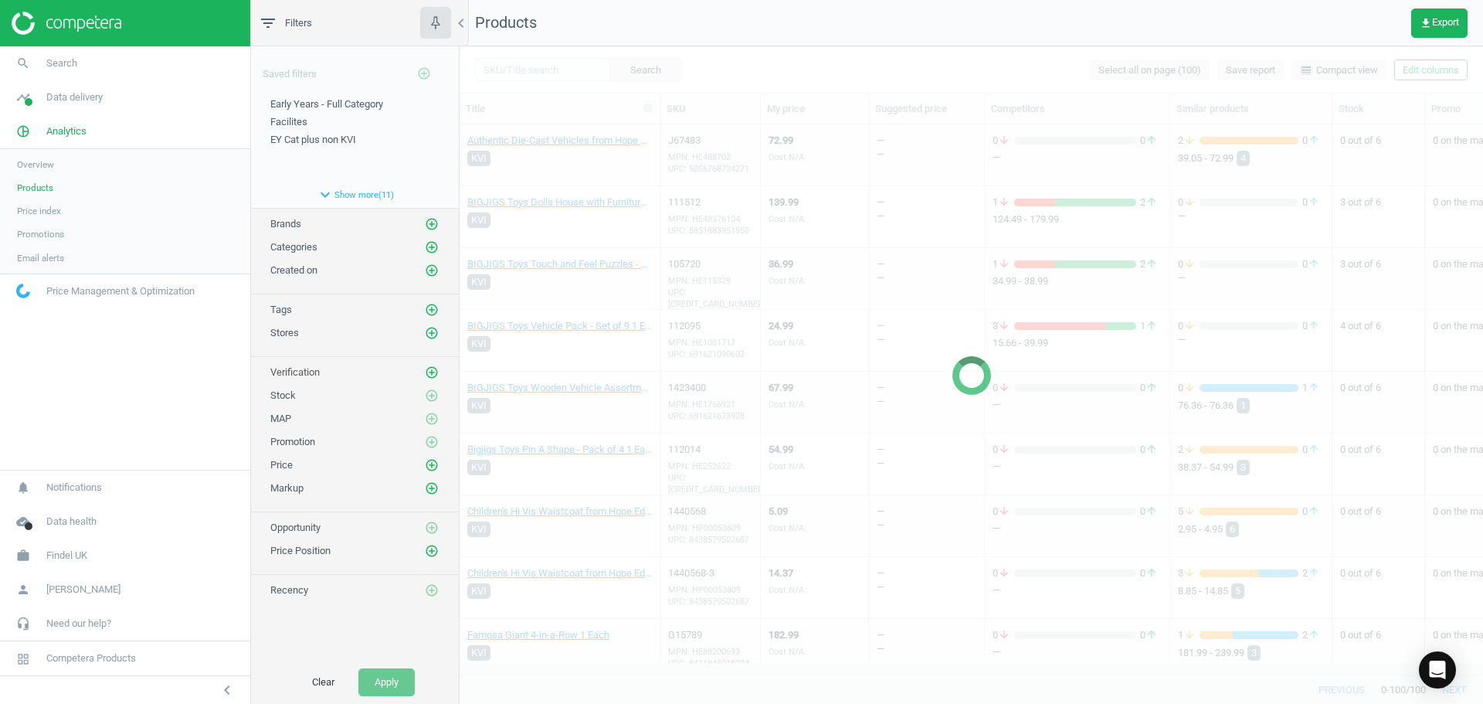
click at [531, 70] on div at bounding box center [972, 374] width 1024 height 657
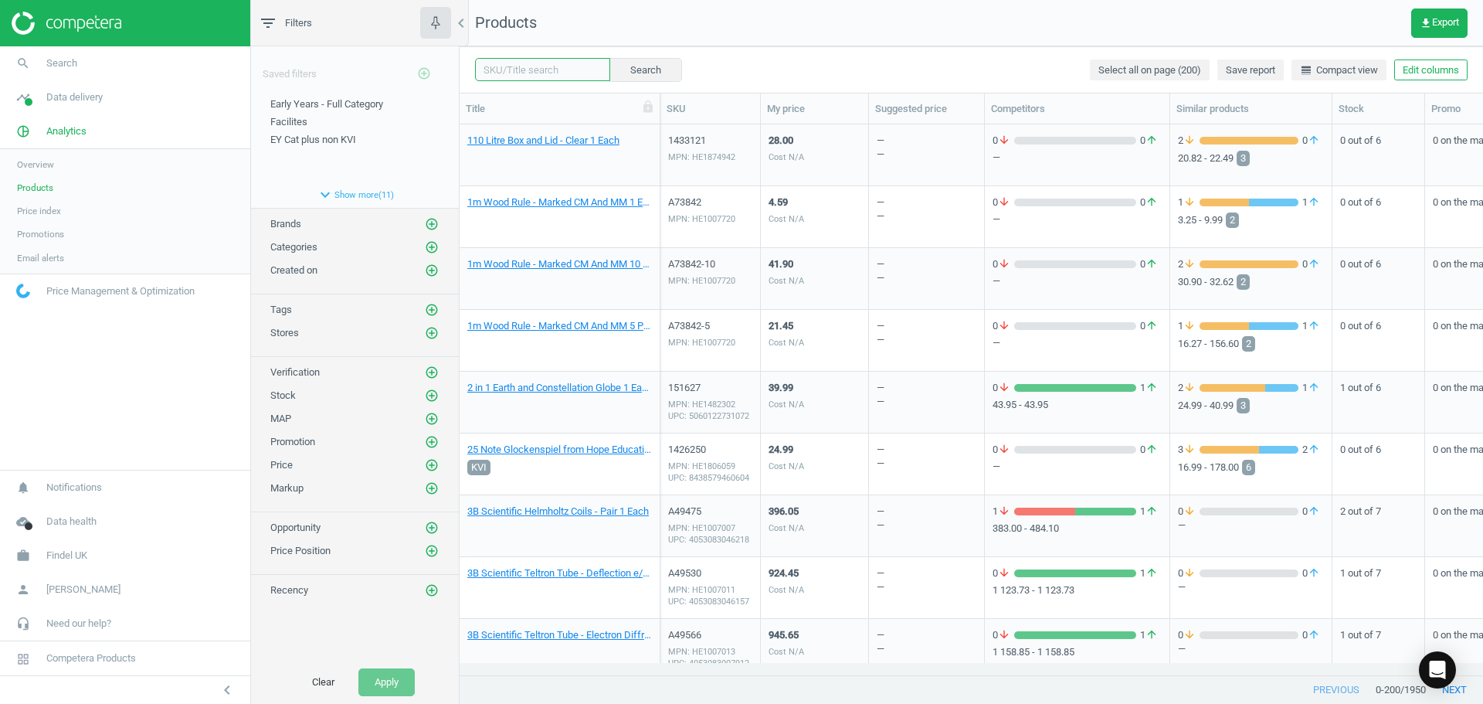
click at [537, 67] on input "text" at bounding box center [542, 69] width 135 height 23
paste input "1426808"
type input "1426808"
click at [609, 71] on button "Search" at bounding box center [645, 69] width 73 height 23
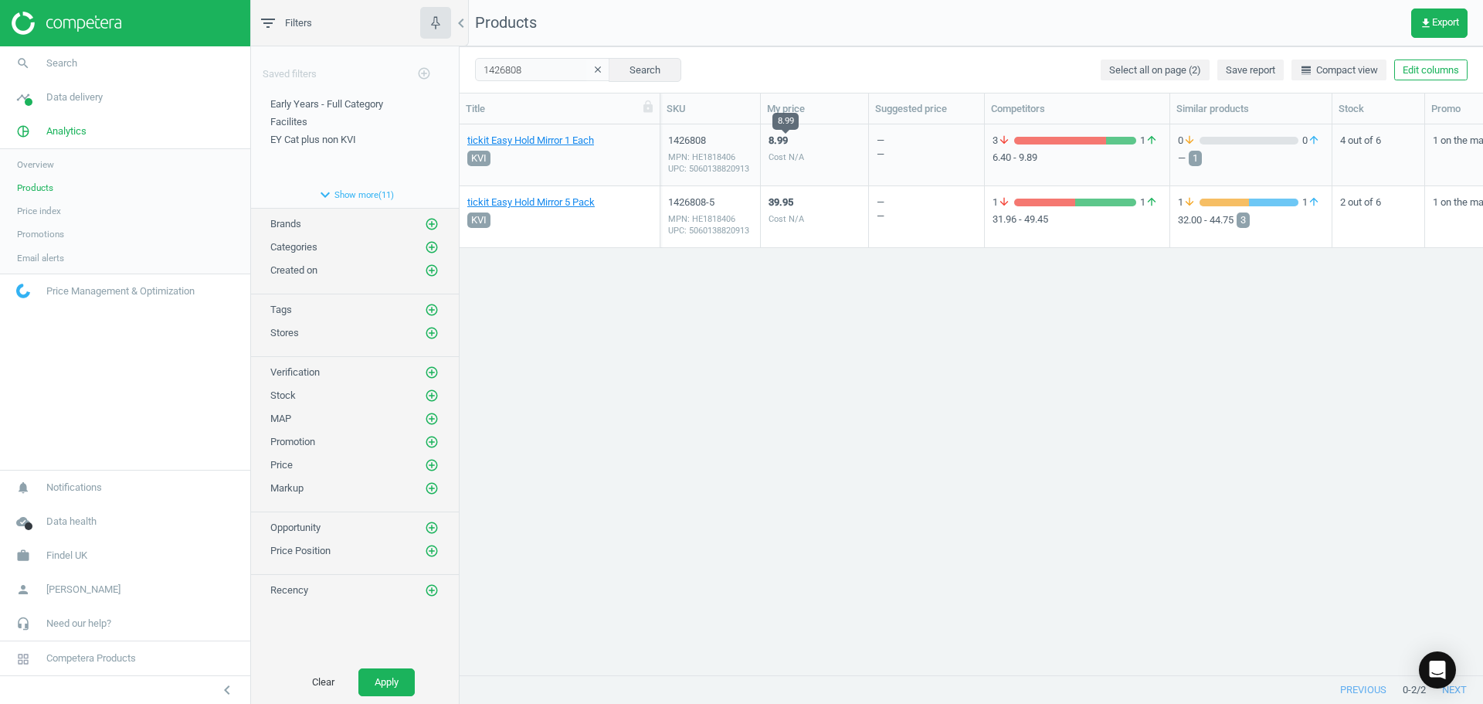
click at [799, 153] on div "Cost N/A" at bounding box center [787, 157] width 36 height 12
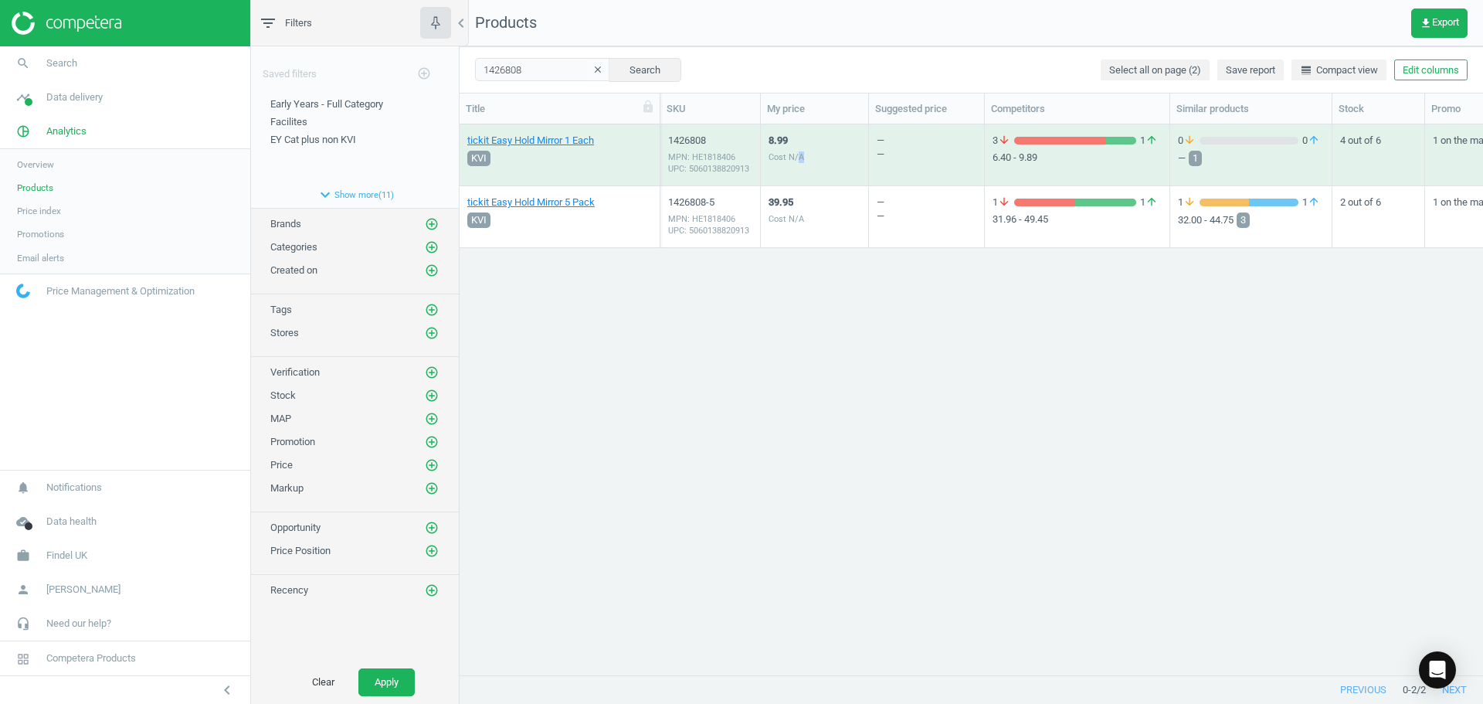
click at [799, 153] on div "Cost N/A" at bounding box center [787, 157] width 36 height 12
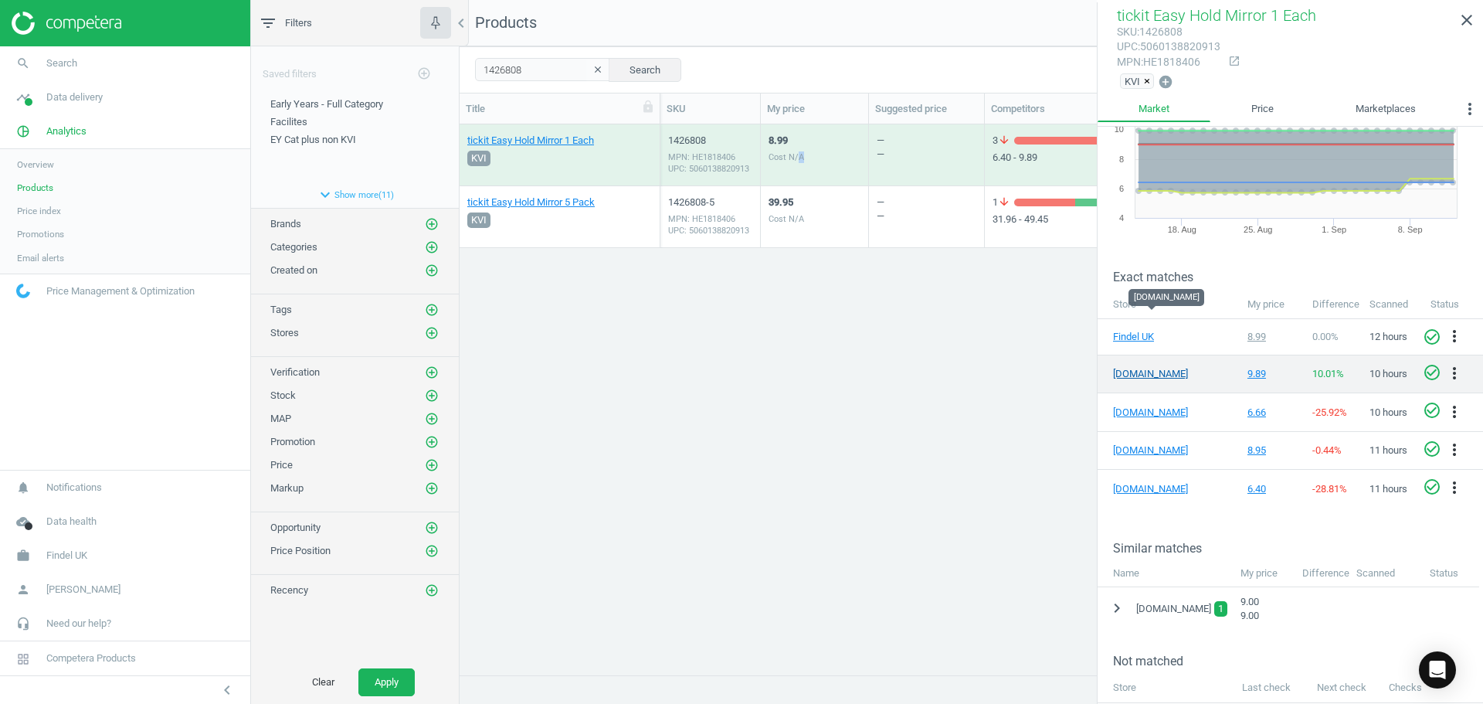
scroll to position [155, 0]
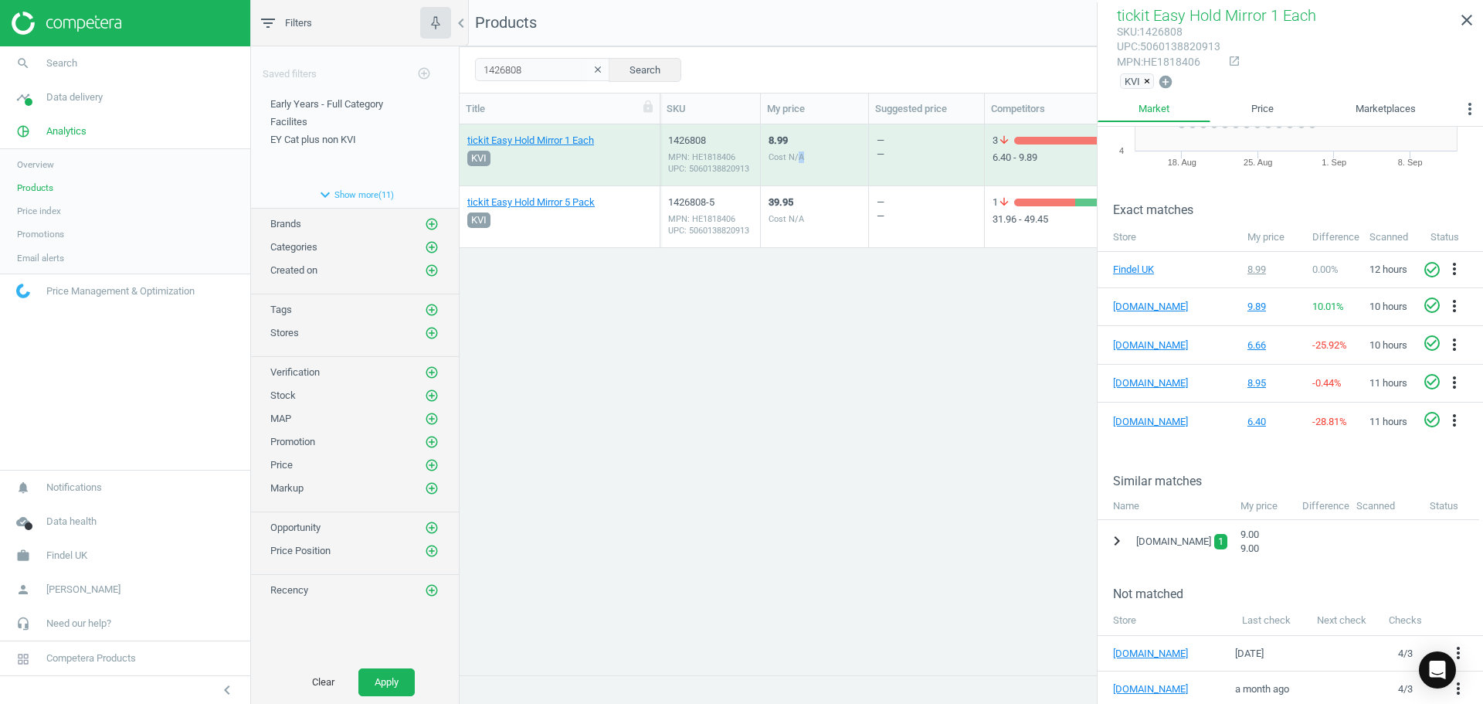
click at [1118, 542] on icon "chevron_right" at bounding box center [1117, 540] width 19 height 19
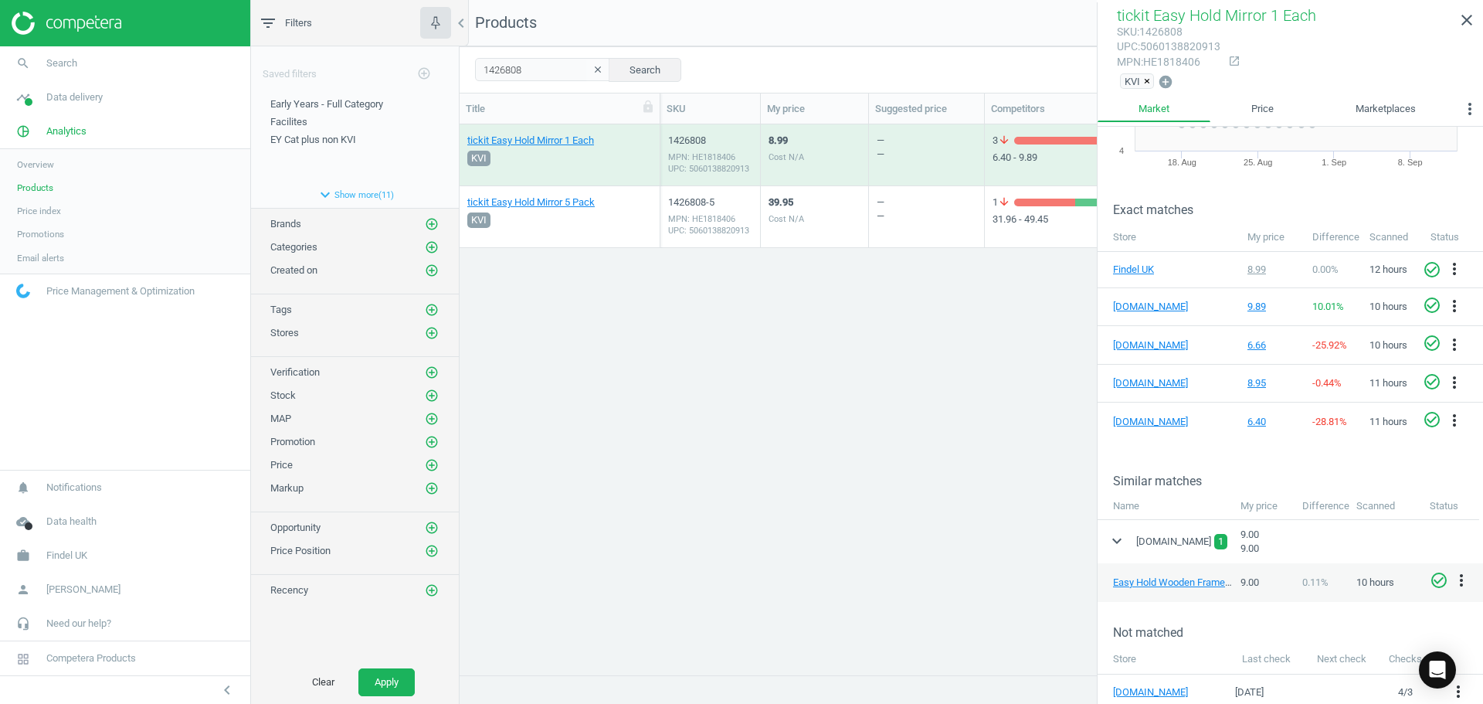
click at [763, 442] on div "tickit Easy Hold Mirror 1 Each KVI 1426808 MPN: HE1818406 UPC: 5060138820913 8.…" at bounding box center [972, 393] width 1024 height 538
click at [885, 37] on nav "Products get_app Export" at bounding box center [972, 23] width 1024 height 46
